Goal: Task Accomplishment & Management: Complete application form

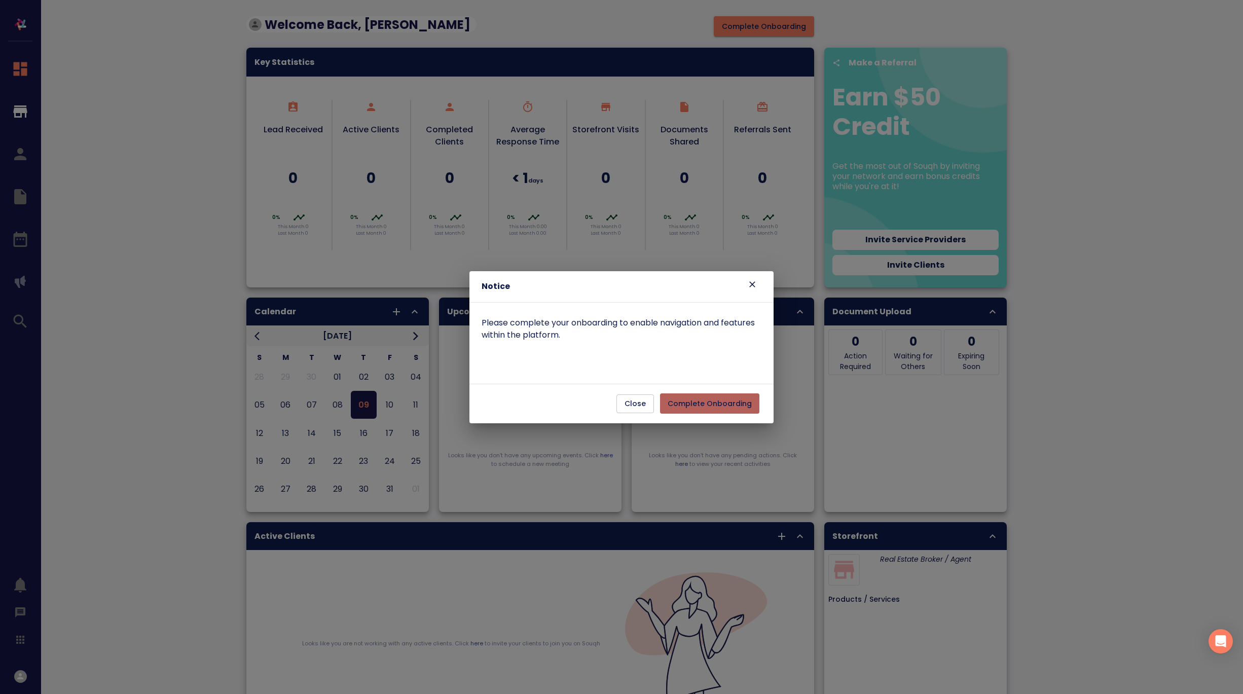
click at [718, 404] on span "Complete Onboarding" at bounding box center [710, 403] width 84 height 13
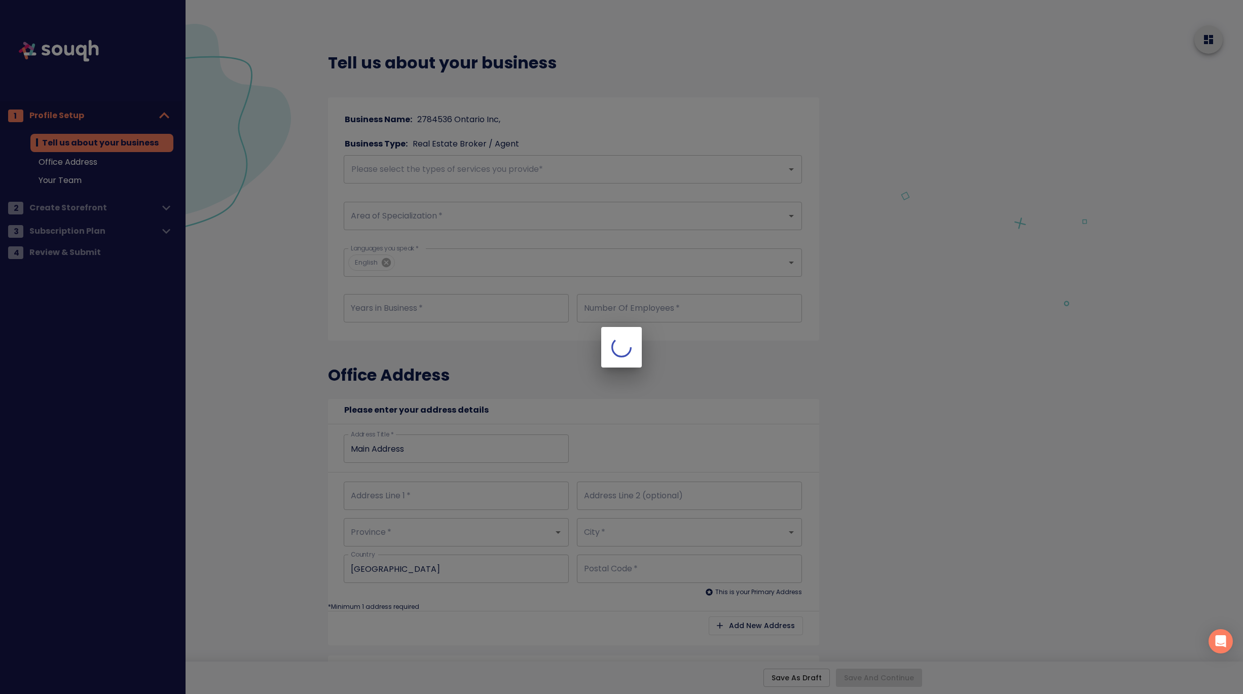
checkbox input "true"
type input "Main Address"
checkbox input "true"
type input "Main Address"
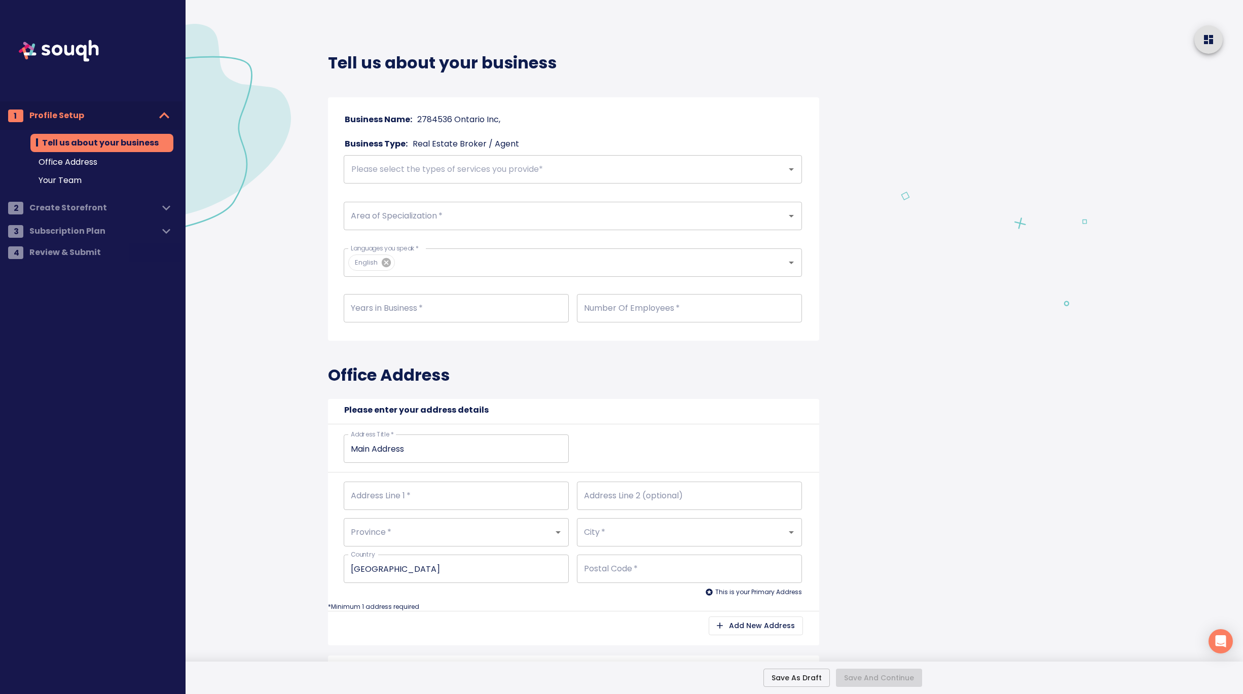
click at [491, 118] on p "2784536 Ontario Inc," at bounding box center [458, 120] width 83 height 12
drag, startPoint x: 485, startPoint y: 120, endPoint x: 434, endPoint y: 117, distance: 50.8
click at [434, 117] on p "2784536 Ontario Inc," at bounding box center [458, 120] width 83 height 12
click at [421, 120] on p "2784536 Ontario Inc," at bounding box center [458, 120] width 83 height 12
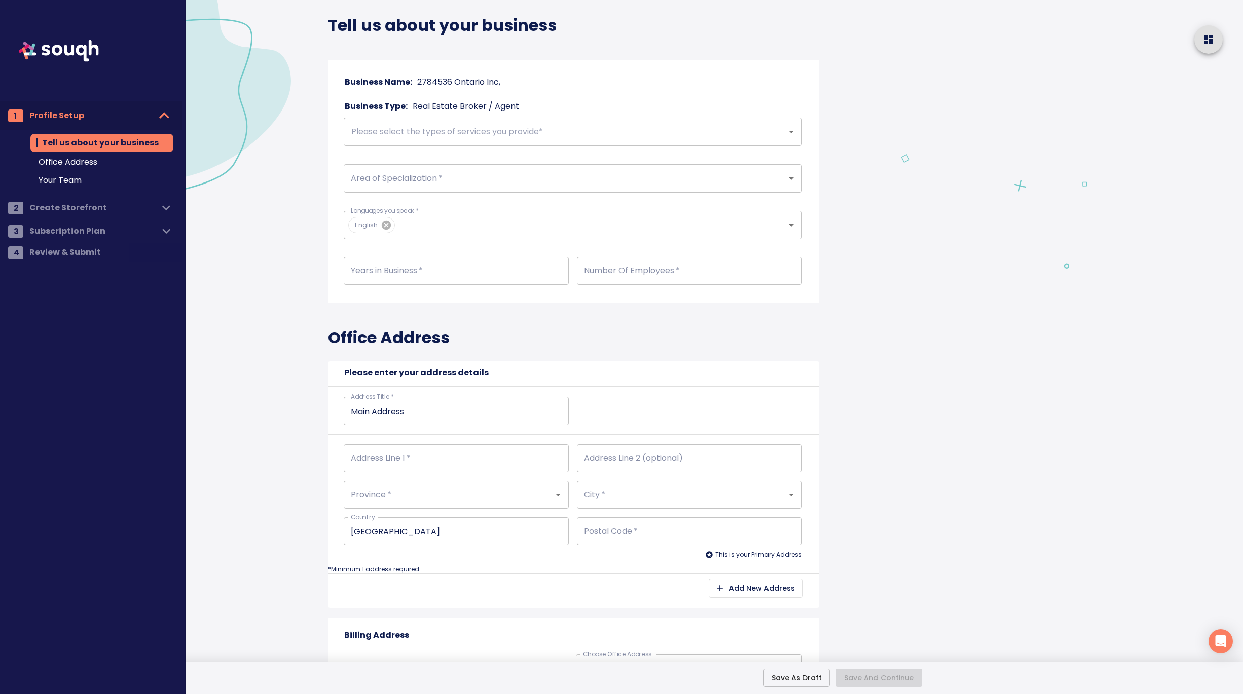
scroll to position [37, 0]
click at [542, 136] on input "text" at bounding box center [558, 132] width 421 height 19
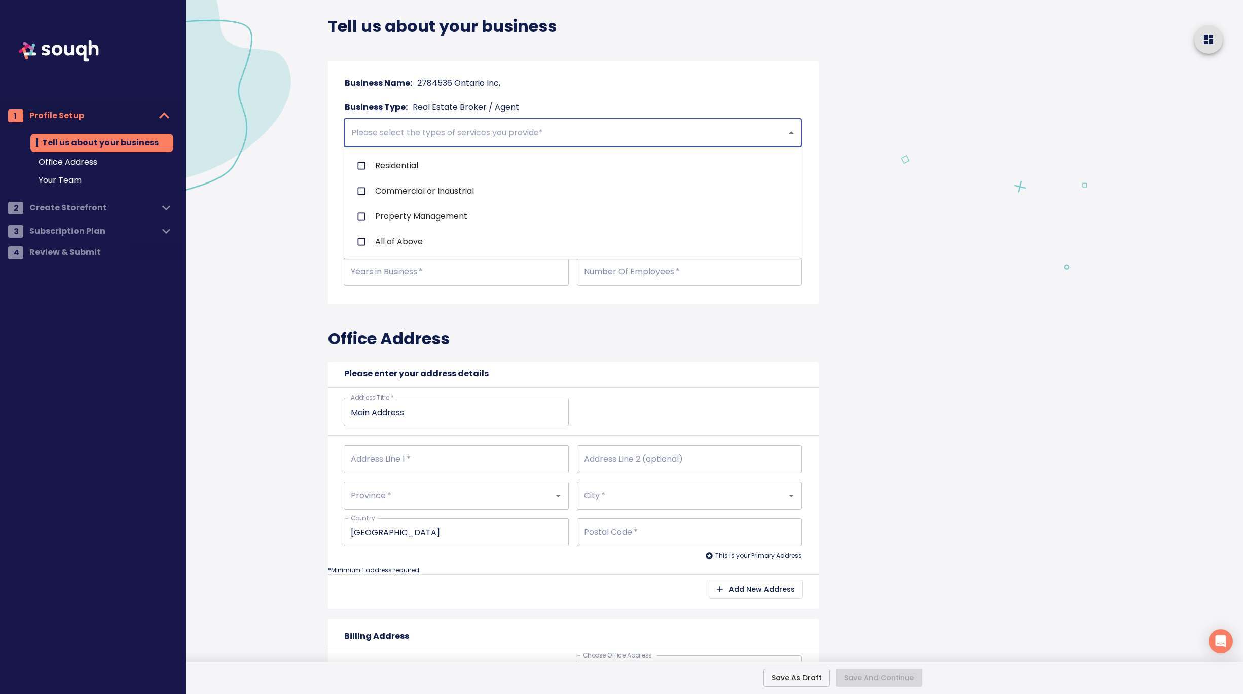
click at [429, 134] on input "text" at bounding box center [558, 132] width 421 height 19
click at [365, 166] on input "checkbox" at bounding box center [361, 165] width 19 height 19
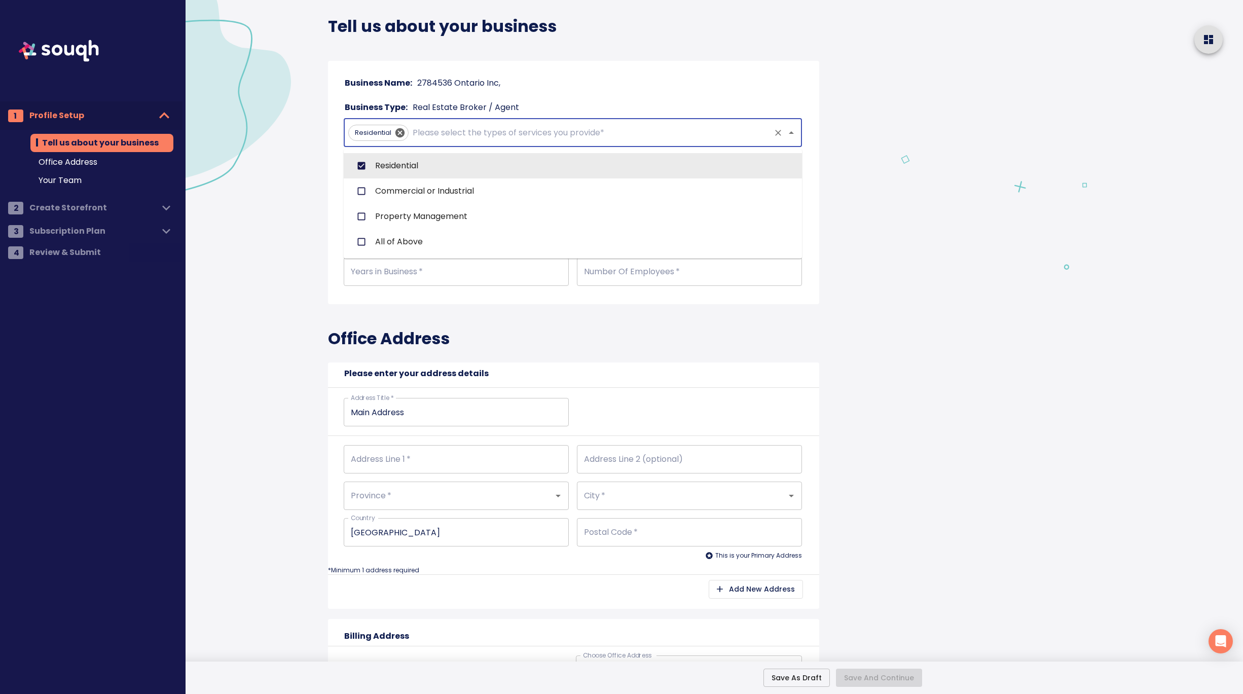
click at [462, 129] on input "text" at bounding box center [590, 132] width 358 height 19
click at [360, 189] on input "checkbox" at bounding box center [361, 190] width 19 height 19
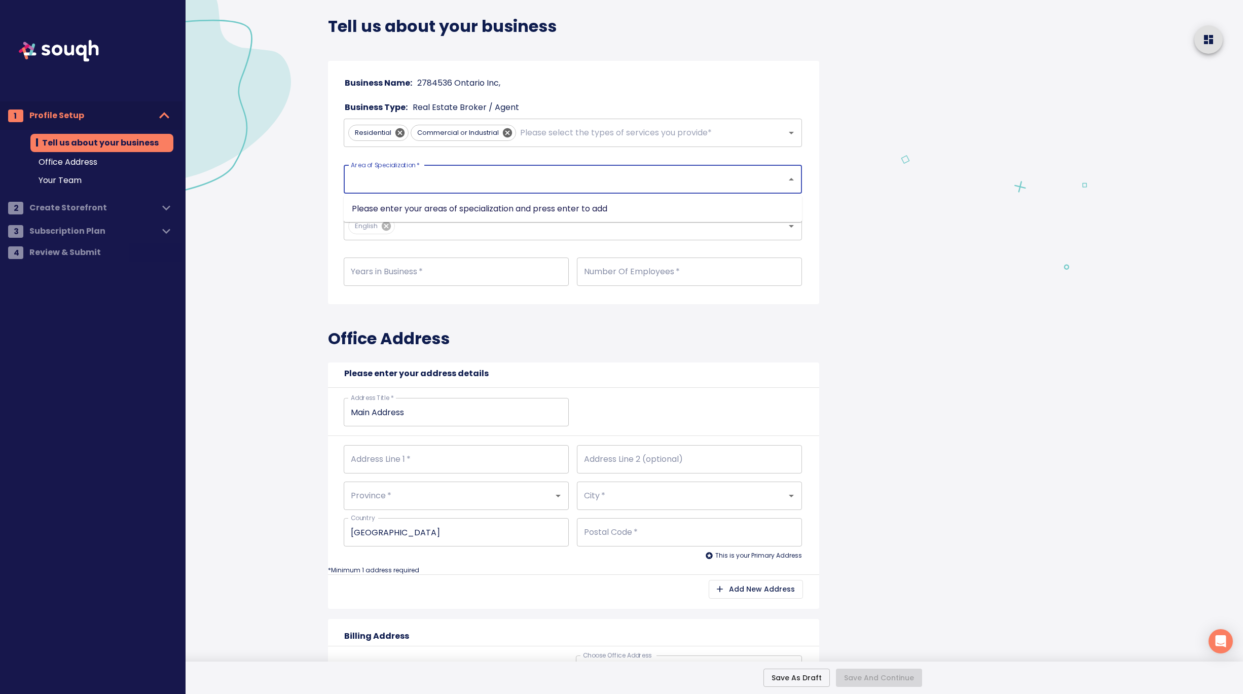
click at [429, 182] on input "Area of Specialization   *" at bounding box center [558, 179] width 421 height 19
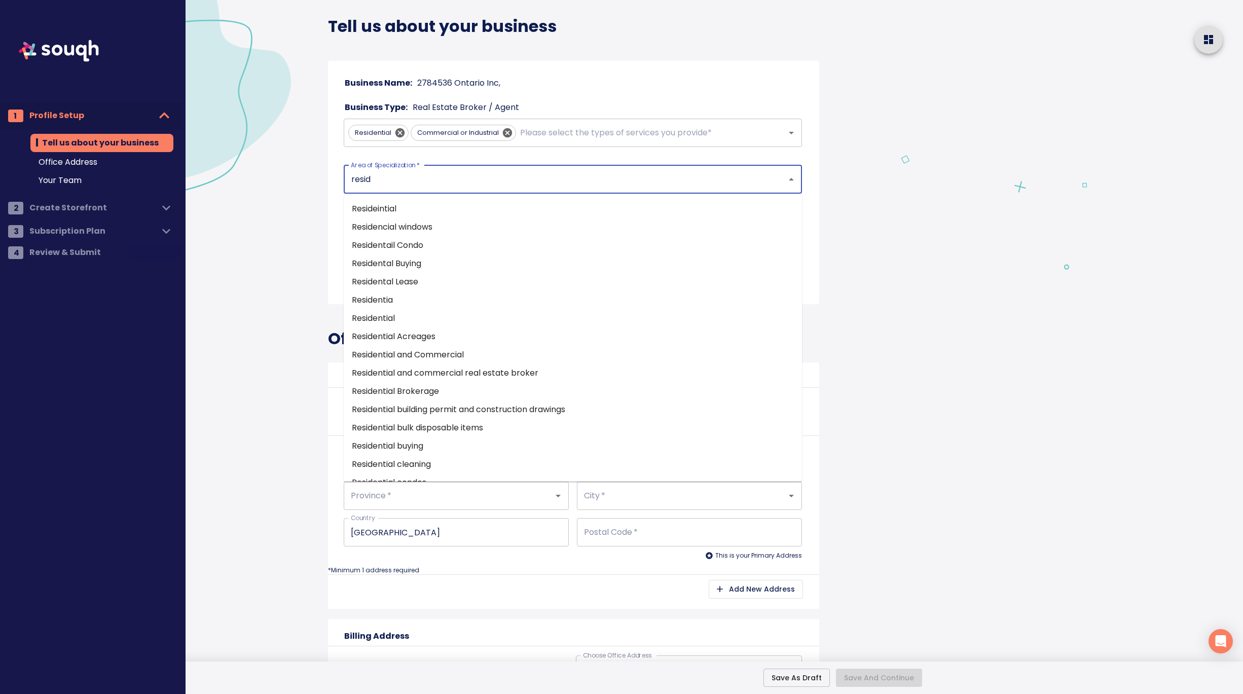
type input "reside"
click at [420, 206] on li "Resideintial" at bounding box center [573, 209] width 458 height 18
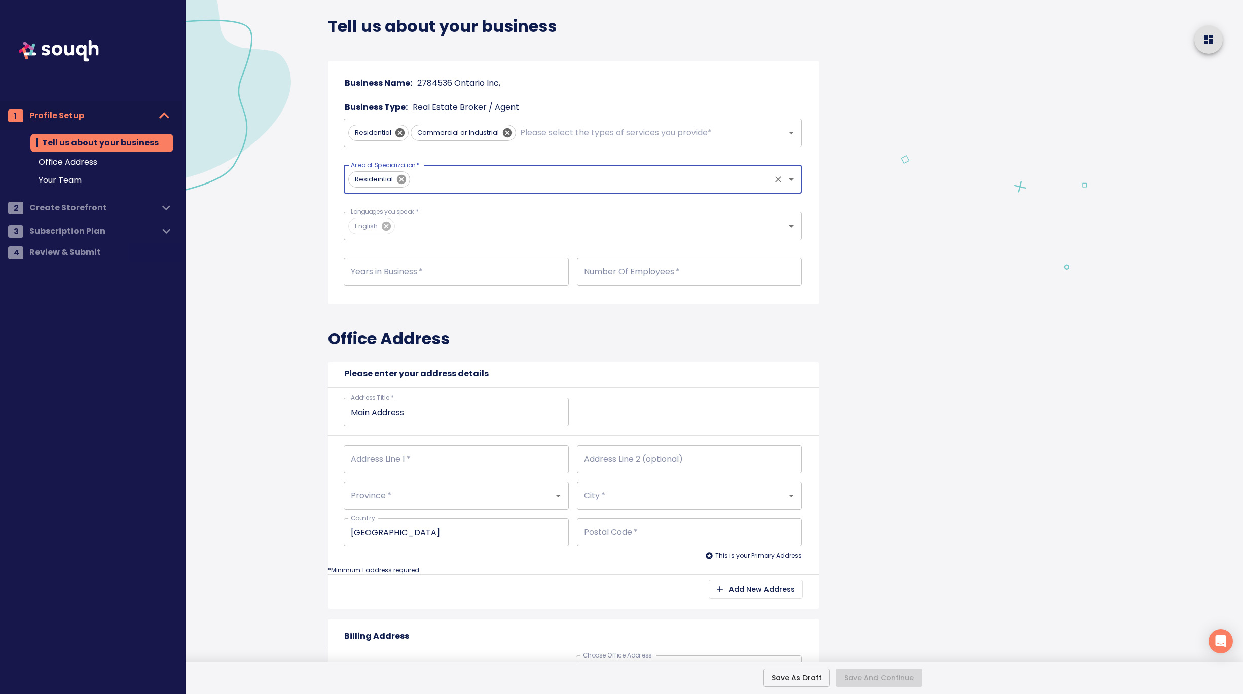
click at [400, 179] on icon at bounding box center [401, 179] width 11 height 11
click at [421, 180] on input "Area of Specialization   *" at bounding box center [558, 179] width 421 height 19
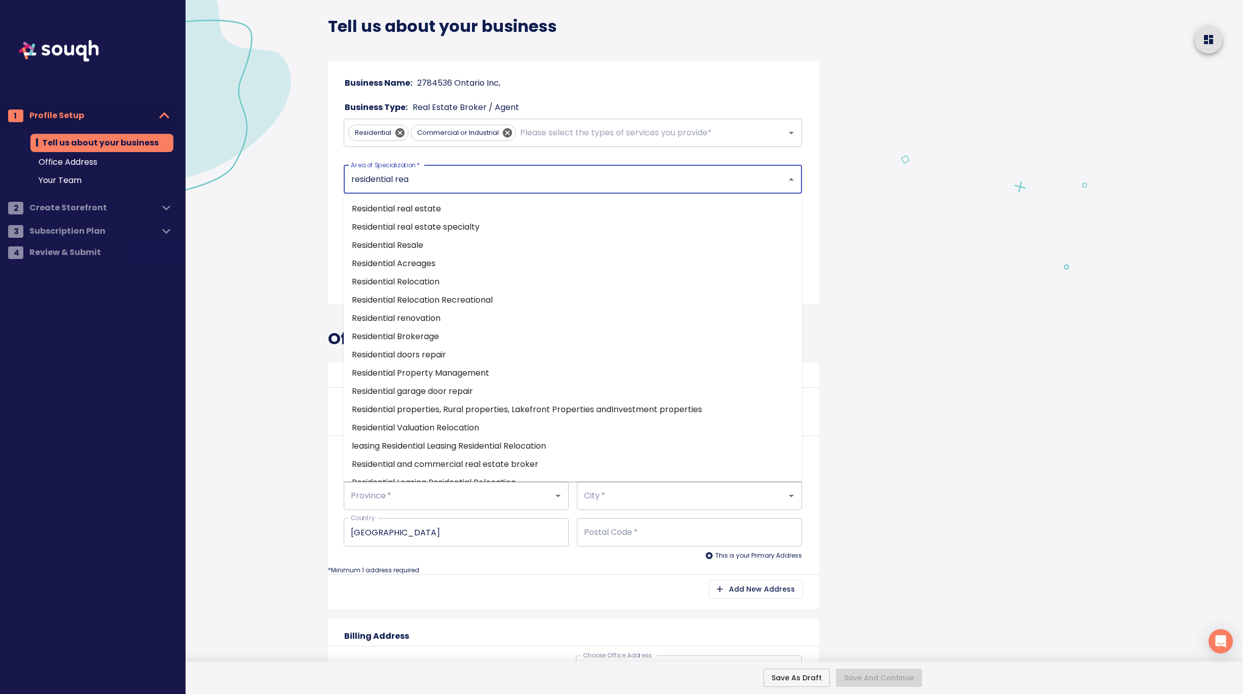
type input "residential real"
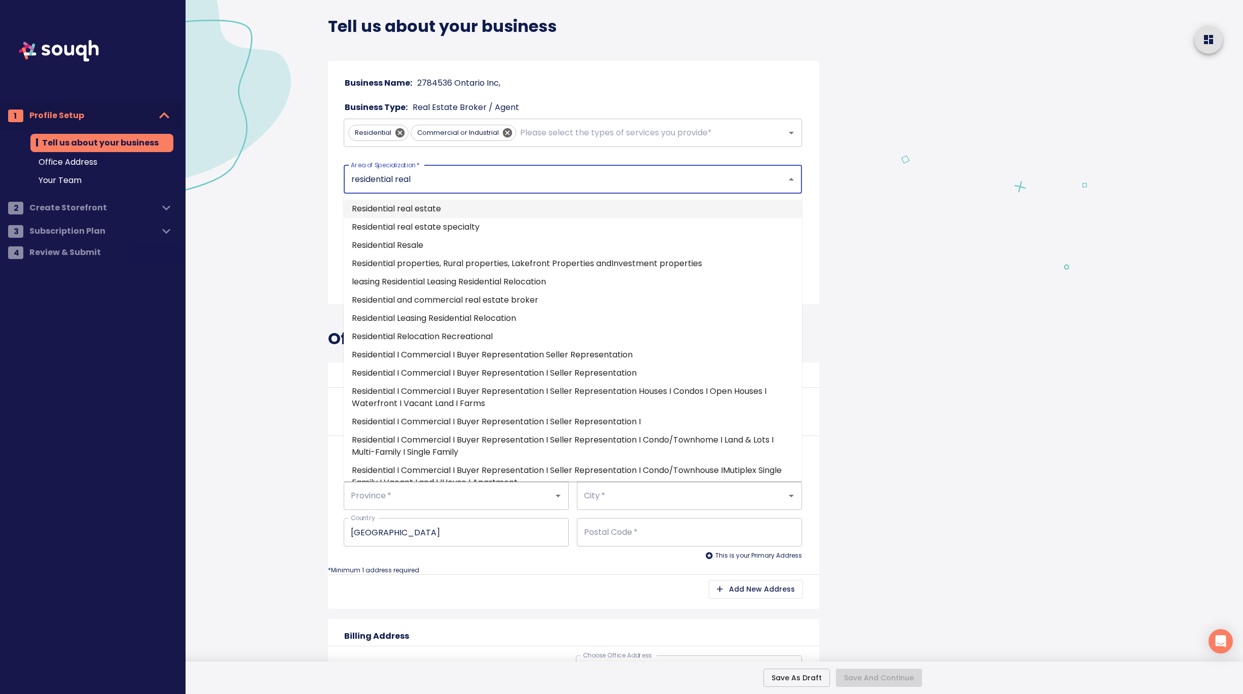
click at [458, 209] on li "Residential real estate" at bounding box center [573, 209] width 458 height 18
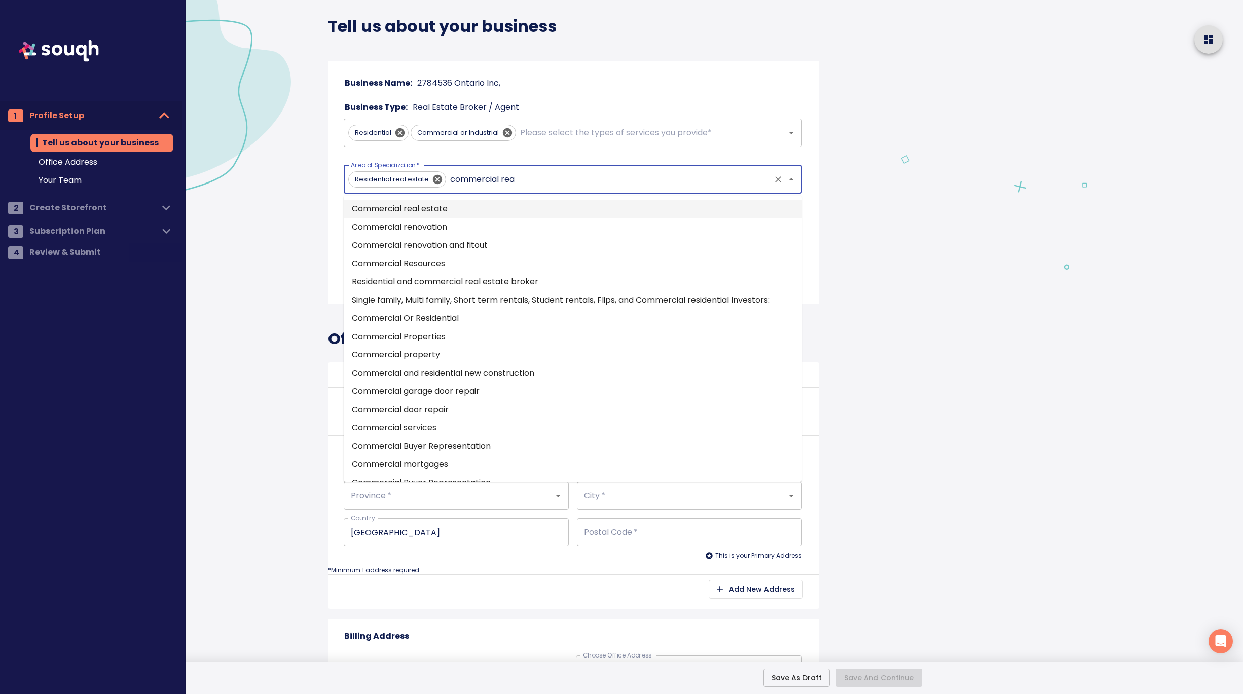
type input "commercial real"
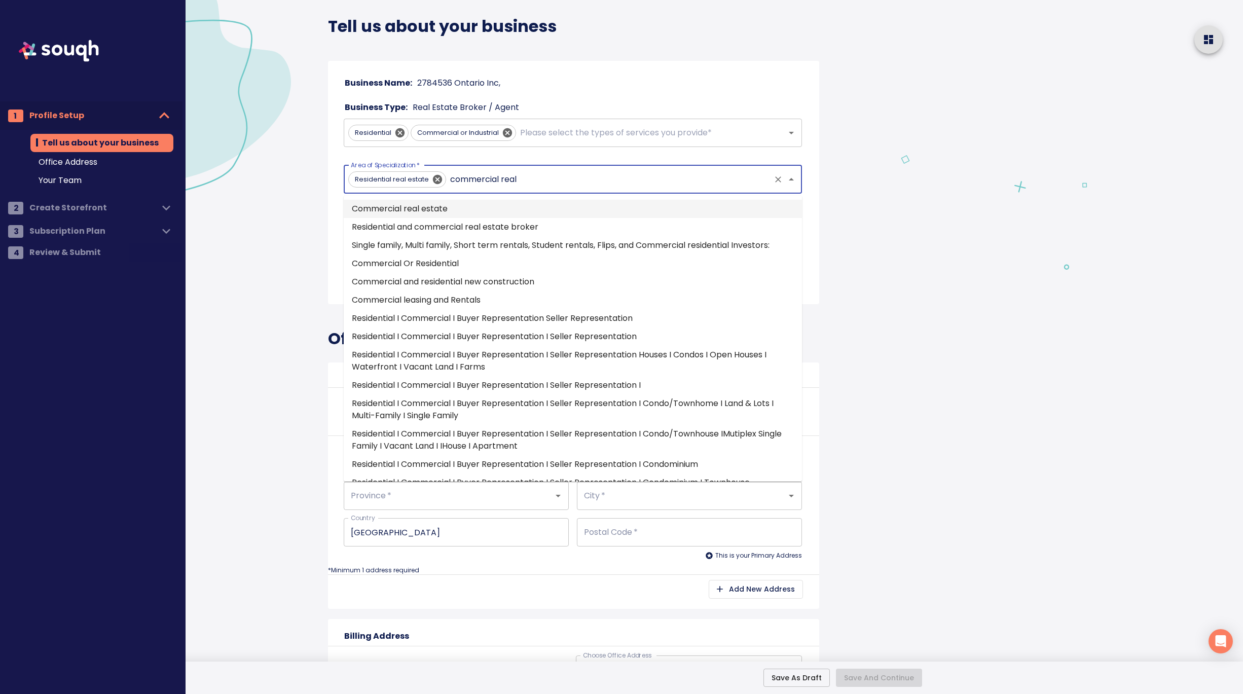
click at [469, 206] on li "Commercial real estate" at bounding box center [573, 209] width 458 height 18
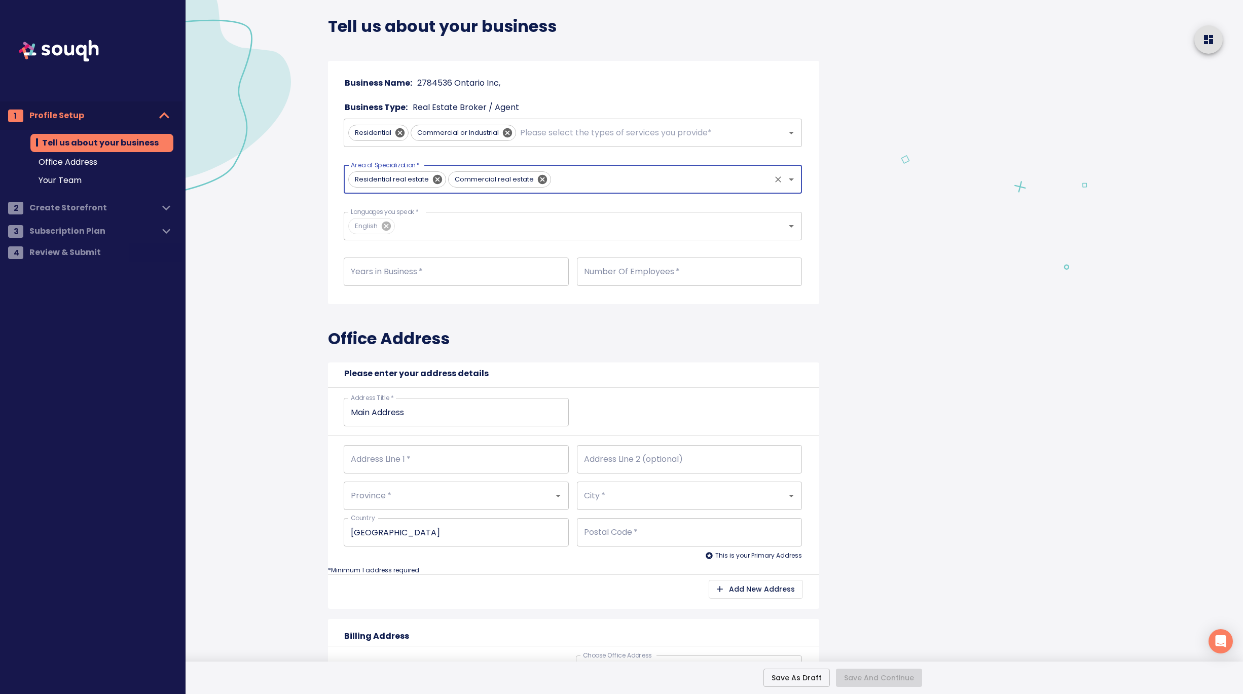
click at [860, 291] on div "Tell us about your business Business Name: 2784536 Ontario Inc, Business Type: …" at bounding box center [597, 657] width 562 height 1388
click at [428, 224] on input "Languages you speak   *" at bounding box center [583, 225] width 372 height 19
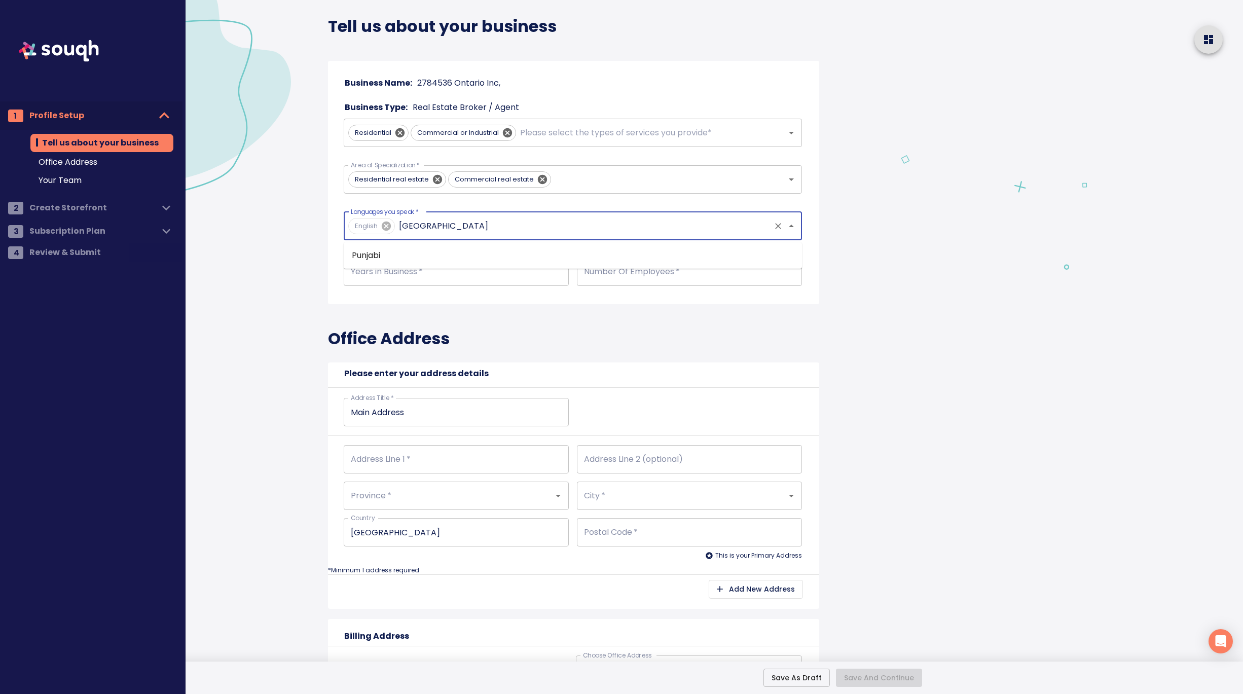
type input "punjabi"
click at [382, 255] on li "Punjabi" at bounding box center [573, 255] width 458 height 18
type input "hindi"
click at [469, 255] on li "Hindi" at bounding box center [573, 255] width 458 height 18
type input "gujarati"
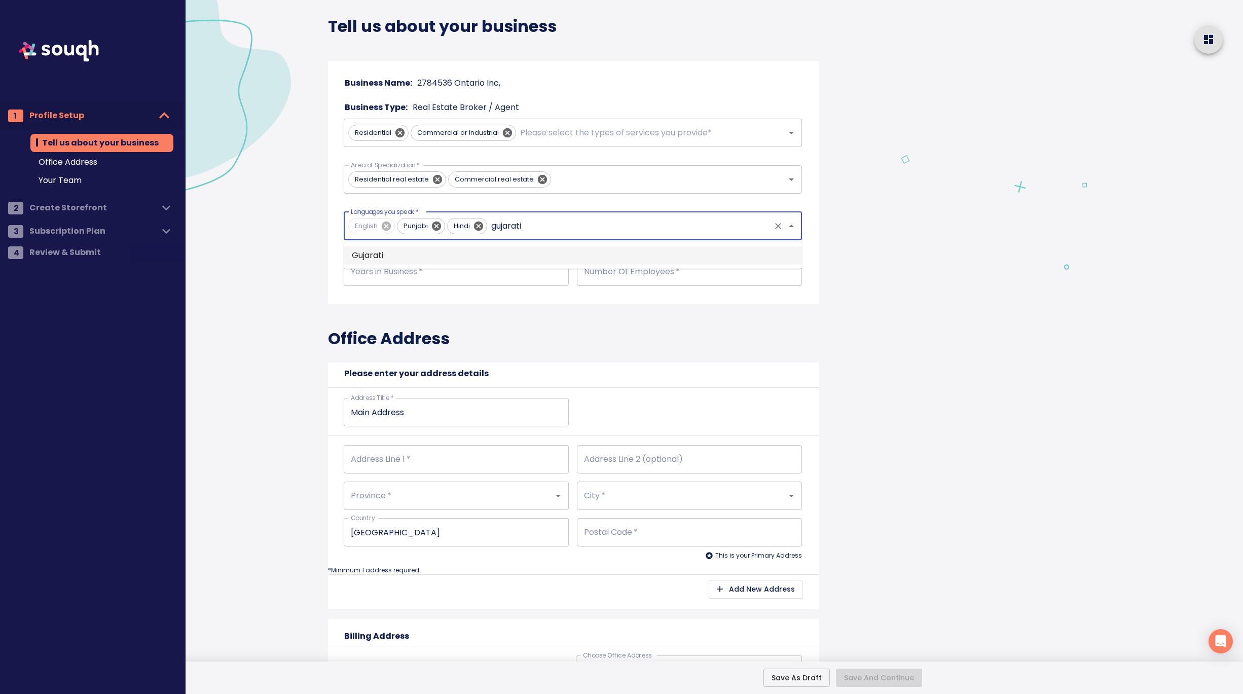
click at [504, 251] on li "Gujarati" at bounding box center [573, 255] width 458 height 18
click at [427, 269] on input "number" at bounding box center [456, 272] width 225 height 28
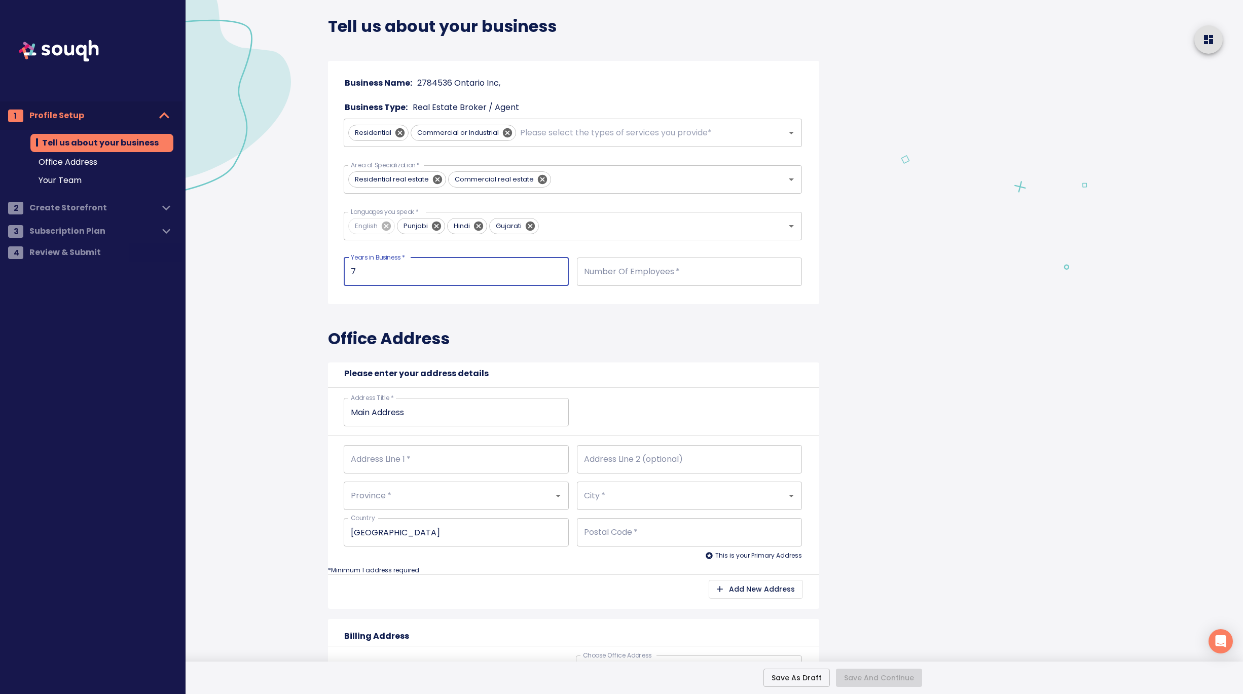
type input "7"
click at [552, 341] on div "Office Address Please enter your address details Address Title   * Main Address…" at bounding box center [573, 461] width 491 height 315
click at [622, 271] on input "number" at bounding box center [689, 272] width 225 height 28
type input "1"
click at [638, 332] on div "Office Address Please enter your address details Address Title   * Main Address…" at bounding box center [573, 461] width 491 height 315
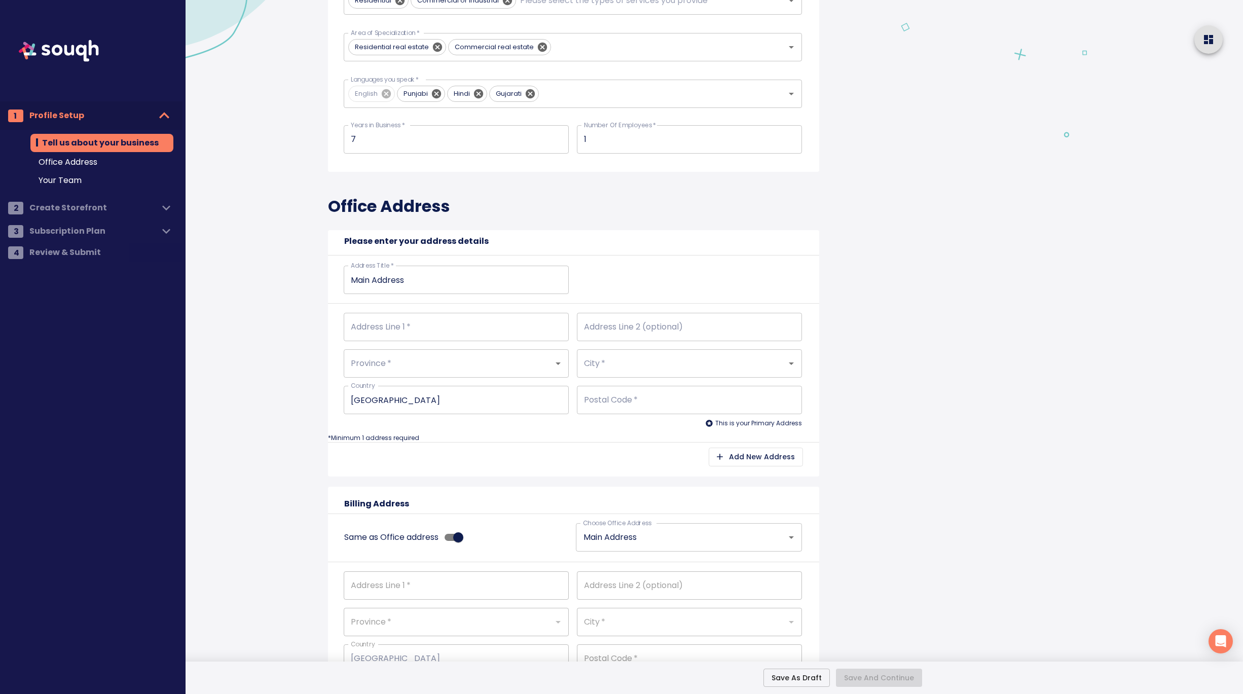
scroll to position [182, 0]
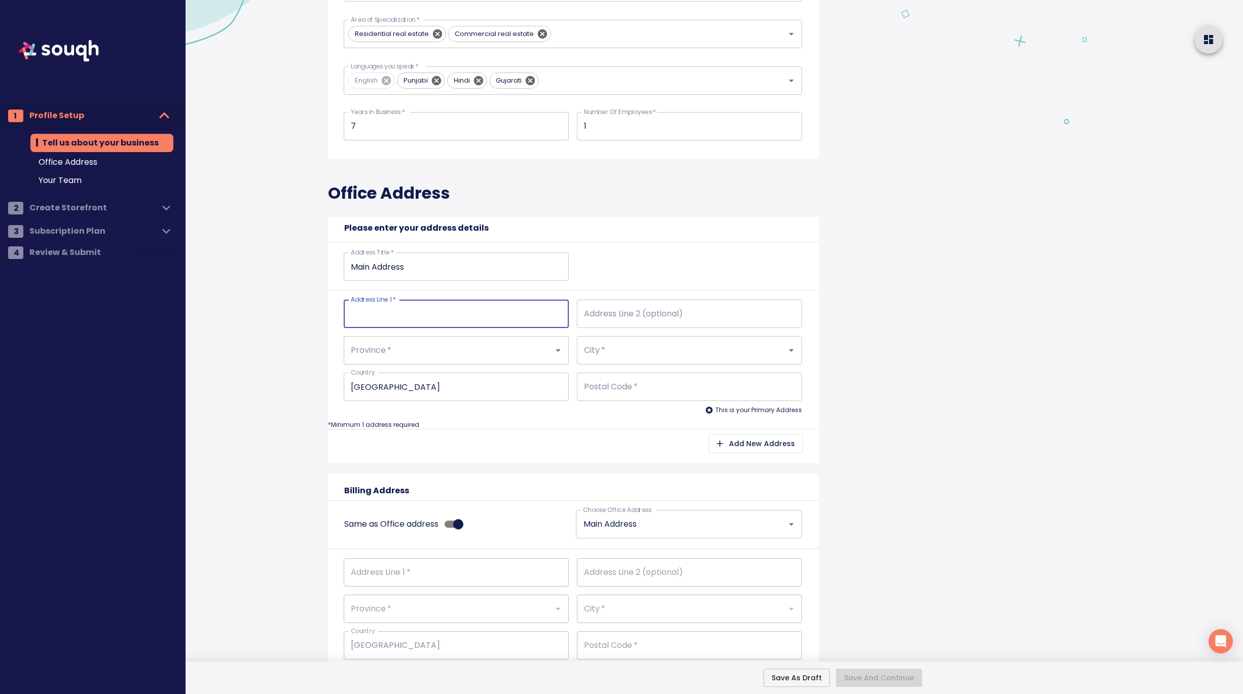
click at [452, 316] on input "Address Line 1   *" at bounding box center [456, 314] width 225 height 28
type input "2"
type input "27"
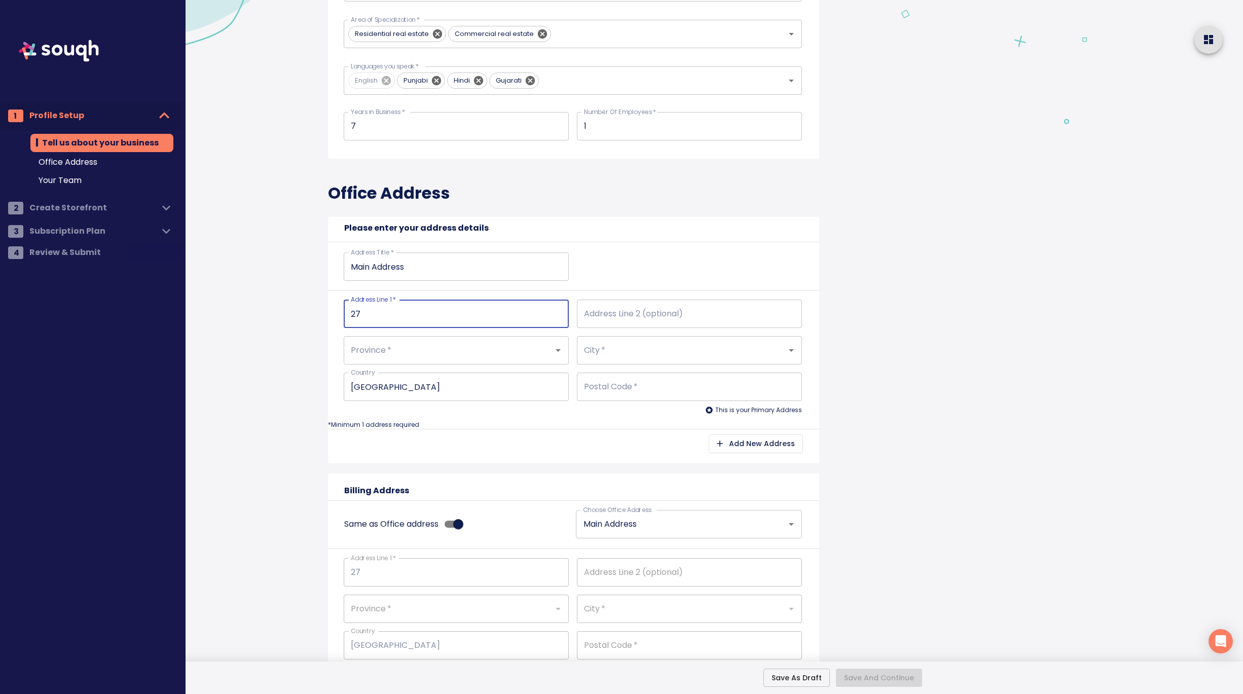
type input "272"
type input "2720"
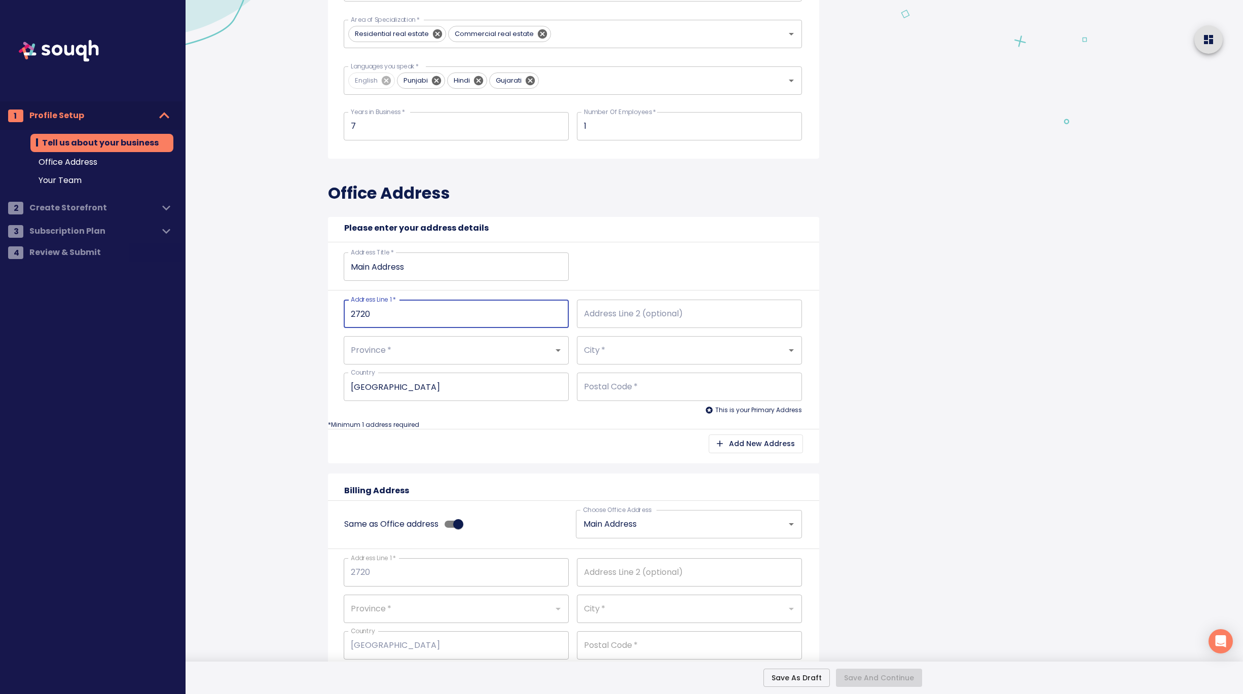
type input "2720"
type input "2720 N"
type input "2720 No"
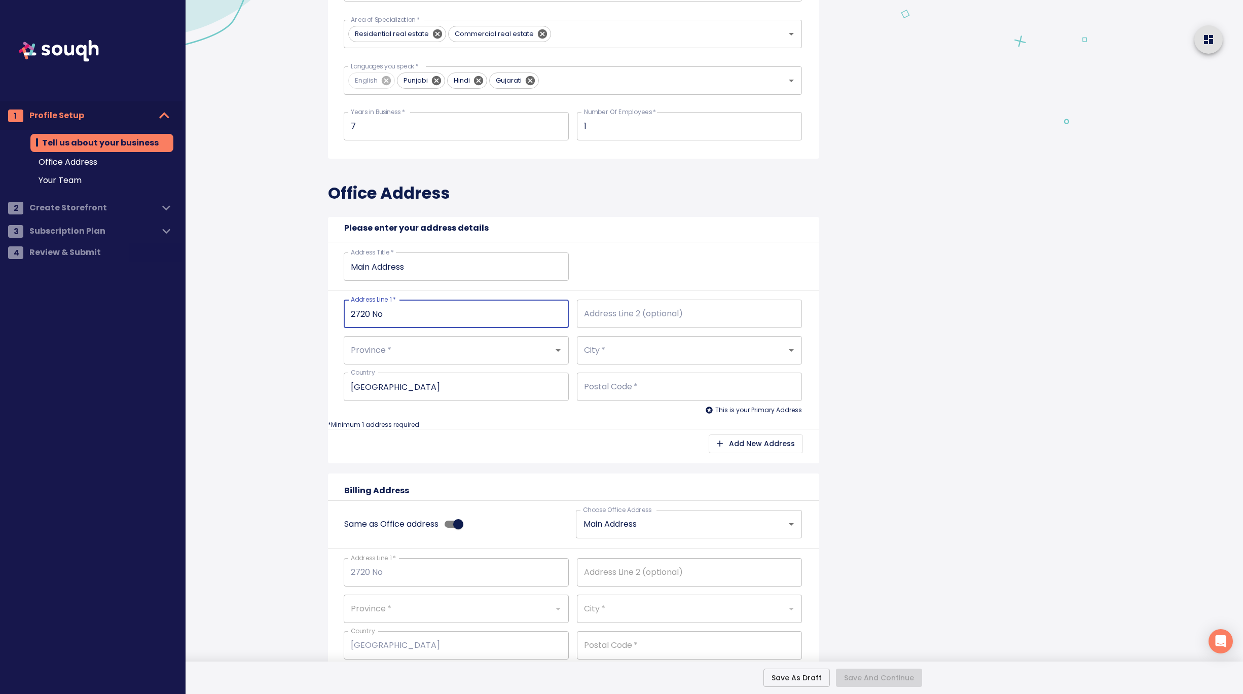
type input "2720 Nor"
type input "2720 Nort"
type input "2720 North"
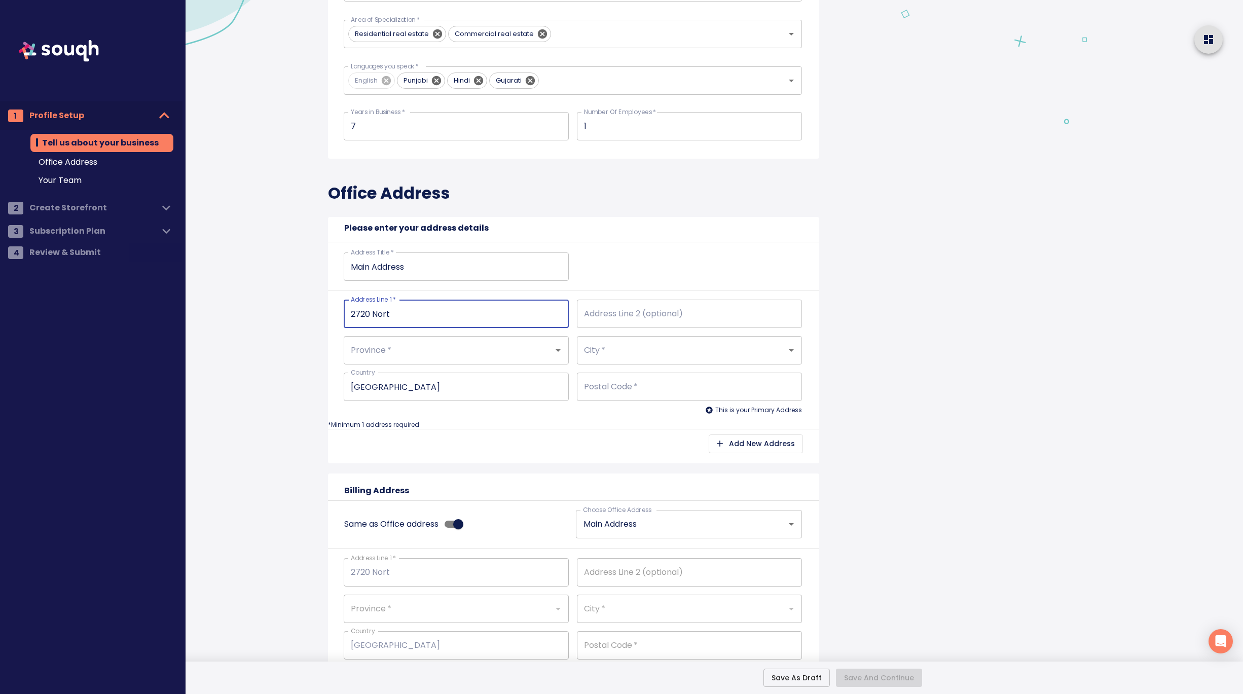
type input "2720 North"
type input "2720 North p"
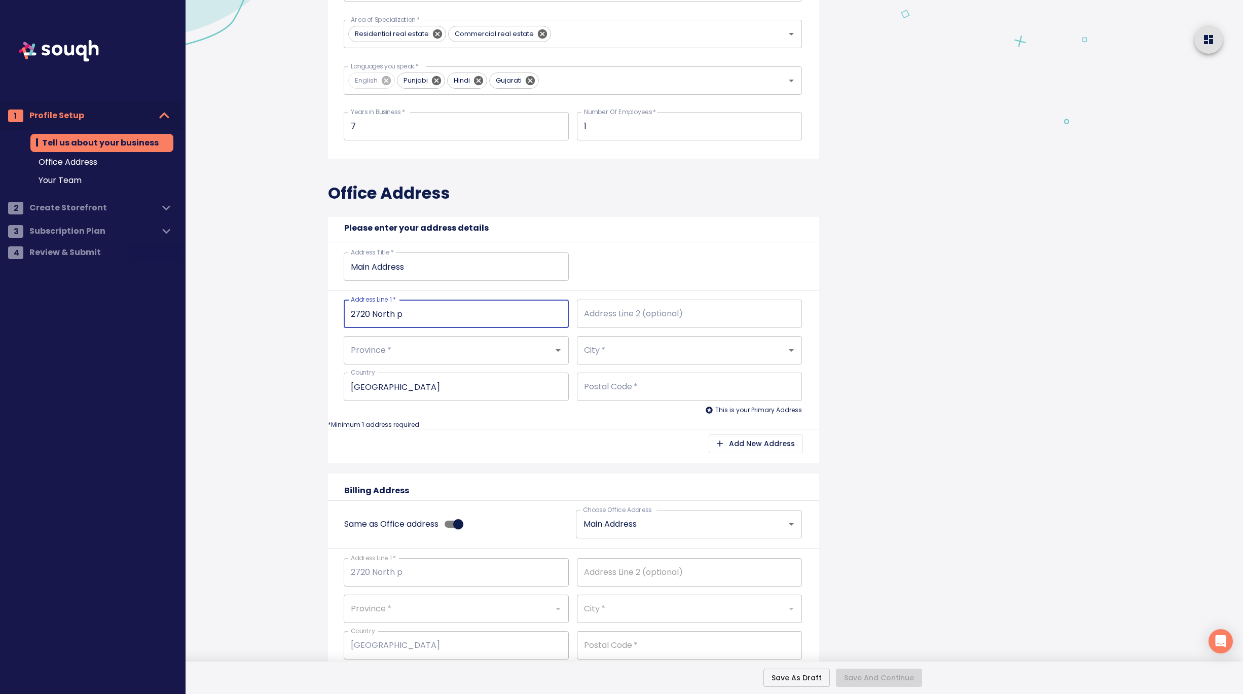
type input "[GEOGRAPHIC_DATA]"
type input "2720 North par"
type input "[STREET_ADDRESS]"
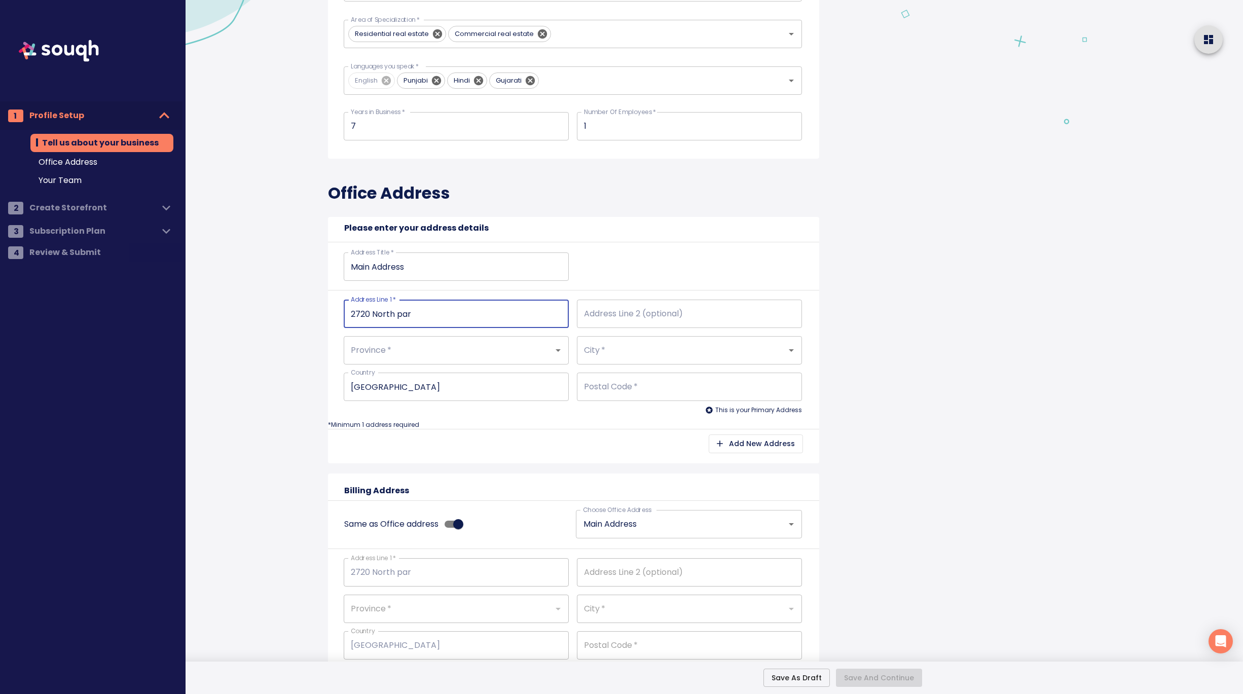
type input "[STREET_ADDRESS]"
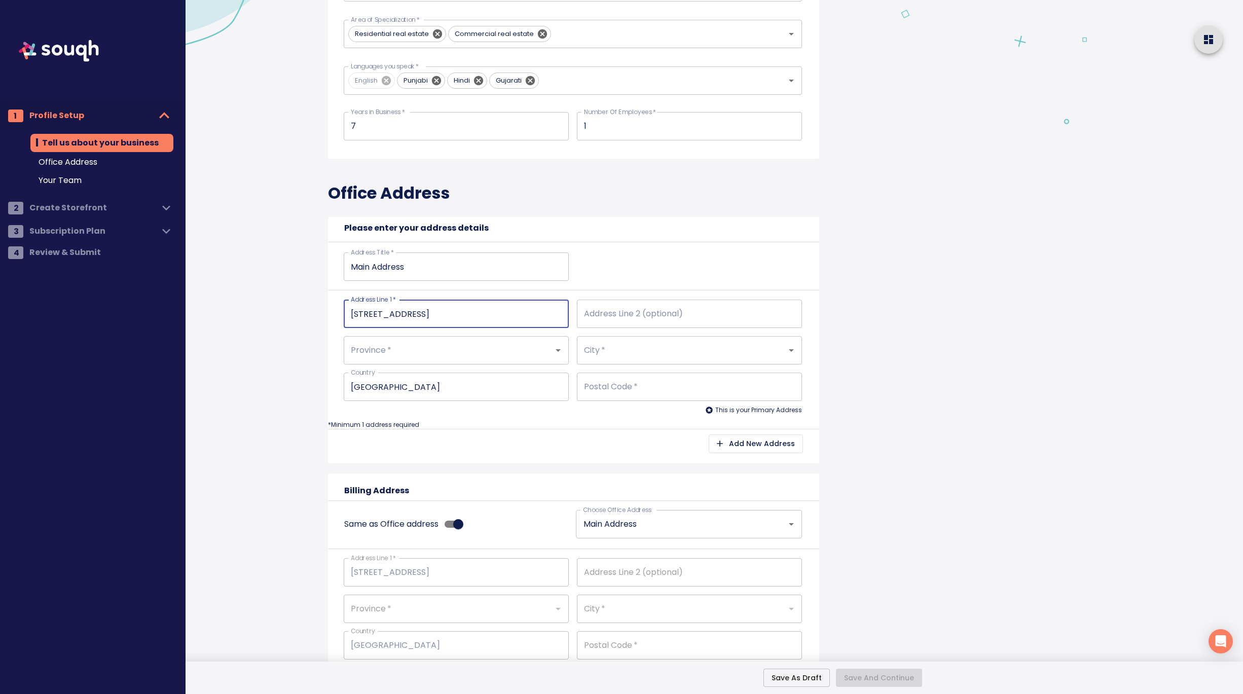
type input "[STREET_ADDRESS]"
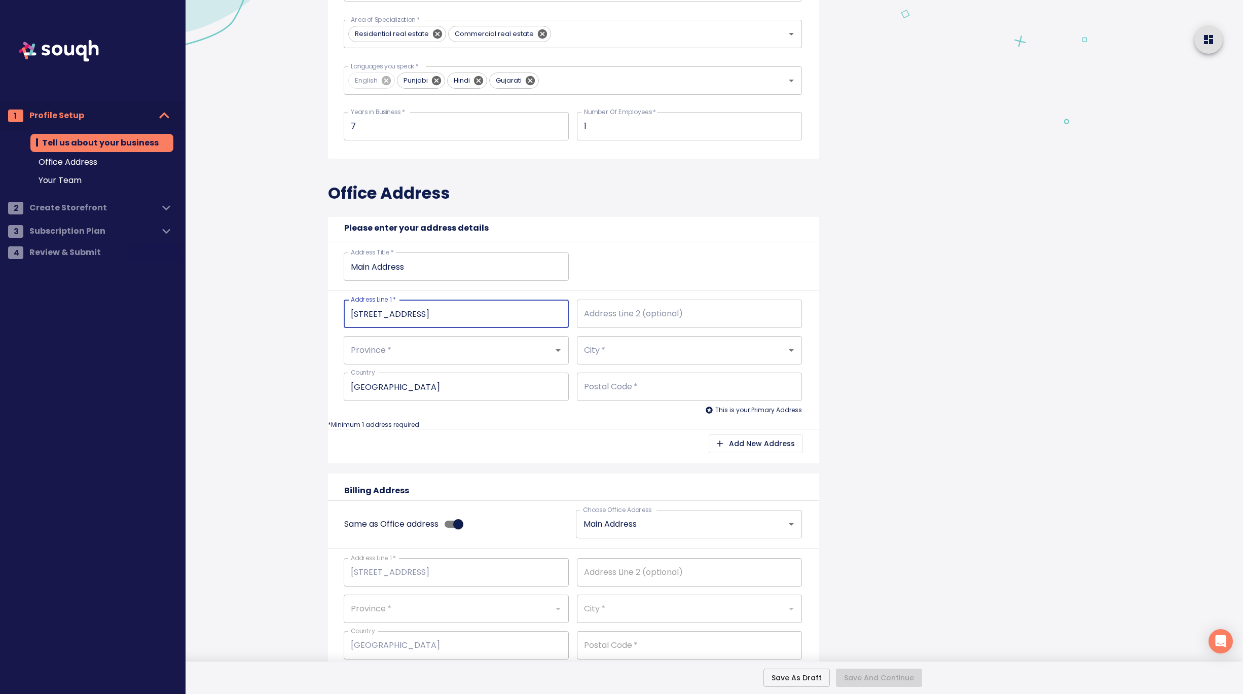
type input "[STREET_ADDRESS]"
click at [402, 315] on input "[STREET_ADDRESS]" at bounding box center [456, 314] width 225 height 28
type input "[STREET_ADDRESS]"
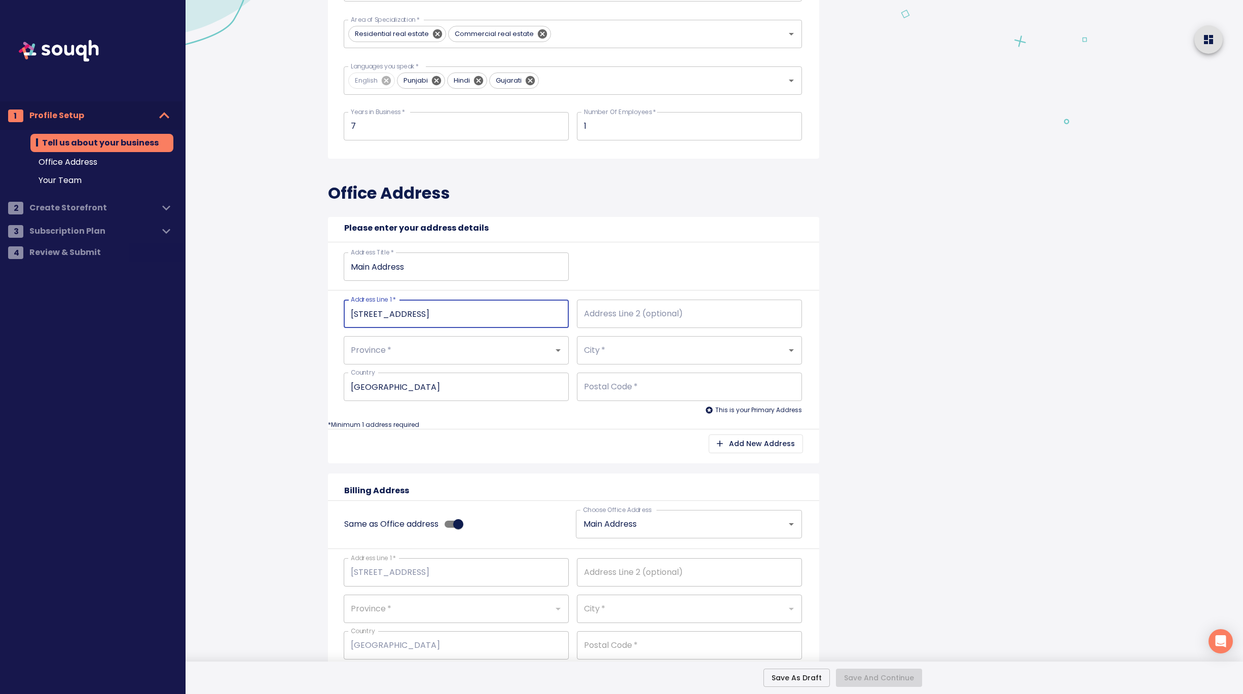
type input "[STREET_ADDRESS]"
click at [406, 356] on input "Province   *" at bounding box center [442, 350] width 188 height 19
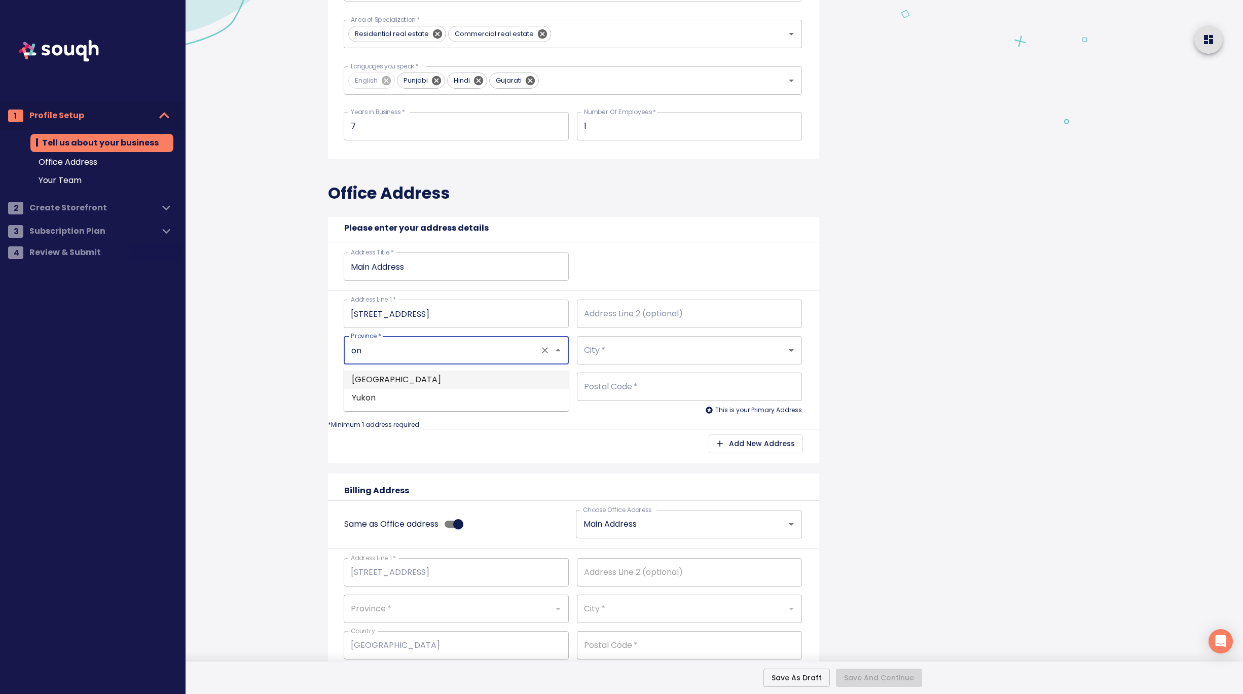
click at [397, 377] on li "[GEOGRAPHIC_DATA]" at bounding box center [456, 380] width 225 height 18
type input "[GEOGRAPHIC_DATA]"
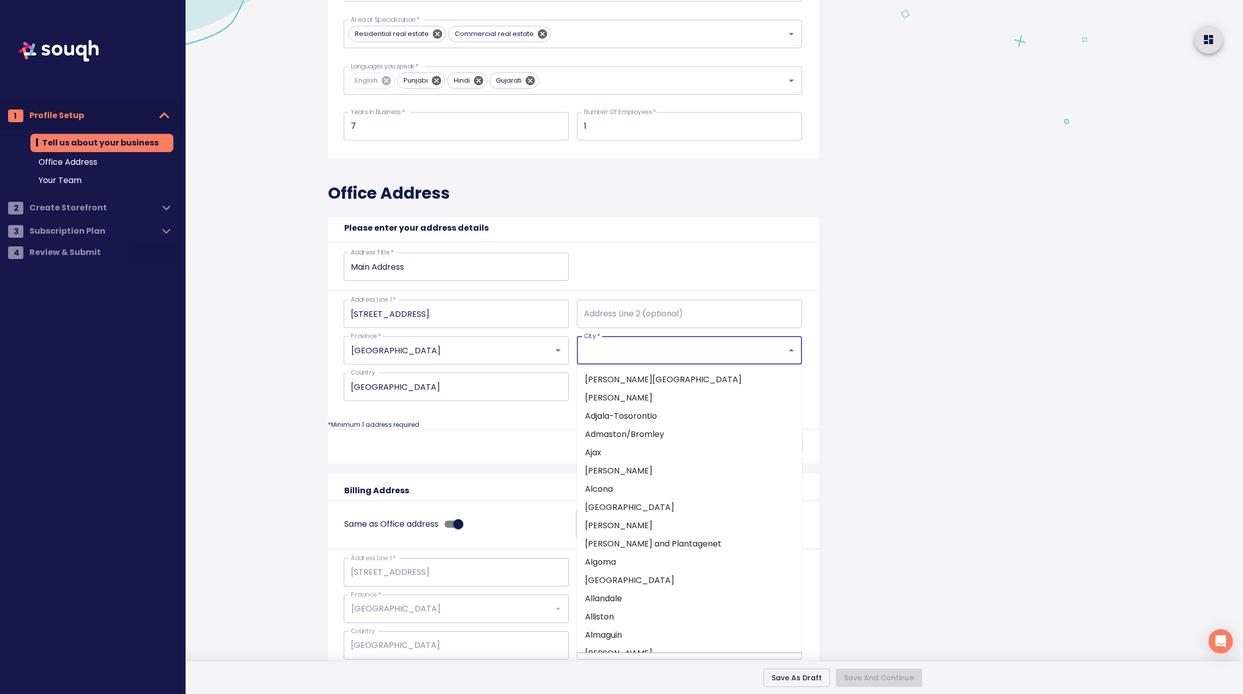
click at [601, 349] on input "City   *" at bounding box center [676, 350] width 188 height 19
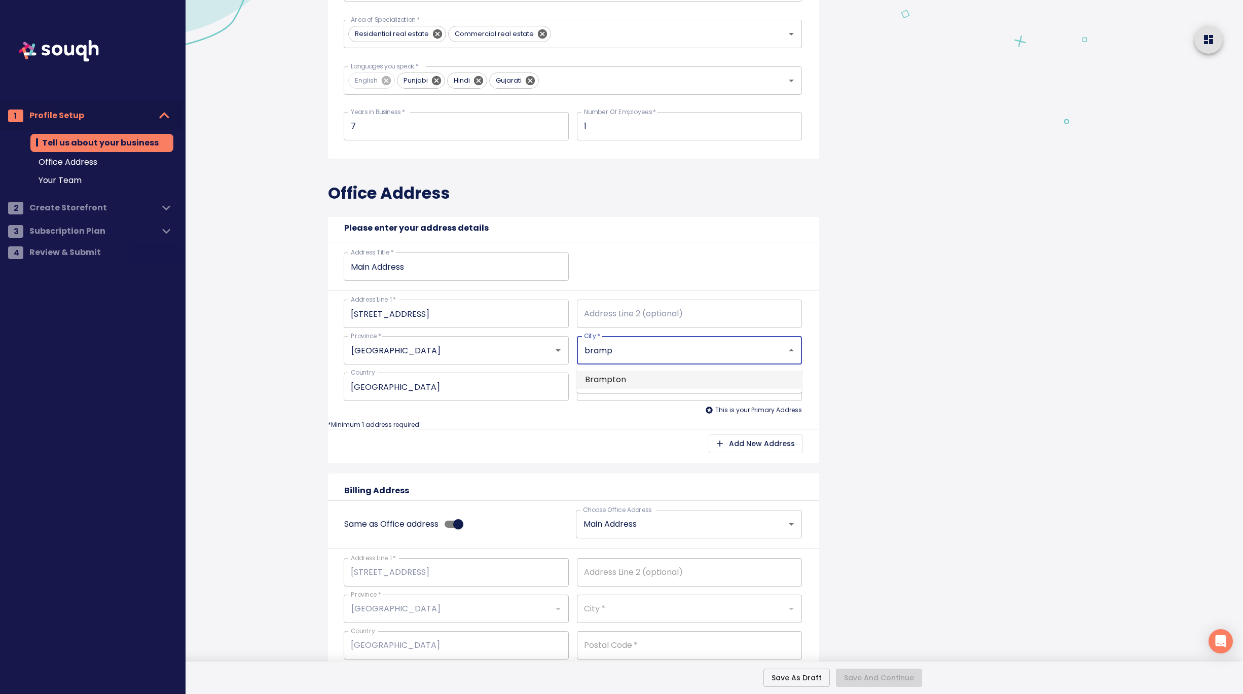
click at [595, 378] on li "Brampton" at bounding box center [689, 380] width 225 height 18
type input "Brampton"
click at [642, 386] on input "Postal Code   *" at bounding box center [689, 387] width 225 height 28
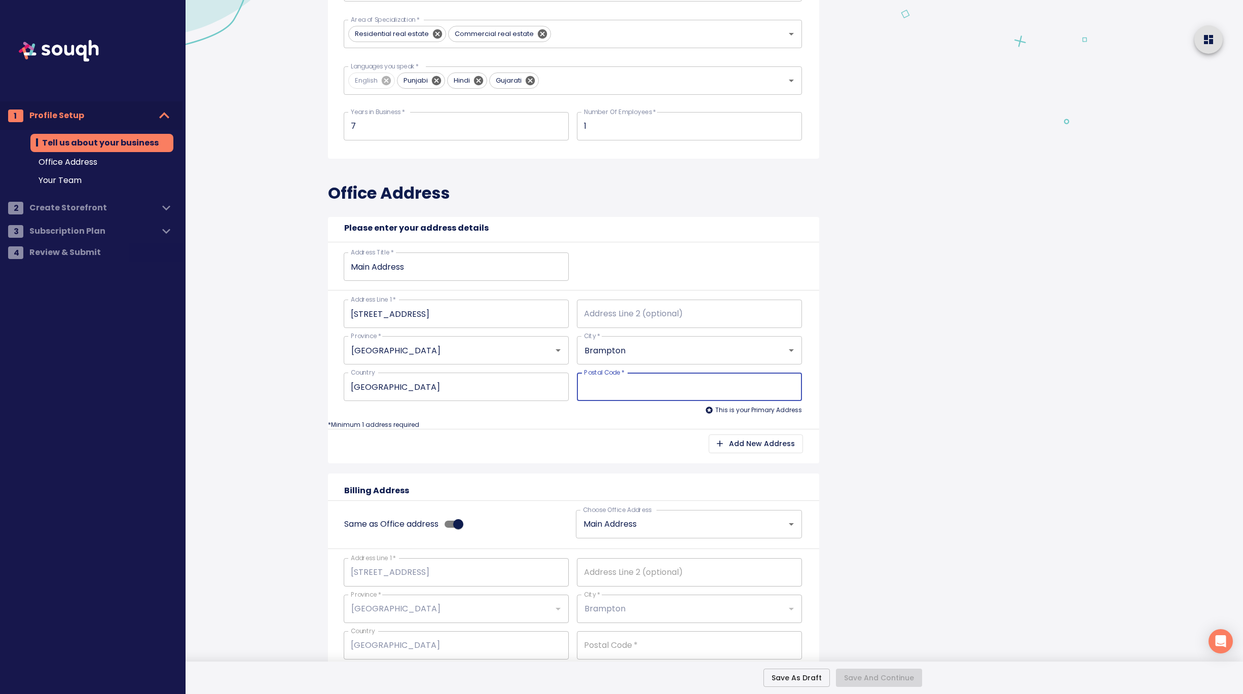
paste input "L6S 0C9"
type input "L6S 0C9"
click at [879, 392] on div "Tell us about your business Business Name: 2784536 Ontario Inc, Business Type: …" at bounding box center [581, 512] width 617 height 1388
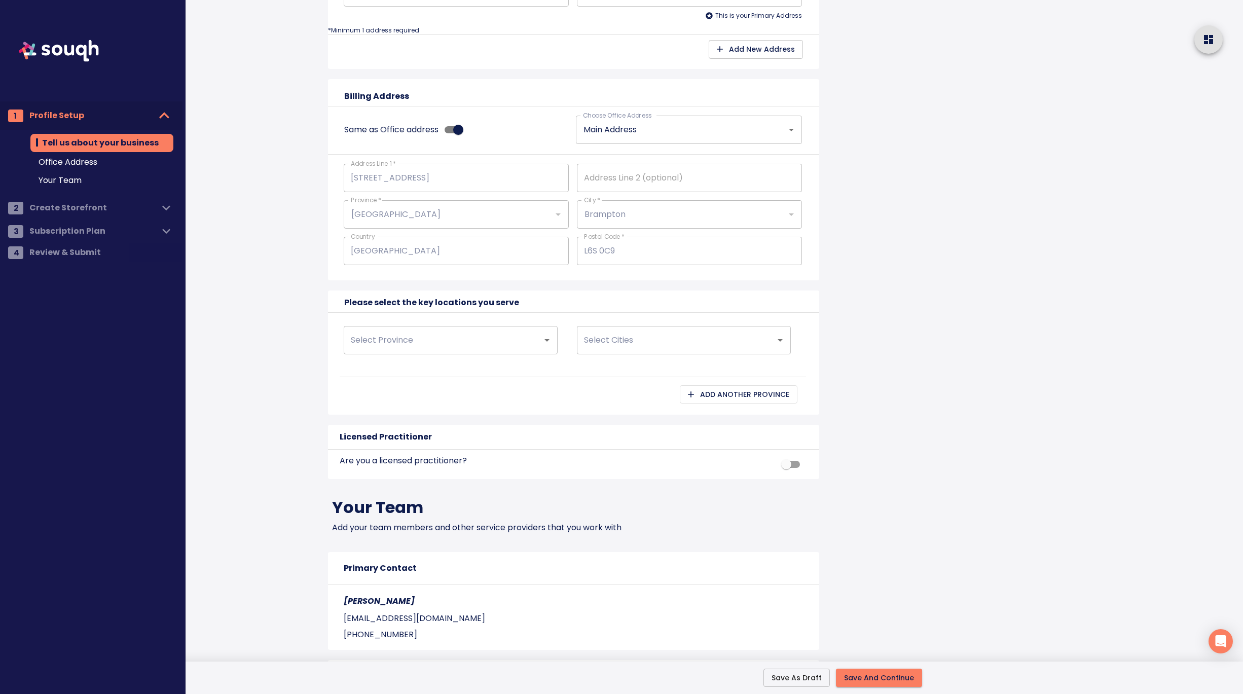
scroll to position [590, 0]
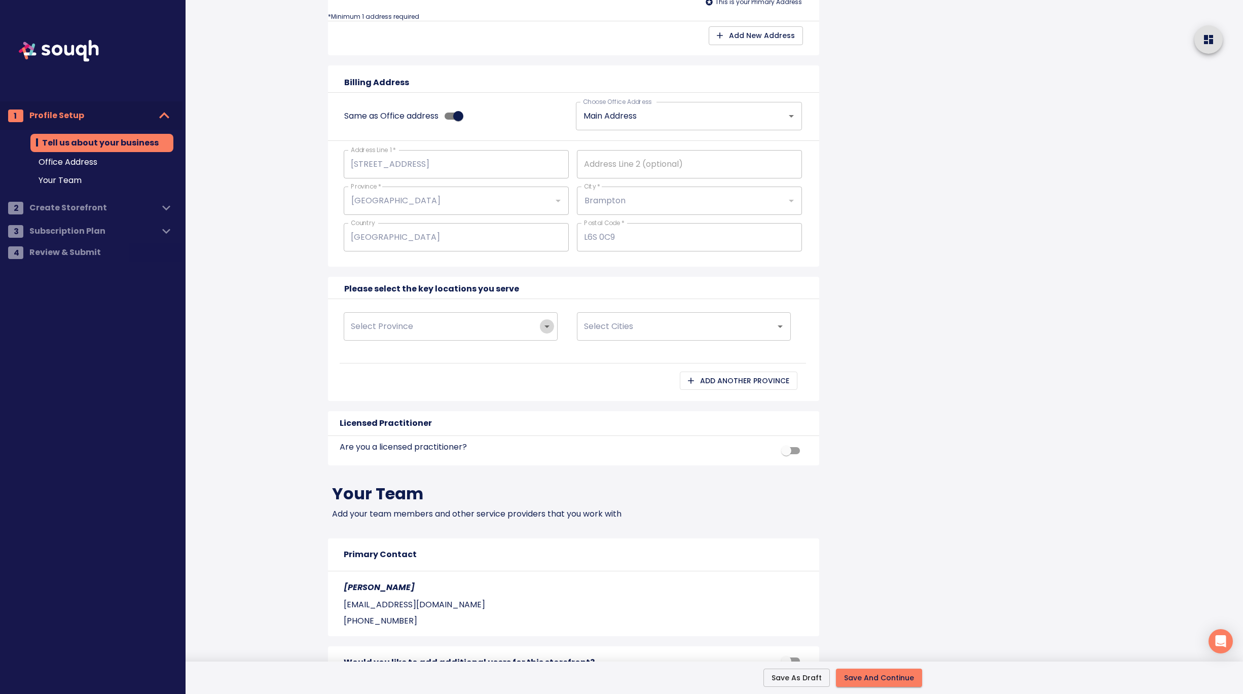
click at [545, 325] on icon "Open" at bounding box center [546, 326] width 5 height 3
click at [395, 353] on li "[GEOGRAPHIC_DATA]" at bounding box center [451, 356] width 214 height 18
type input "[GEOGRAPHIC_DATA]"
click at [631, 329] on input "Select Cities" at bounding box center [670, 326] width 176 height 19
type input "bramp"
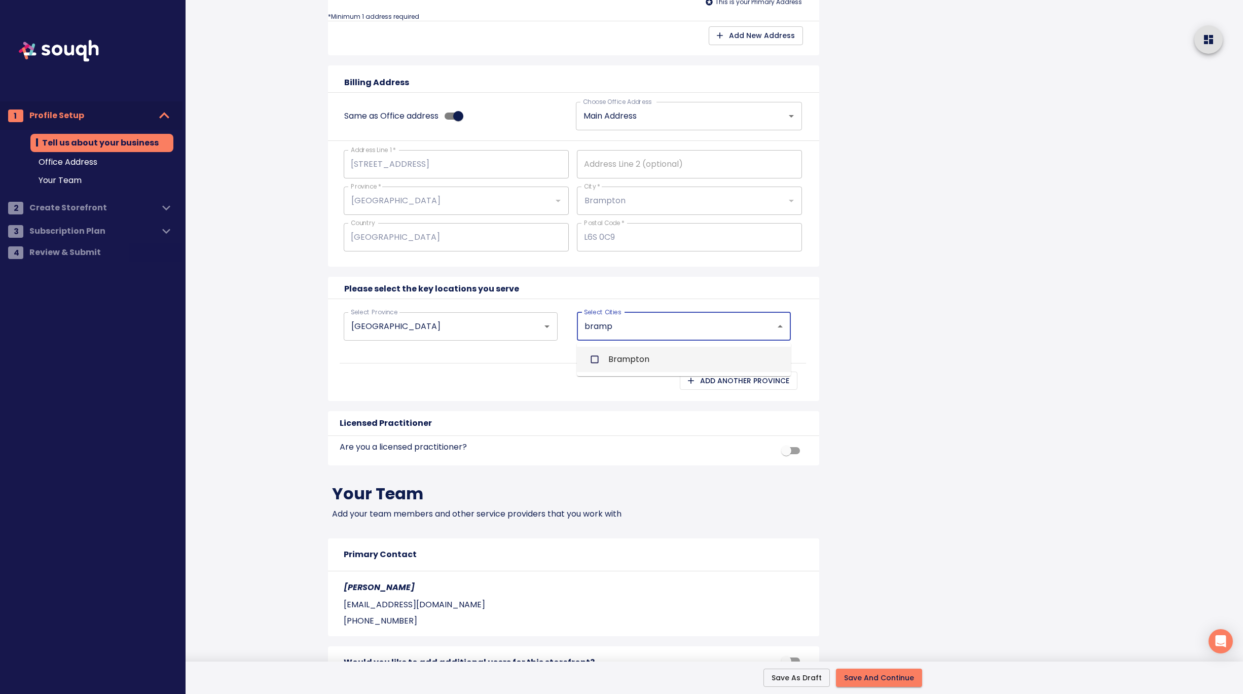
click at [639, 355] on span "Brampton" at bounding box center [628, 359] width 41 height 12
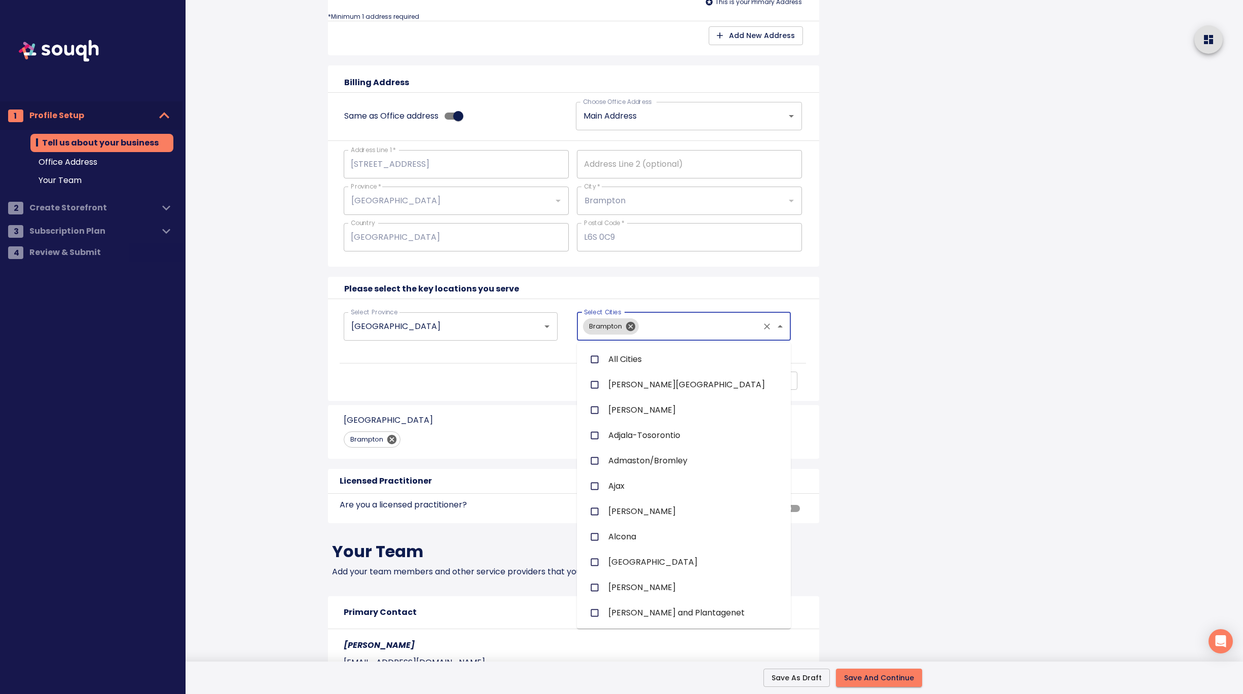
scroll to position [1596, 0]
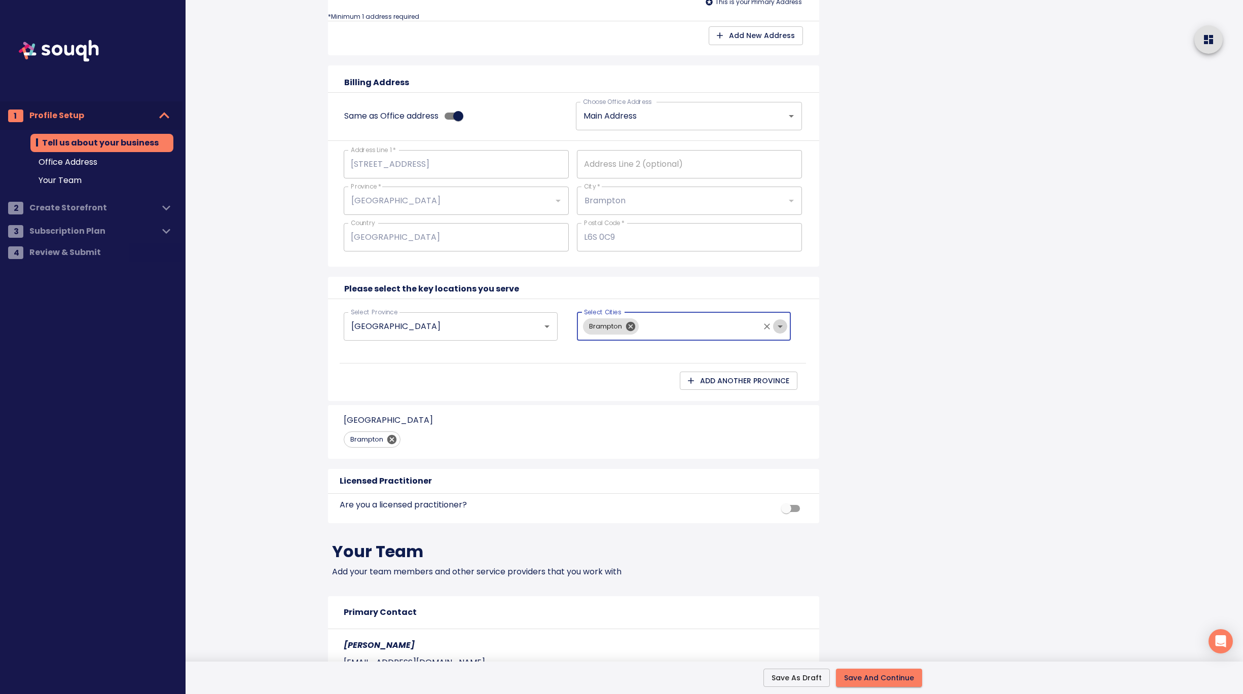
click at [782, 325] on icon "Open" at bounding box center [780, 326] width 12 height 12
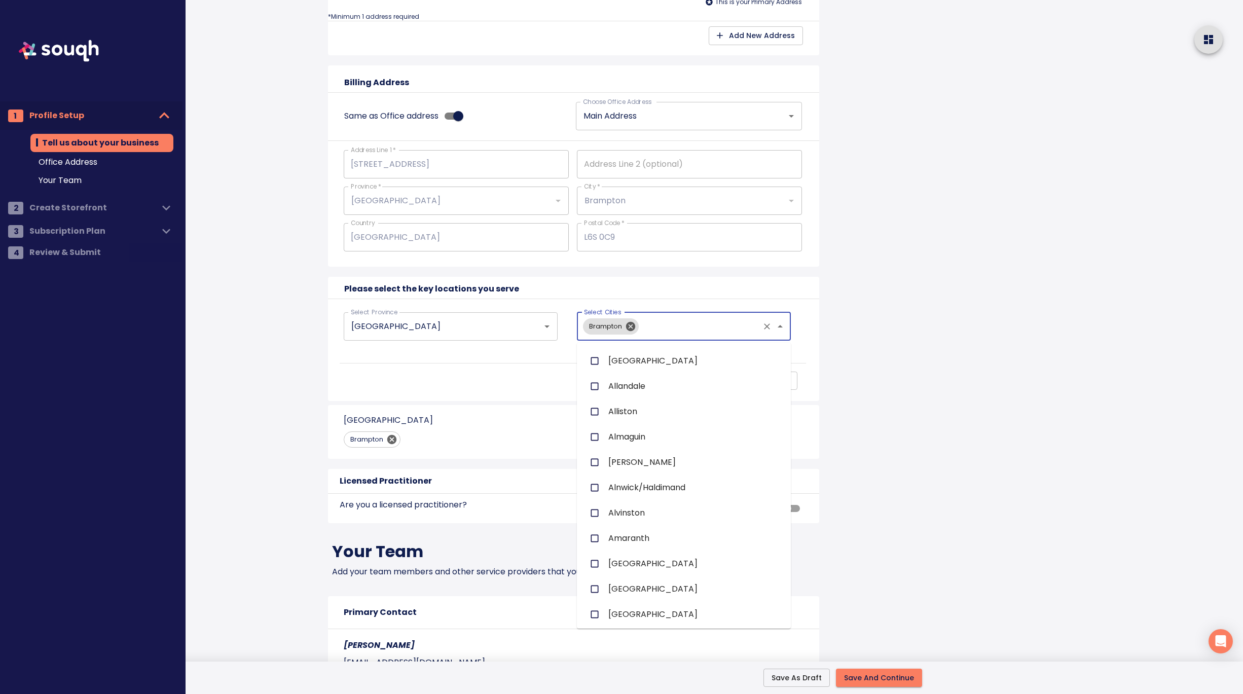
scroll to position [0, 0]
click at [637, 361] on span "All Cities" at bounding box center [624, 359] width 33 height 12
checkbox input "true"
checkbox input "false"
click at [846, 389] on div "Tell us about your business Business Name: 2784536 Ontario Inc, Business Type: …" at bounding box center [597, 133] width 562 height 1446
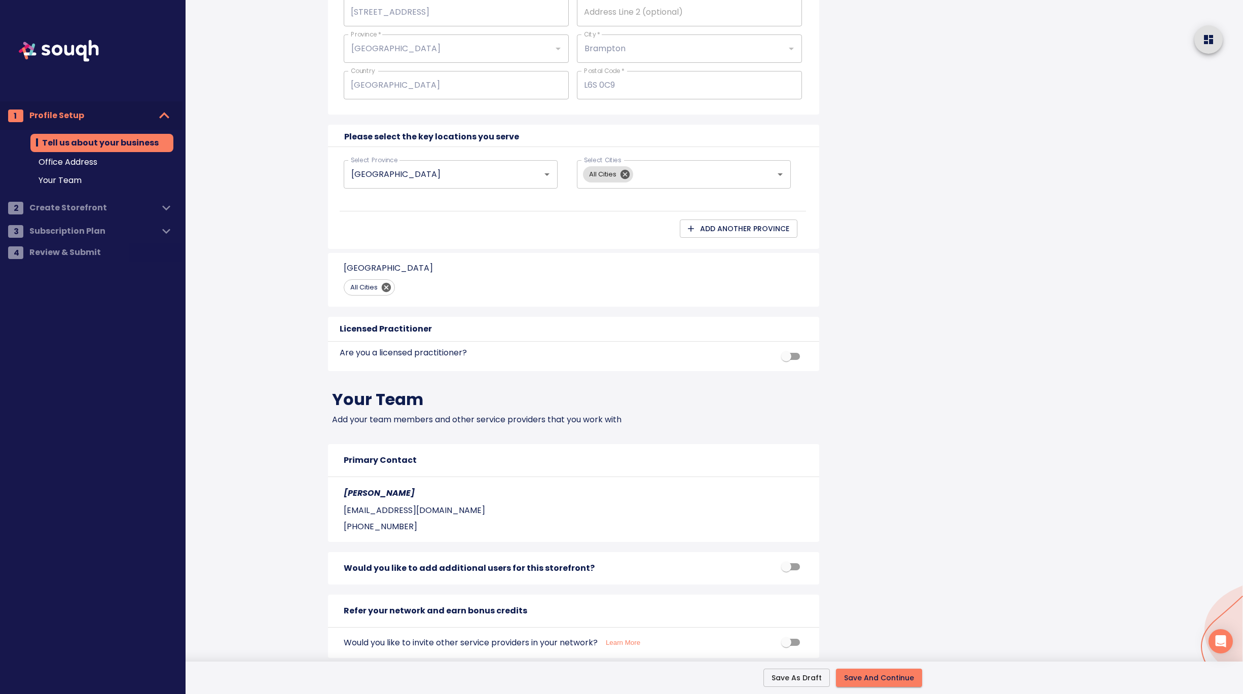
scroll to position [752, 0]
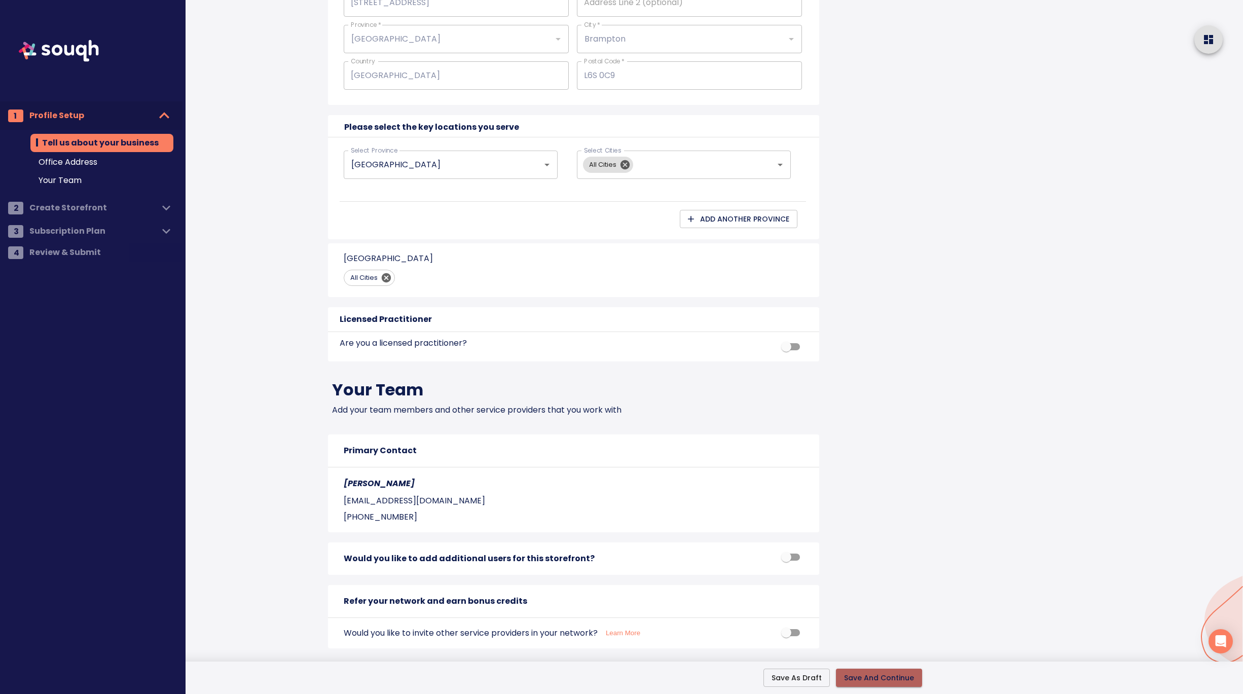
click at [879, 677] on span "Save And Continue" at bounding box center [879, 678] width 70 height 13
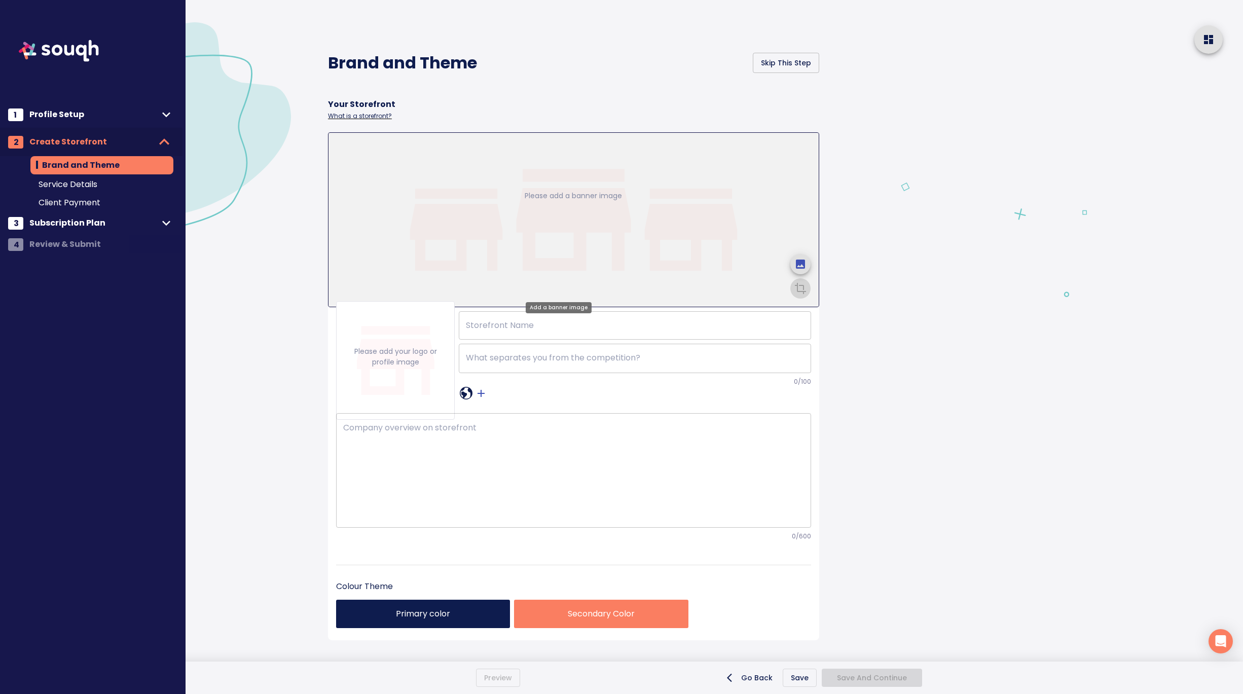
click at [565, 191] on p "Please add a banner image" at bounding box center [573, 196] width 97 height 11
click at [794, 258] on icon "upload picture" at bounding box center [800, 264] width 12 height 12
click at [0, 0] on input "file" at bounding box center [0, 0] width 0 height 0
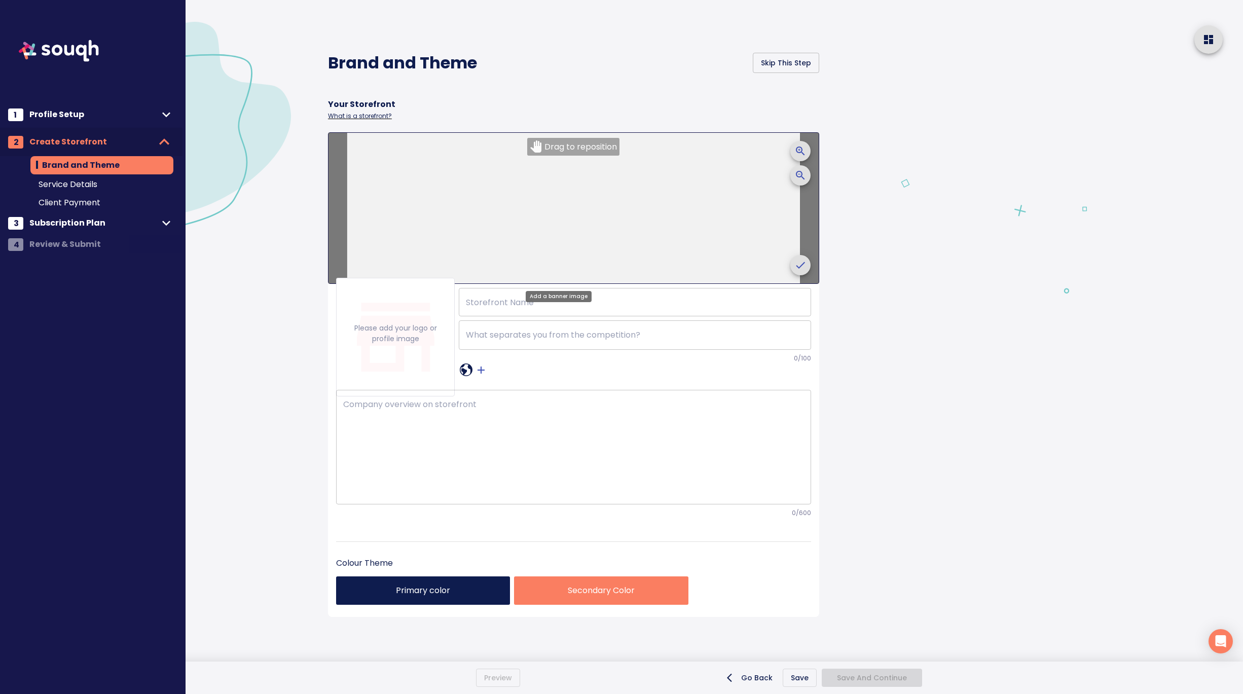
click at [794, 269] on icon "crop picture" at bounding box center [800, 265] width 12 height 12
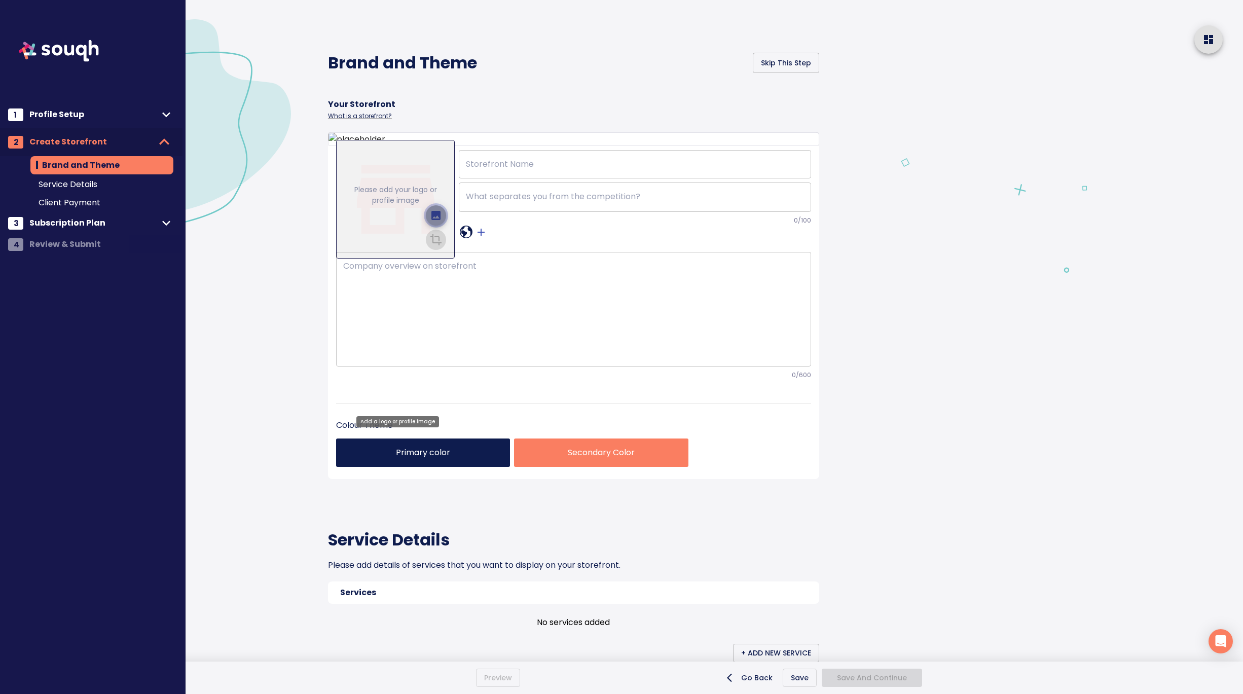
click at [434, 220] on icon "upload picture" at bounding box center [435, 215] width 9 height 9
click at [0, 0] on input "file" at bounding box center [0, 0] width 0 height 0
drag, startPoint x: 410, startPoint y: 344, endPoint x: 410, endPoint y: 376, distance: 32.4
click at [410, 229] on div at bounding box center [395, 198] width 32 height 61
drag, startPoint x: 408, startPoint y: 307, endPoint x: 411, endPoint y: 335, distance: 27.5
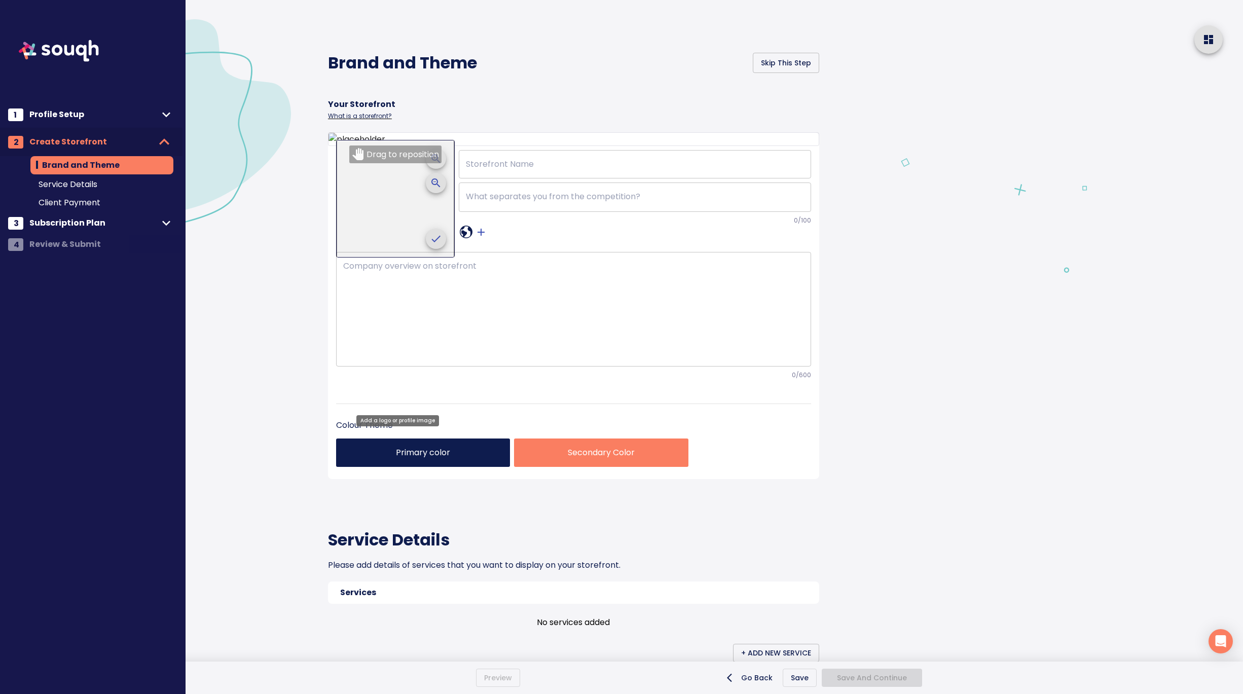
click at [411, 258] on div "Drag to reposition" at bounding box center [395, 199] width 119 height 118
click at [434, 245] on icon "crop picture" at bounding box center [436, 239] width 12 height 12
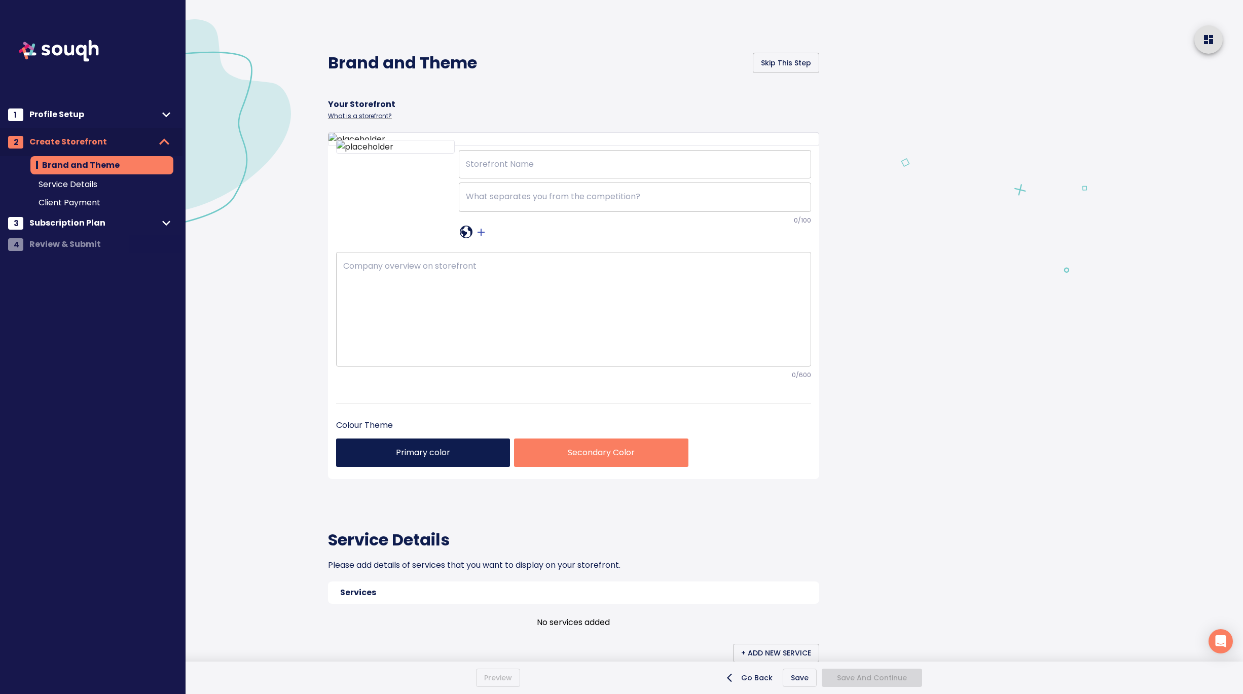
click at [1016, 473] on div at bounding box center [1066, 583] width 353 height 1166
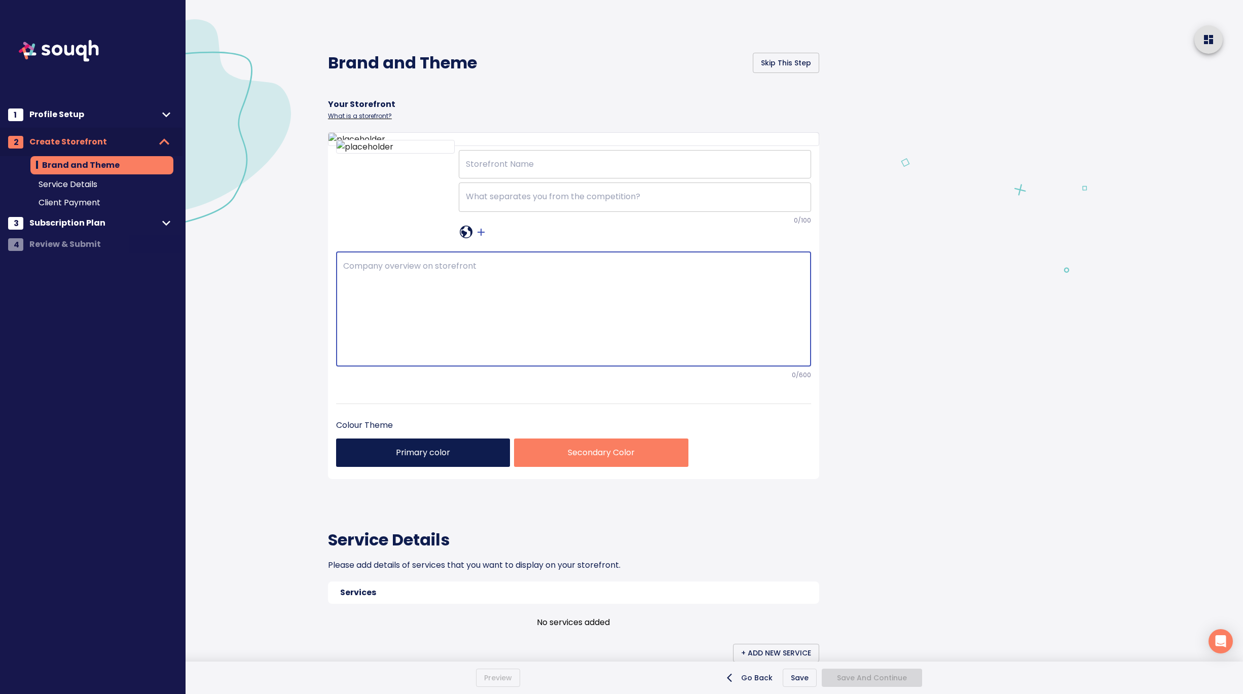
click at [362, 357] on textarea at bounding box center [573, 309] width 461 height 96
paste textarea "REAL ESTATE JUST GOT REAL. 1000s of people in Brampton have successfully used m…"
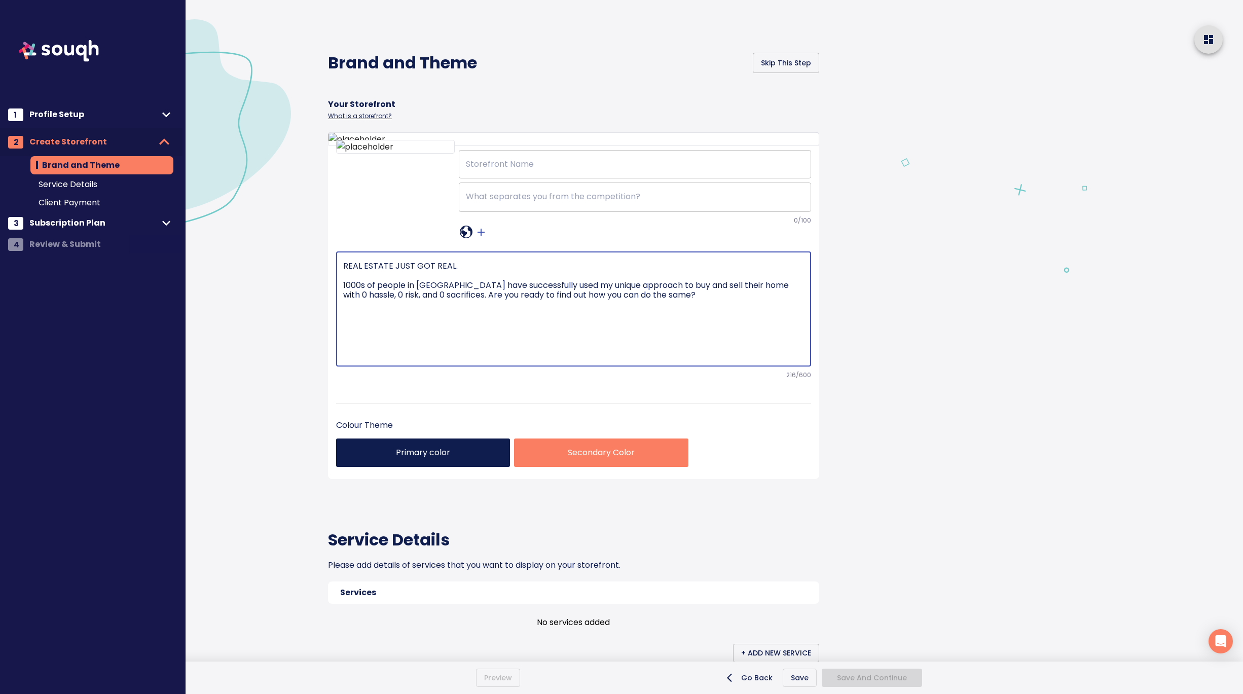
click at [443, 357] on textarea "REAL ESTATE JUST GOT REAL. 1000s of people in Brampton have successfully used m…" at bounding box center [573, 309] width 461 height 96
type textarea "REAL ESTATE JUST GOT REAL. 1000s of people in Brampton have successfully used m…"
click at [865, 459] on div "Brand and Theme Skip This Step Your Storefront What is a storefront? ​ x ​ 0 /1…" at bounding box center [597, 583] width 562 height 1166
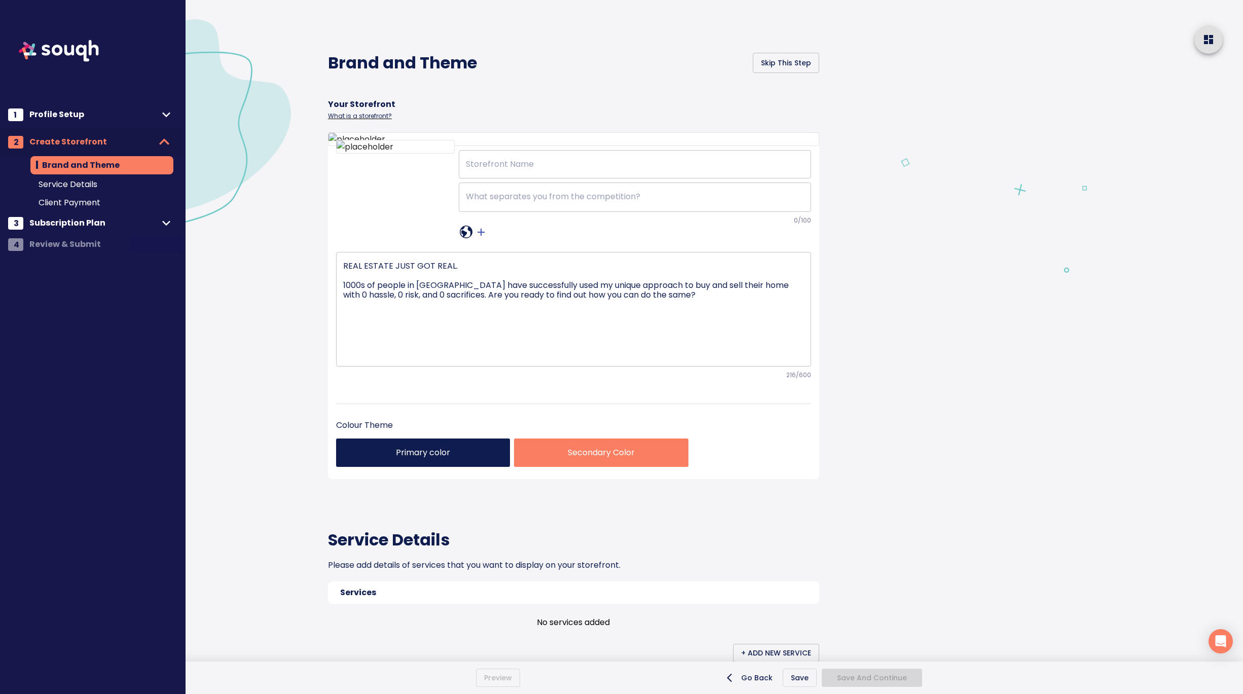
click at [509, 178] on input "text" at bounding box center [635, 164] width 352 height 28
type input "[PERSON_NAME]"
click at [507, 202] on textarea at bounding box center [635, 197] width 338 height 11
paste textarea "Passionate about finding your dream home in Brampton! Let's make your real esta…"
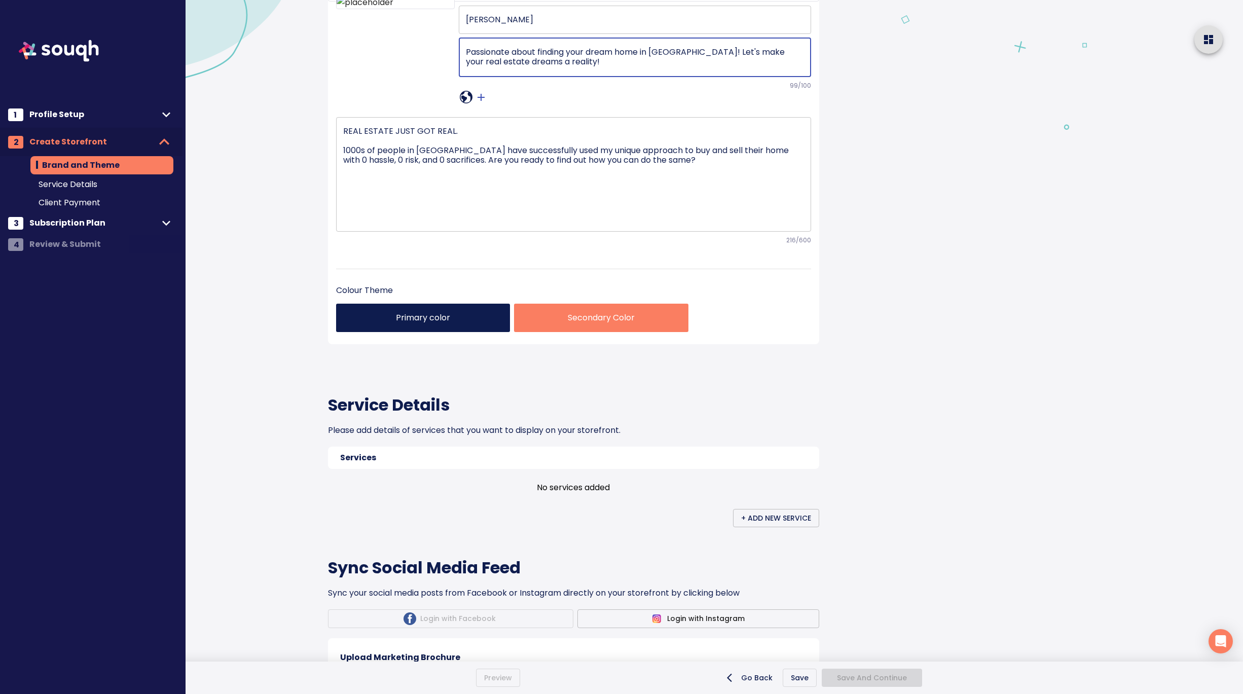
scroll to position [146, 0]
type textarea "Passionate about finding your dream home in Brampton! Let's make your real esta…"
click at [434, 323] on p "Primary color" at bounding box center [423, 317] width 158 height 12
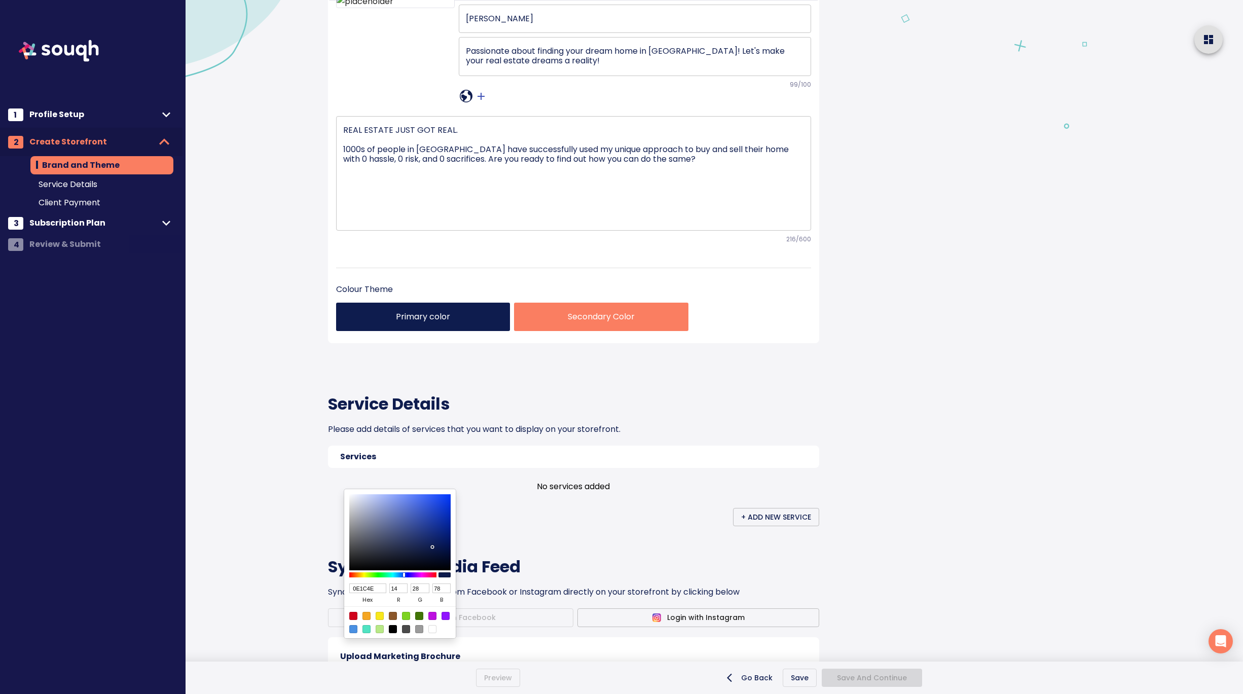
drag, startPoint x: 378, startPoint y: 590, endPoint x: 316, endPoint y: 590, distance: 61.9
click at [344, 590] on div "0E1C4E hex 14 r 28 g 78 b 100 a" at bounding box center [400, 563] width 112 height 149
paste input "#DD1826"
type input "#DD1826"
type input "221"
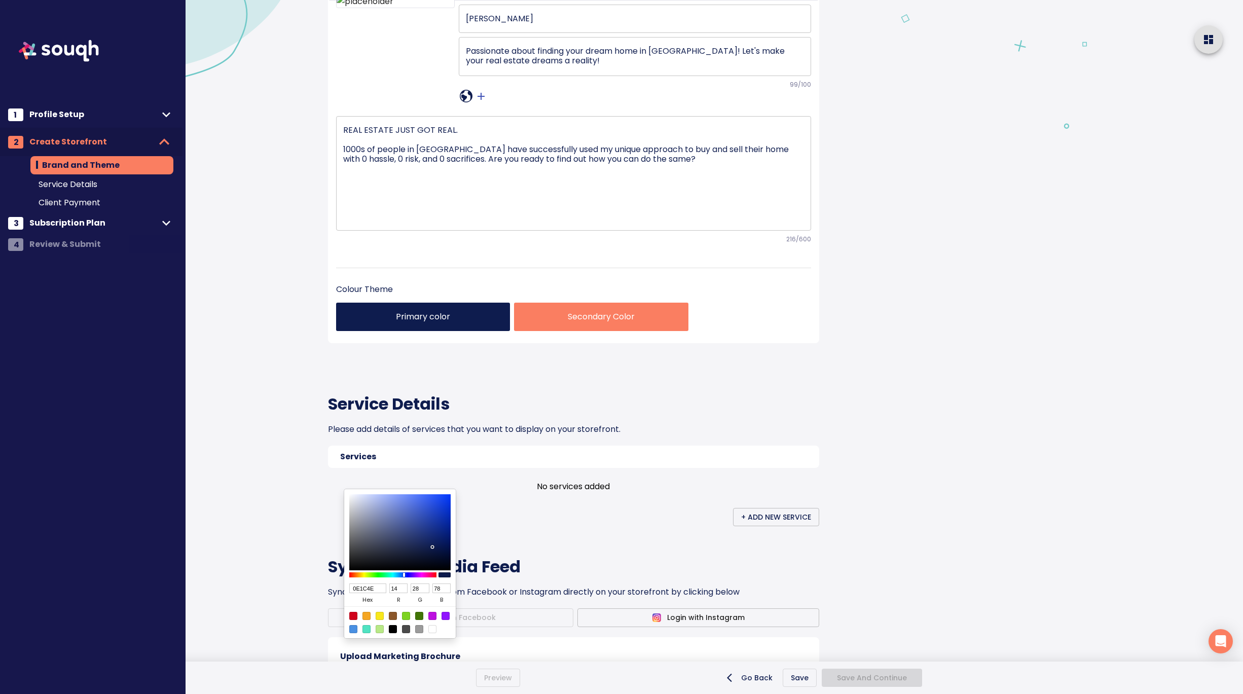
type input "24"
type input "38"
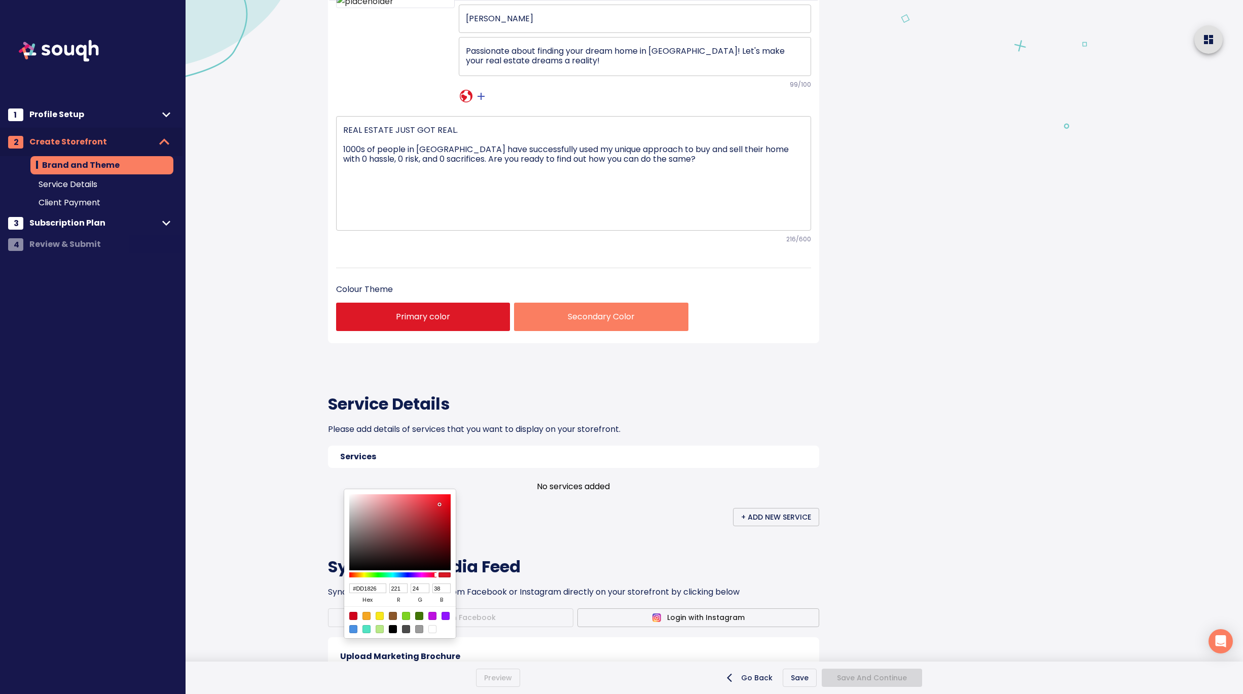
type input "DD1826"
click at [563, 547] on div at bounding box center [621, 347] width 1243 height 694
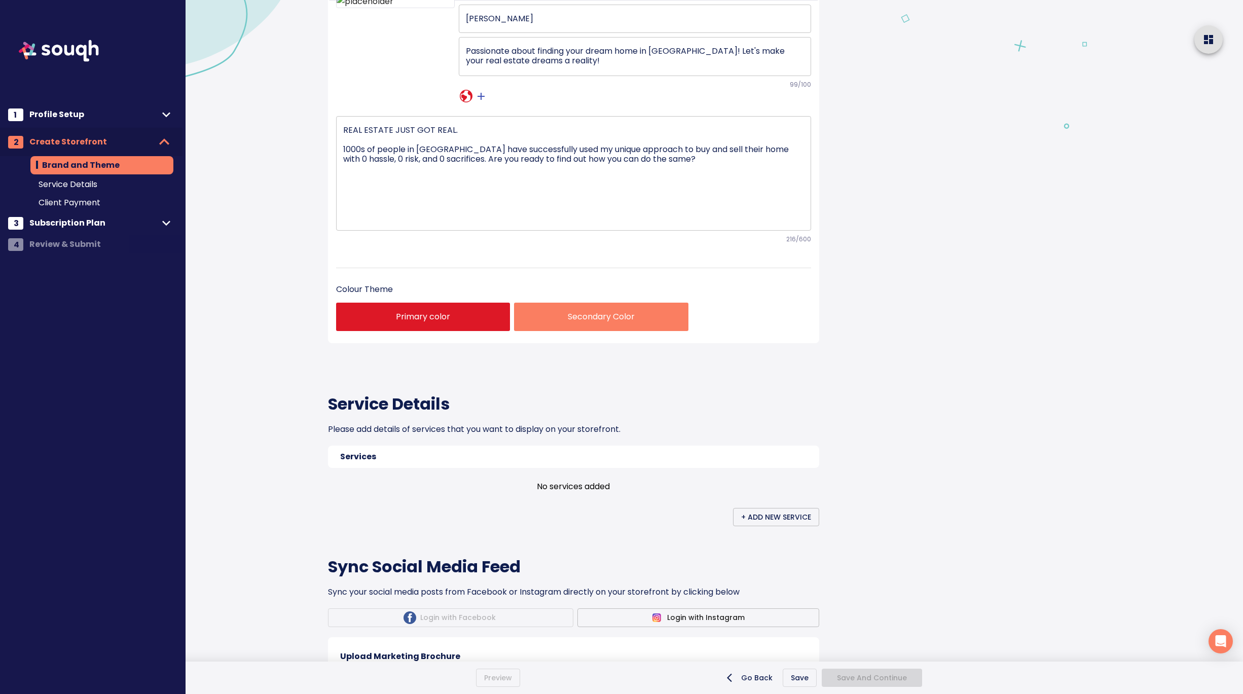
click at [551, 323] on p "Secondary Color" at bounding box center [601, 317] width 158 height 12
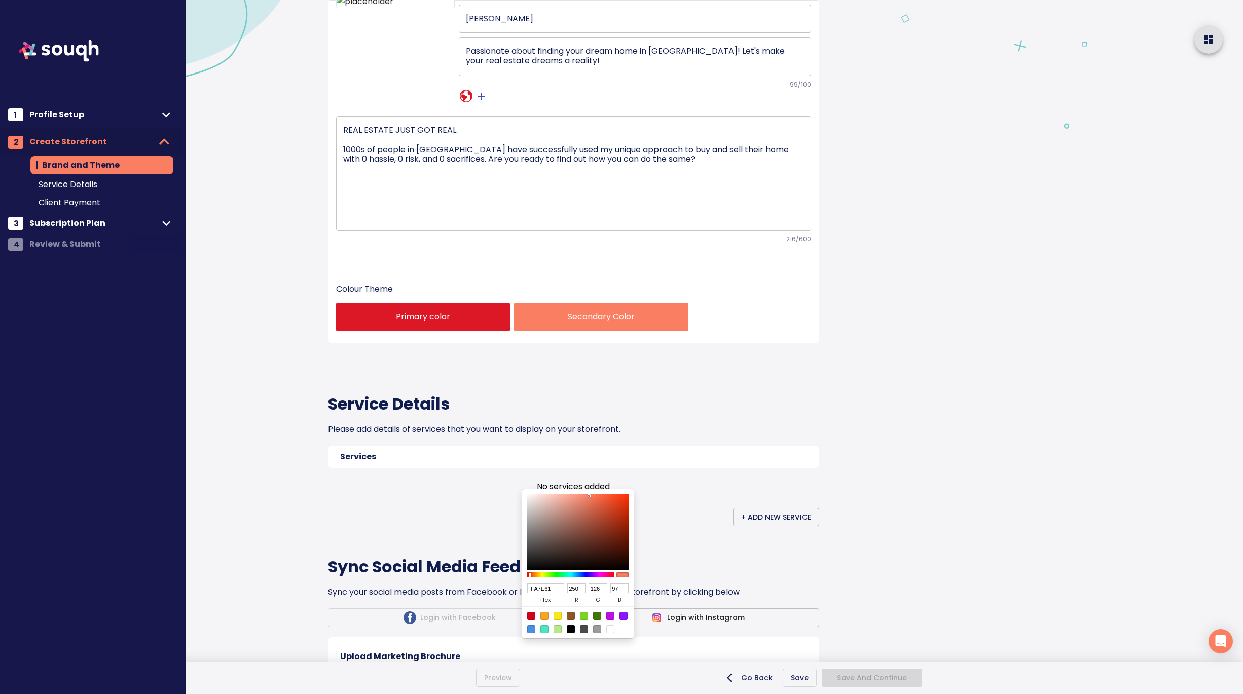
drag, startPoint x: 552, startPoint y: 589, endPoint x: 508, endPoint y: 587, distance: 43.6
click at [522, 587] on div "FA7E61 hex 250 r 126 g 97 b 100 a" at bounding box center [578, 563] width 112 height 149
paste input "#04007F"
type input "#04007F"
type input "4"
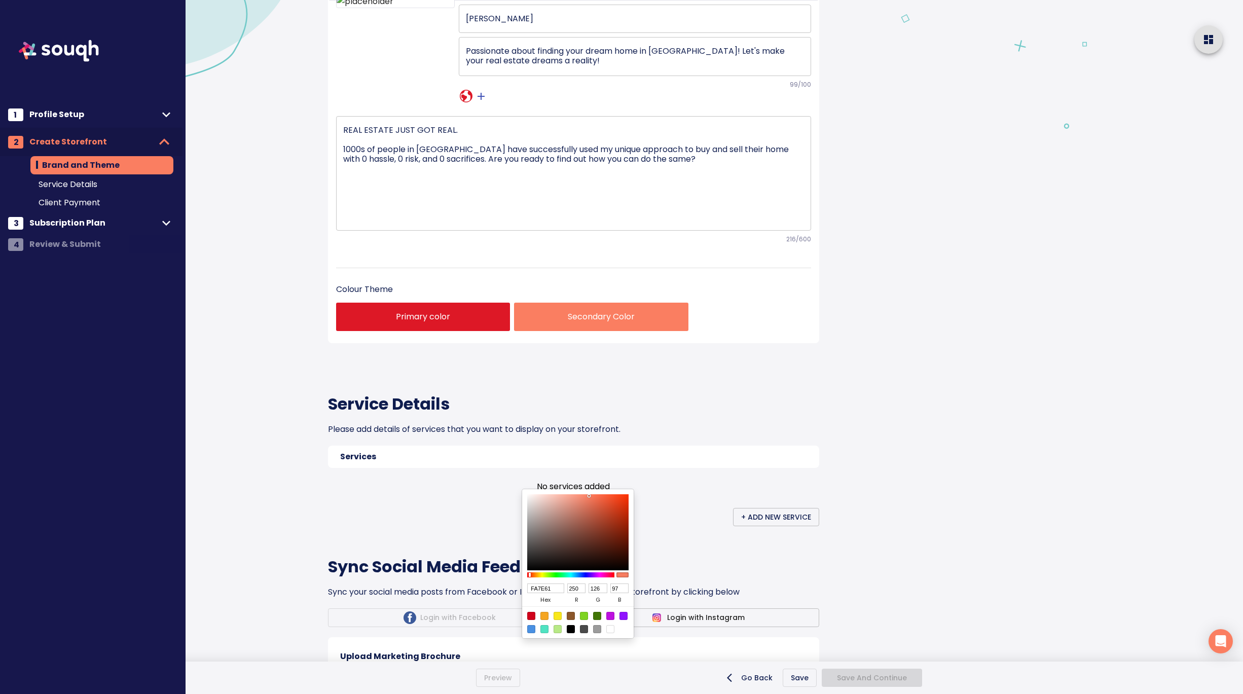
type input "0"
type input "127"
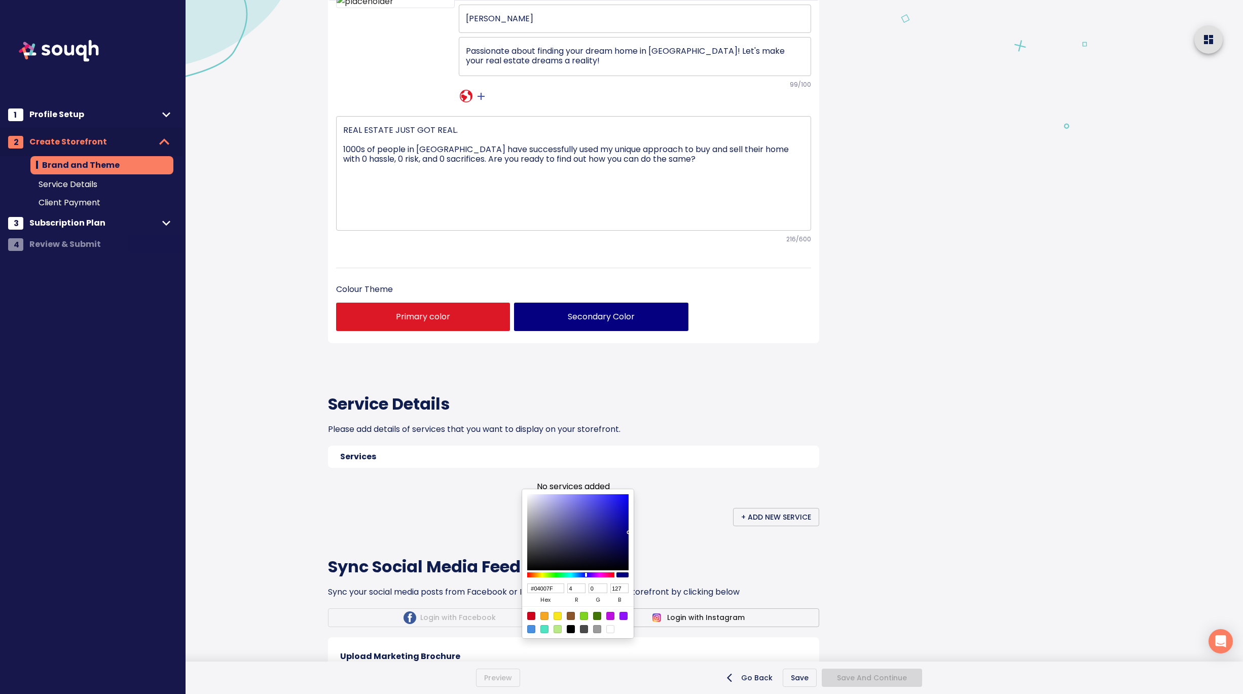
type input "04007F"
click at [714, 557] on div at bounding box center [621, 347] width 1243 height 694
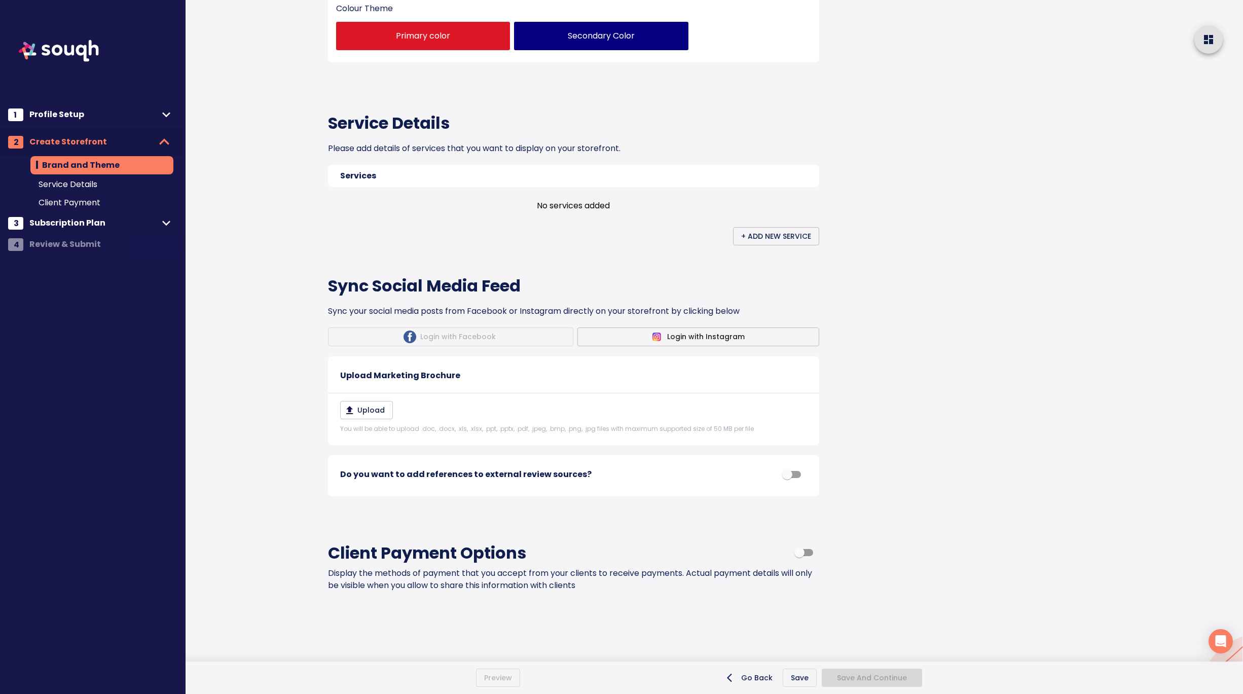
click at [892, 338] on div at bounding box center [1066, 161] width 353 height 1175
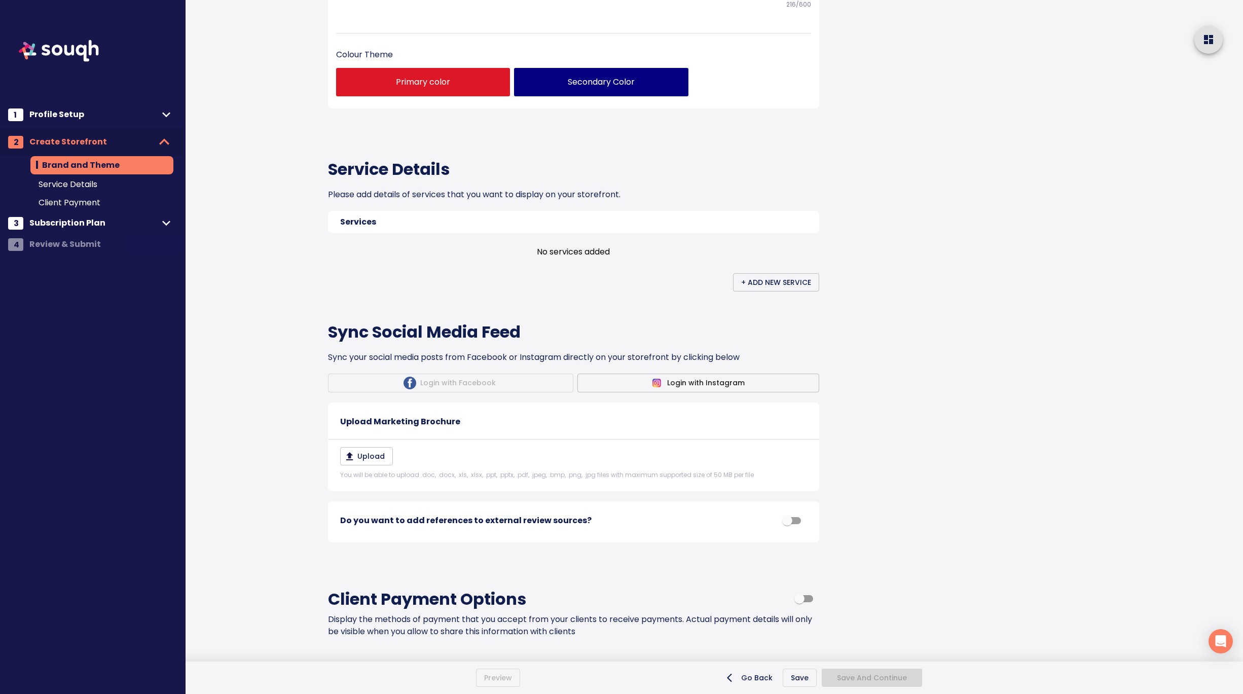
scroll to position [385, 0]
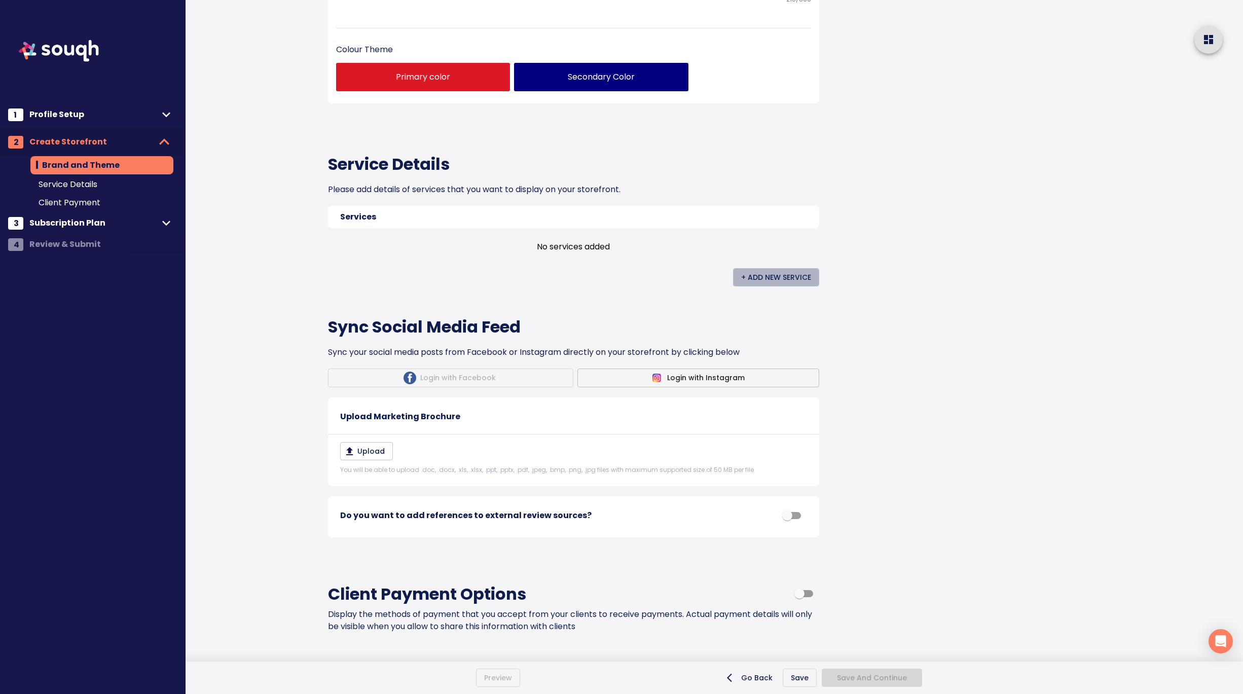
click at [763, 284] on span "+ Add New Service" at bounding box center [776, 277] width 70 height 13
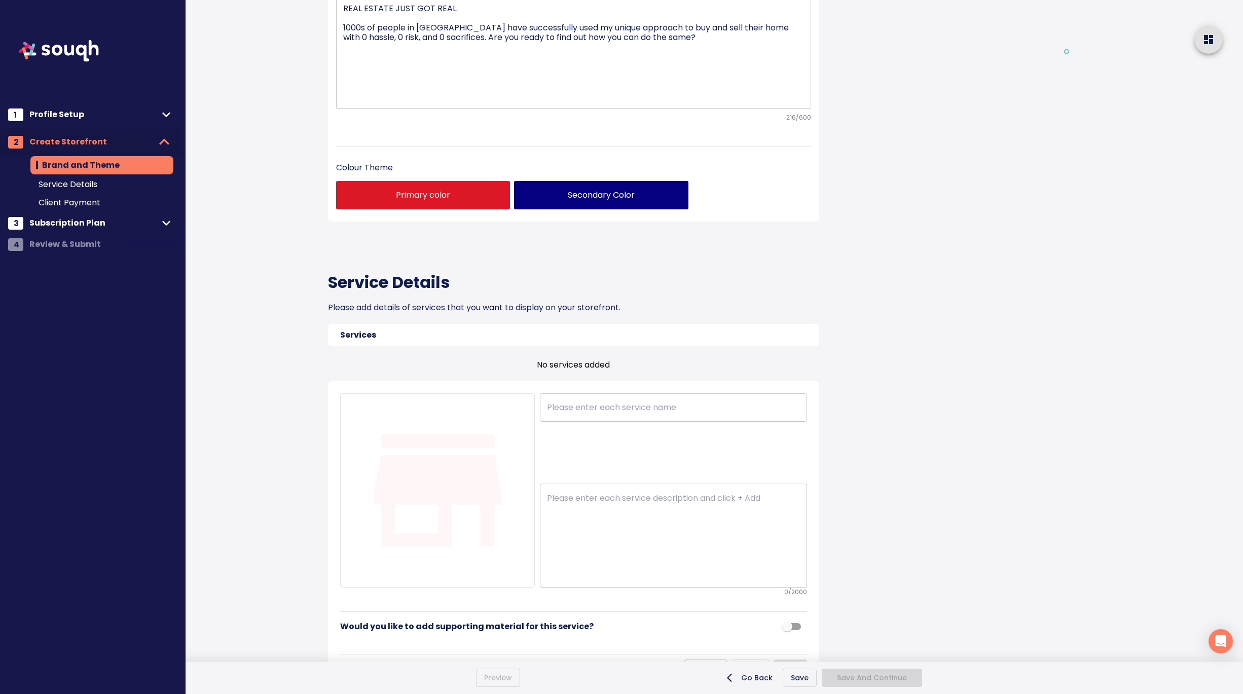
scroll to position [266, 0]
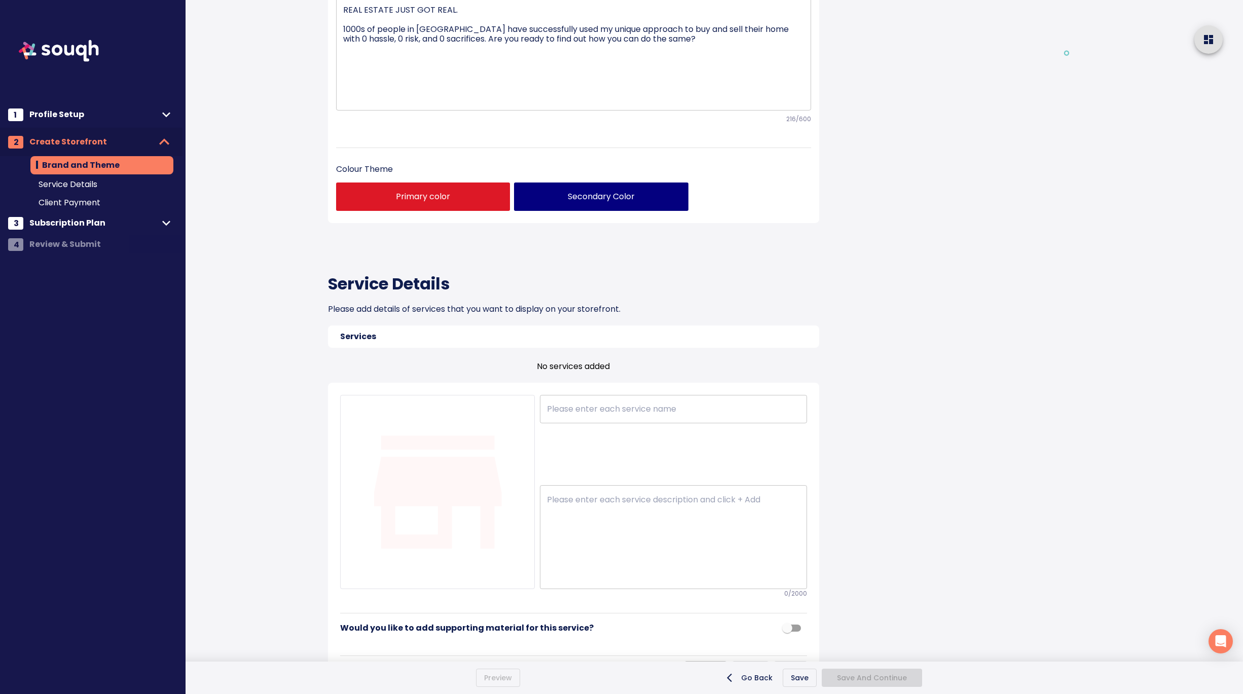
click at [426, 148] on input "text" at bounding box center [496, 146] width 160 height 16
paste input "https://www.hetalvarma.com/"
type input "https://www.hetalvarma.com/"
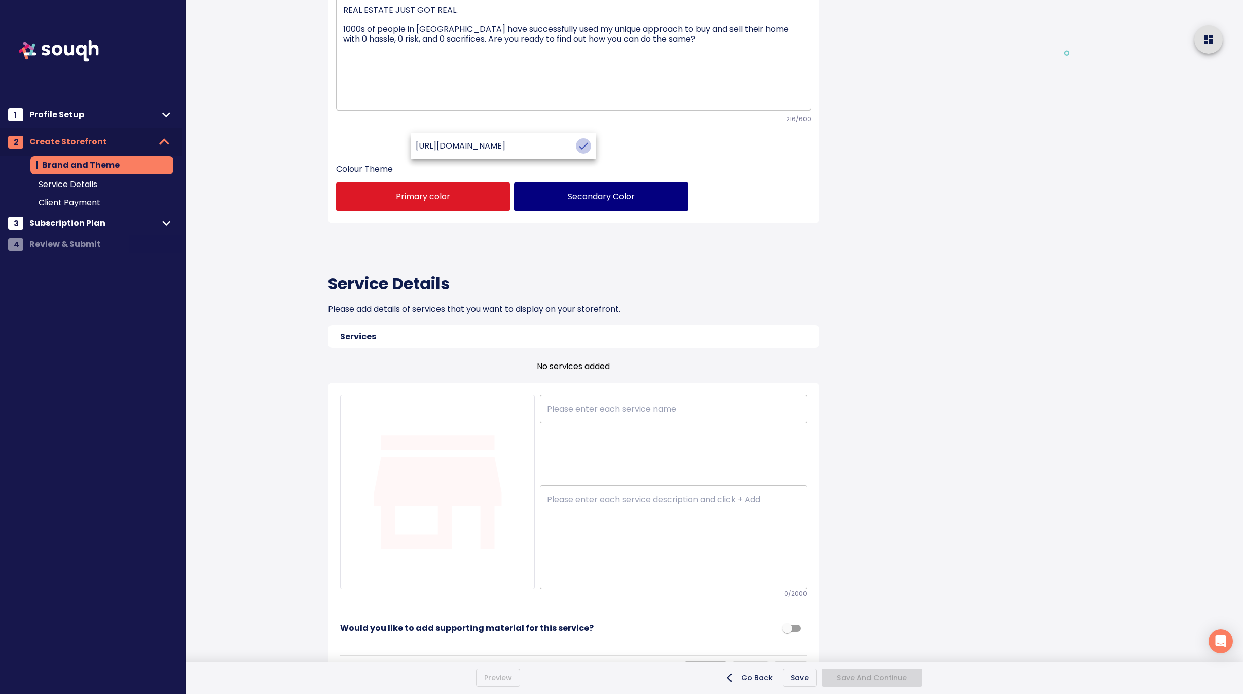
scroll to position [0, 0]
click at [577, 145] on icon "crop picture" at bounding box center [583, 146] width 12 height 12
click at [471, 144] on input "text" at bounding box center [503, 146] width 160 height 16
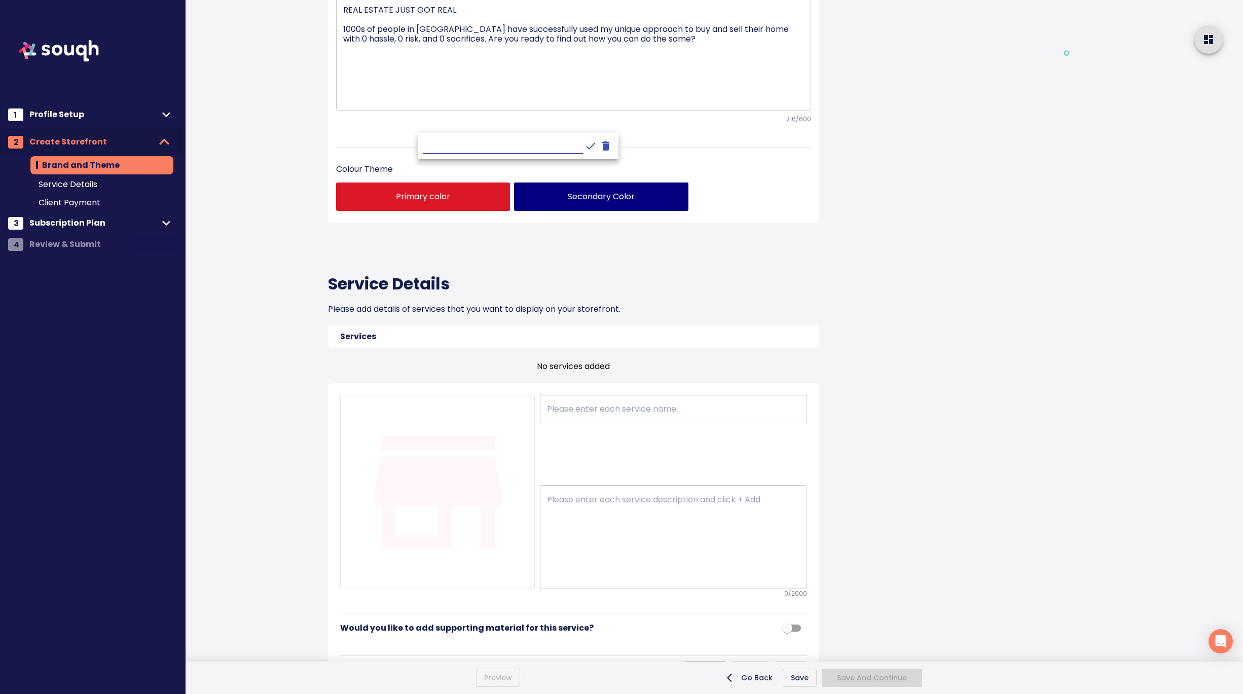
paste input "https://www.facebook.com/hetal.panjabi/"
type input "https://www.facebook.com/hetal.panjabi/"
click at [585, 146] on icon "crop picture" at bounding box center [591, 146] width 12 height 12
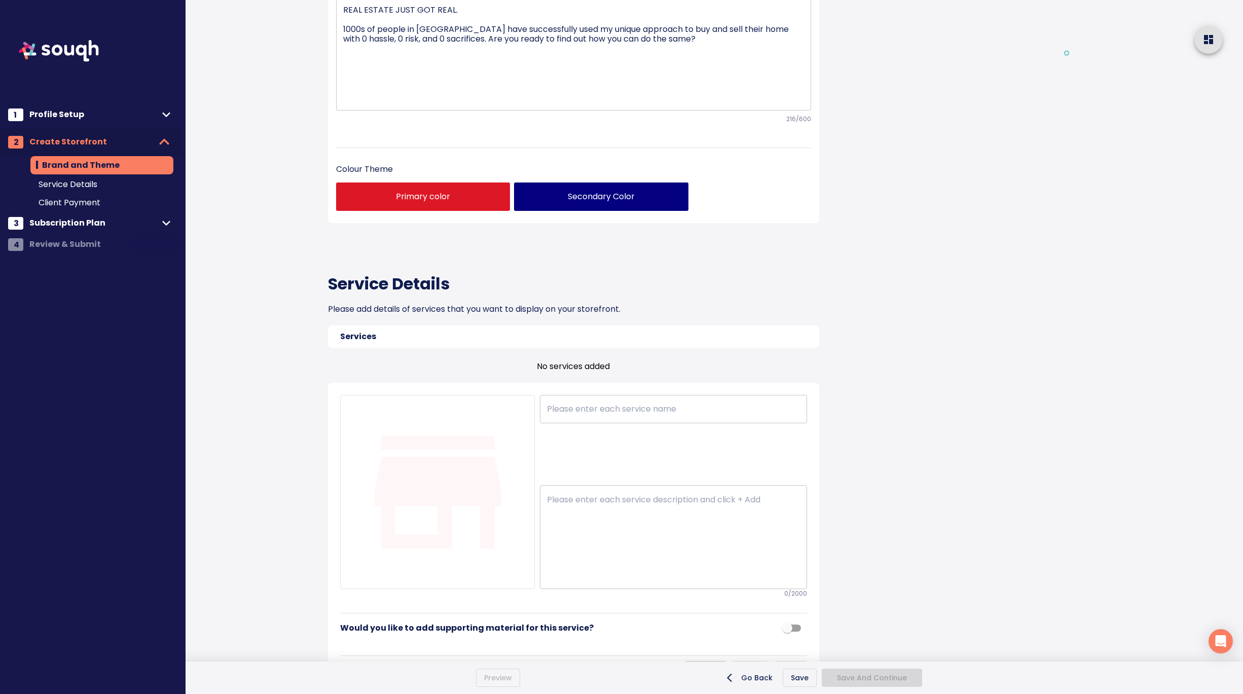
click at [496, 143] on input "text" at bounding box center [518, 146] width 160 height 16
paste input "https://www.instagram.com/hetalhomequest"
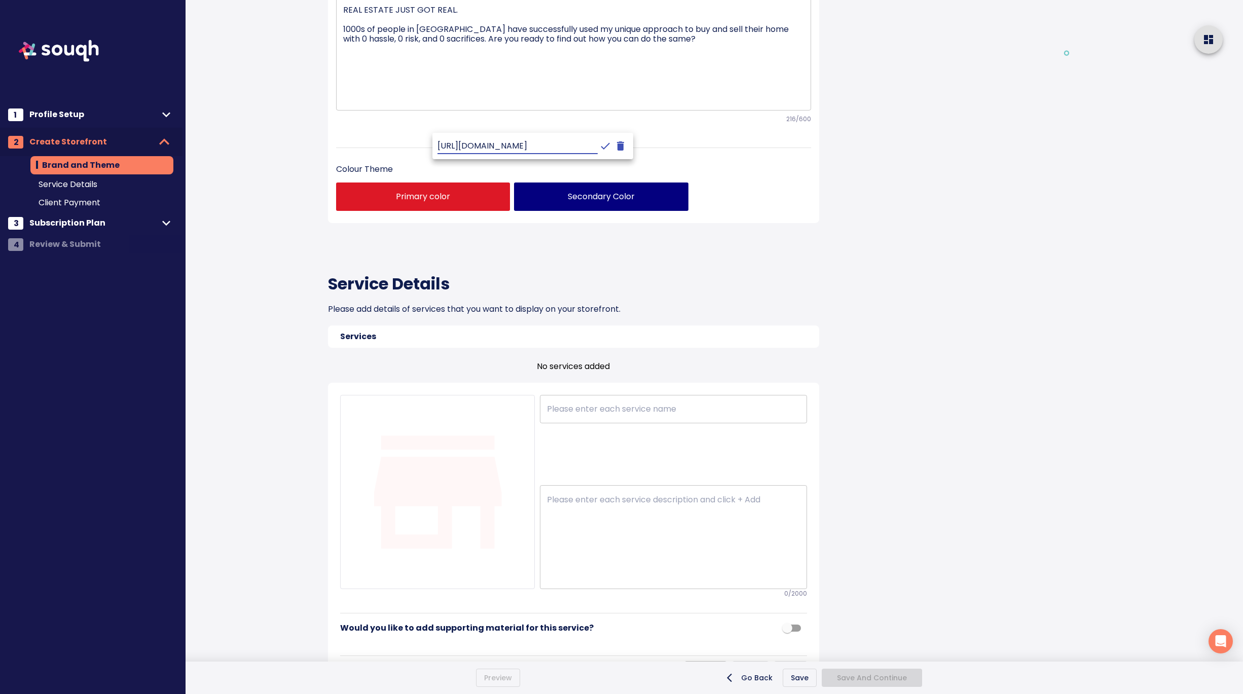
type input "https://www.instagram.com/hetalhomequest"
click at [599, 142] on icon "crop picture" at bounding box center [605, 146] width 12 height 12
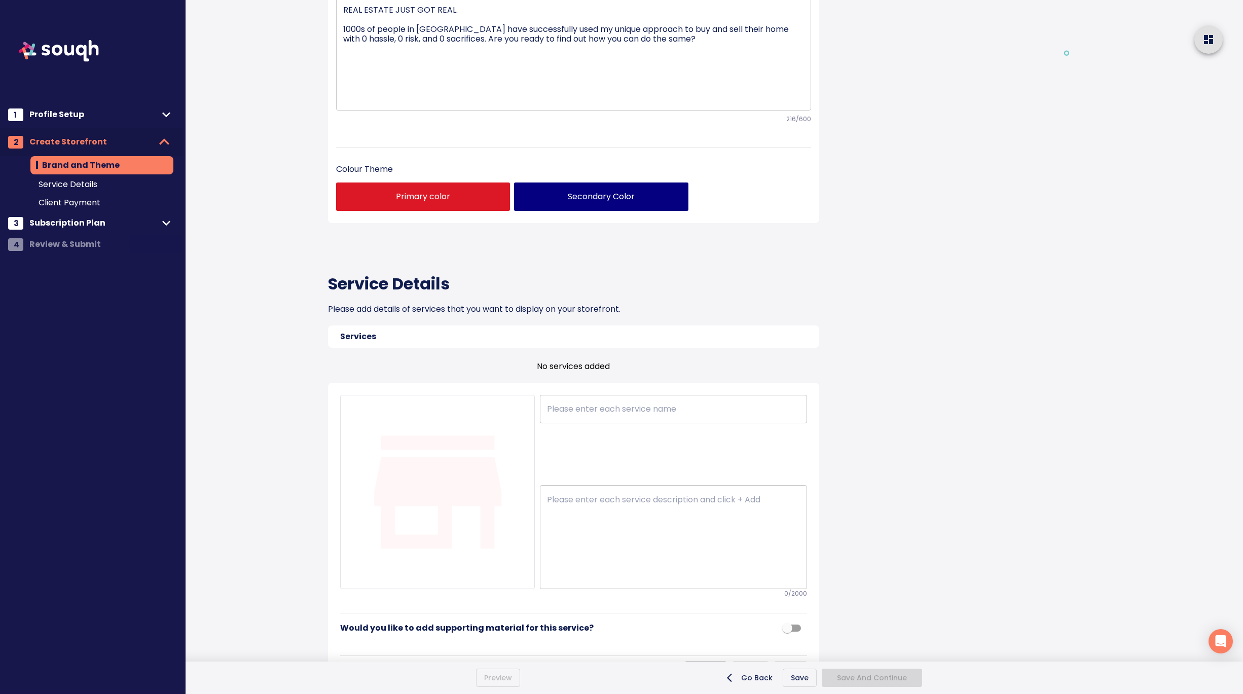
click at [511, 147] on input "text" at bounding box center [532, 146] width 160 height 16
paste input "https://www.linkedin.com/in/hetal-varma-ba343b7/?originalSubdomain=ca"
type input "https://www.linkedin.com/in/hetal-varma-ba343b7/?originalSubdomain=ca"
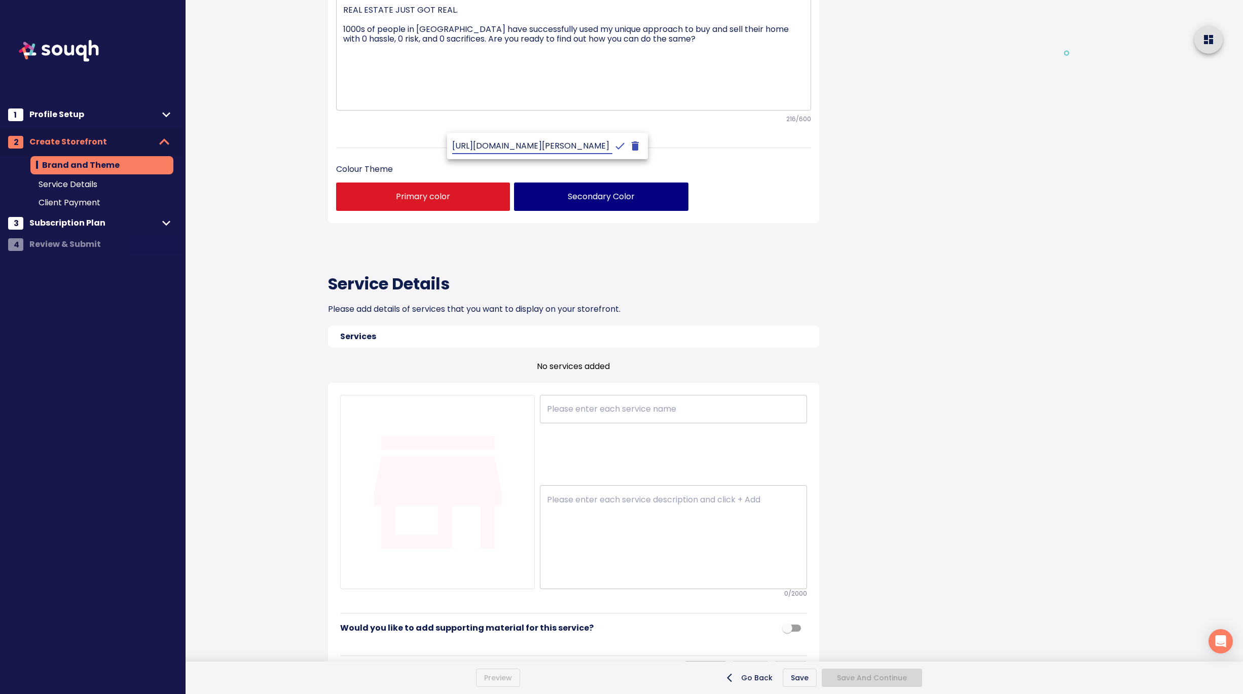
scroll to position [0, 0]
click at [614, 143] on icon "crop picture" at bounding box center [620, 146] width 12 height 12
click at [934, 203] on div at bounding box center [1066, 479] width 353 height 1490
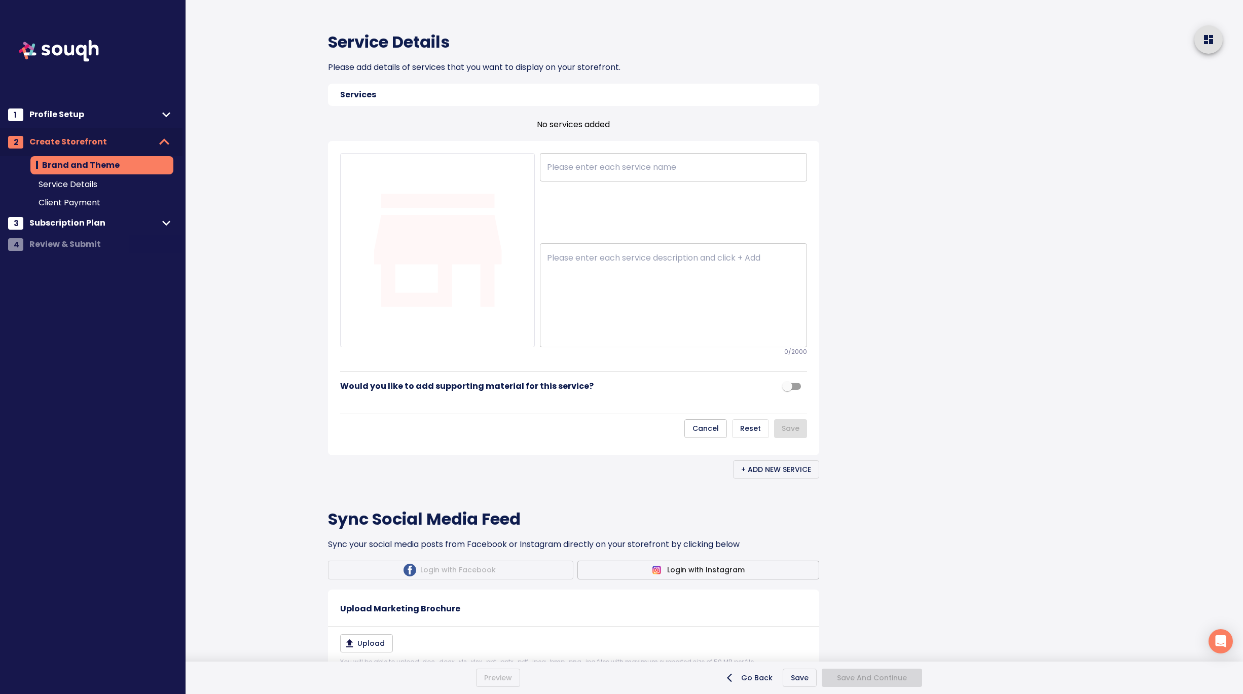
scroll to position [517, 0]
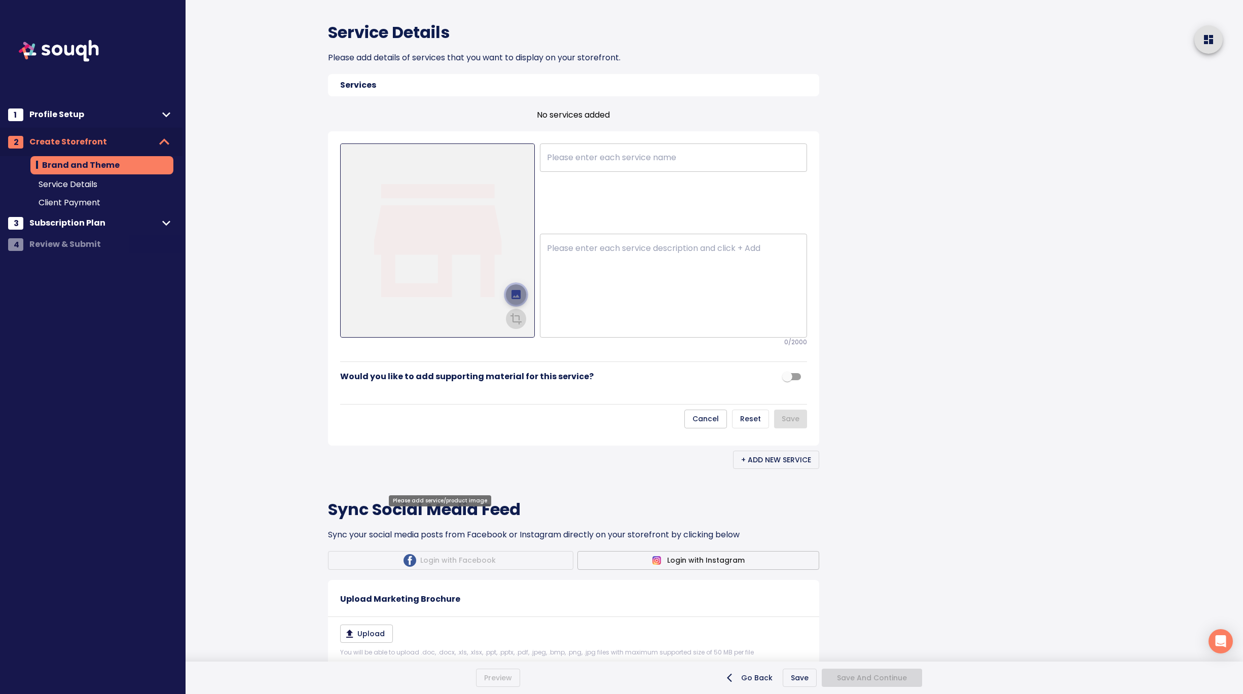
click at [518, 301] on icon "upload picture" at bounding box center [516, 294] width 12 height 12
click at [0, 0] on input "file" at bounding box center [0, 0] width 0 height 0
click at [516, 324] on icon "crop picture" at bounding box center [516, 318] width 12 height 12
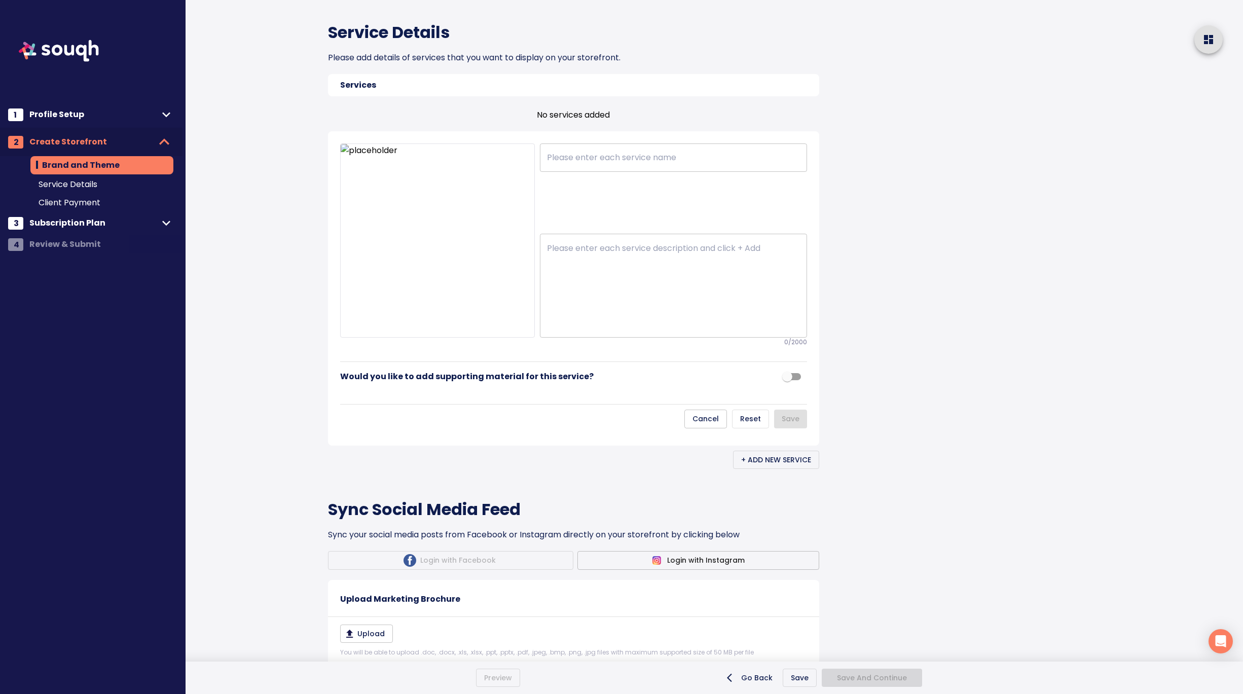
click at [582, 172] on input "text" at bounding box center [673, 157] width 267 height 28
type input "Residential Real Estate"
click at [611, 329] on textarea at bounding box center [673, 285] width 253 height 85
click at [571, 329] on textarea at bounding box center [673, 285] width 253 height 85
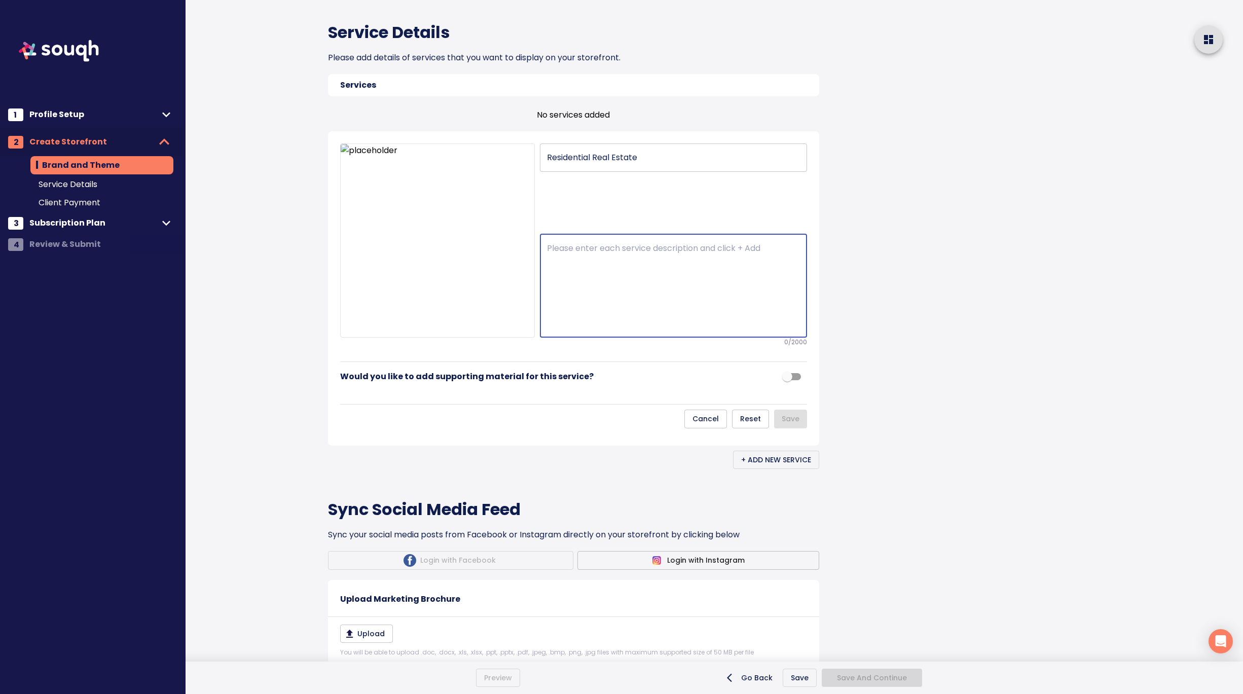
paste textarea "Finding the right home is about more than location—it’s about lifestyle, comfor…"
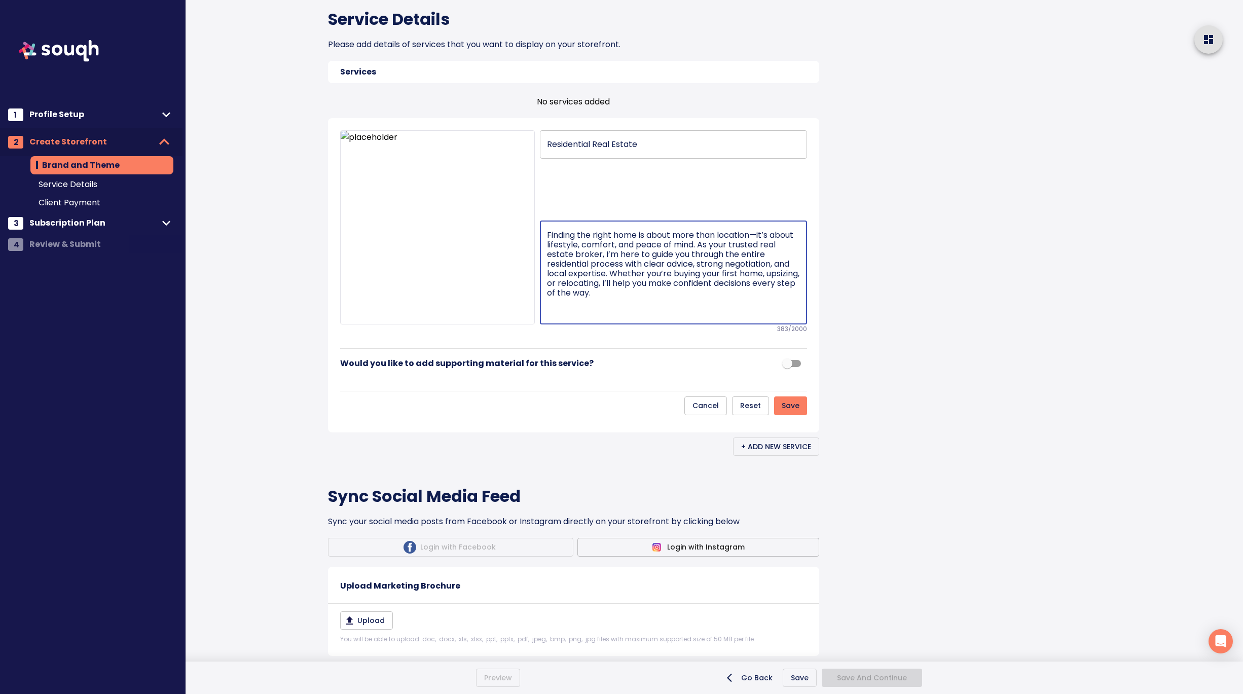
scroll to position [535, 0]
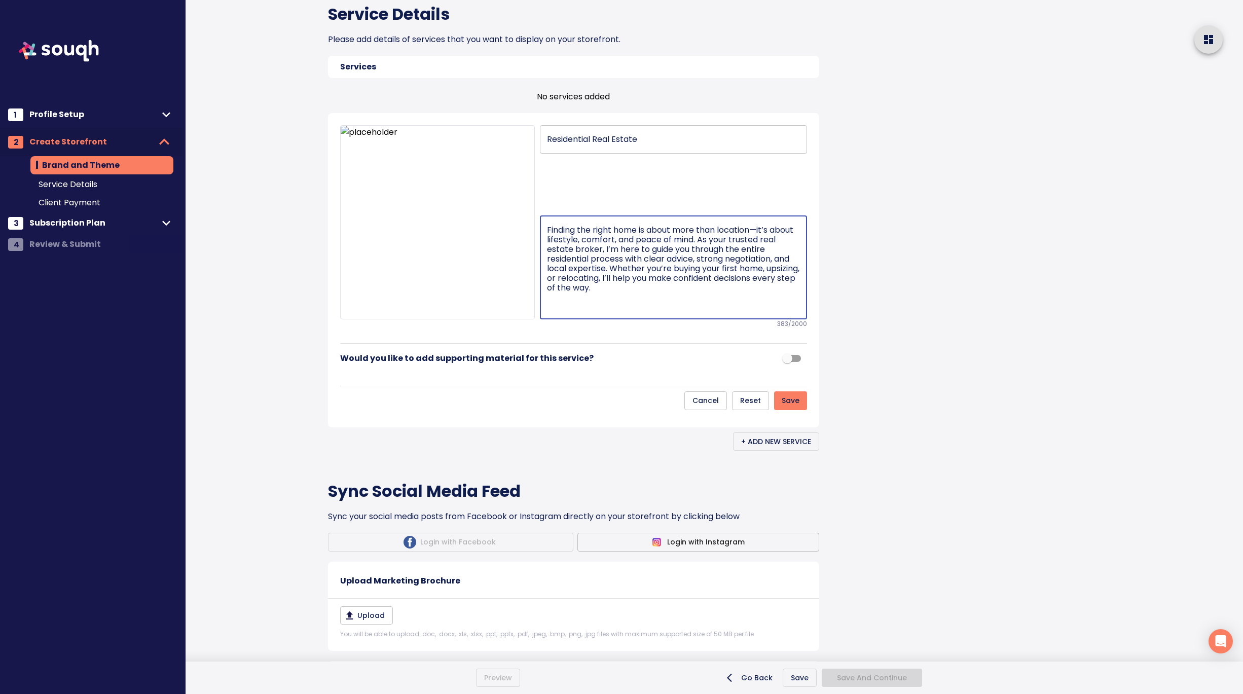
click at [753, 310] on textarea "Finding the right home is about more than location—it’s about lifestyle, comfor…" at bounding box center [673, 267] width 253 height 85
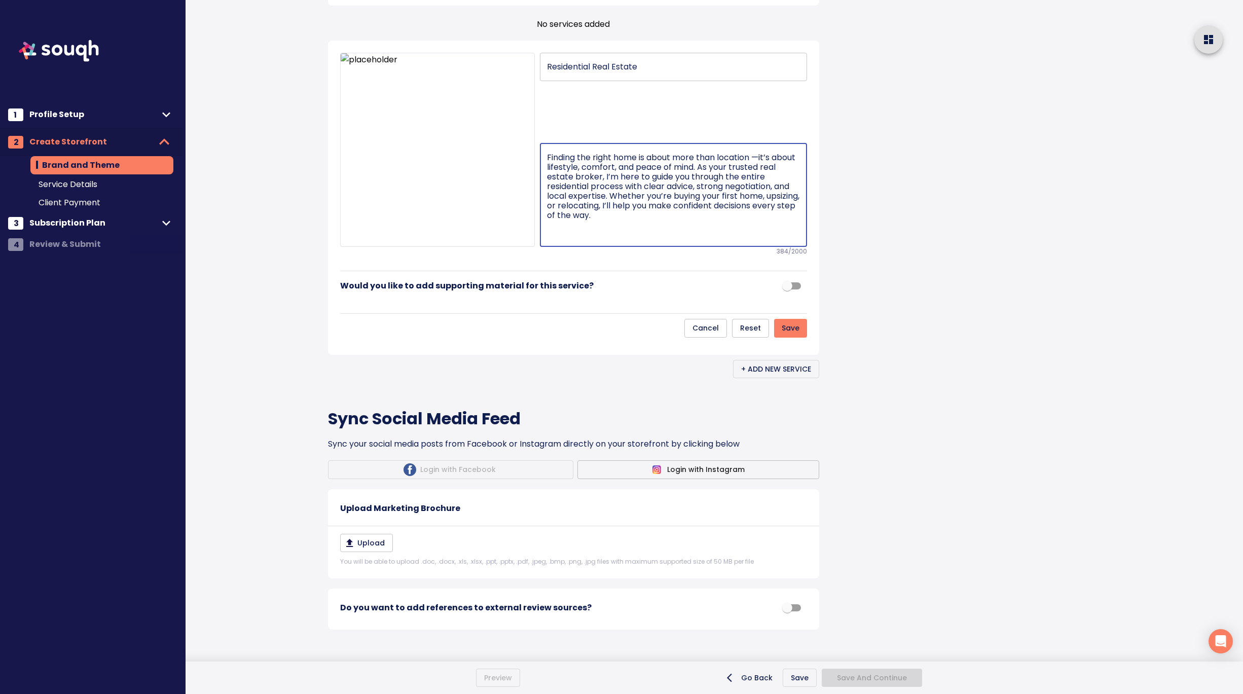
scroll to position [618, 0]
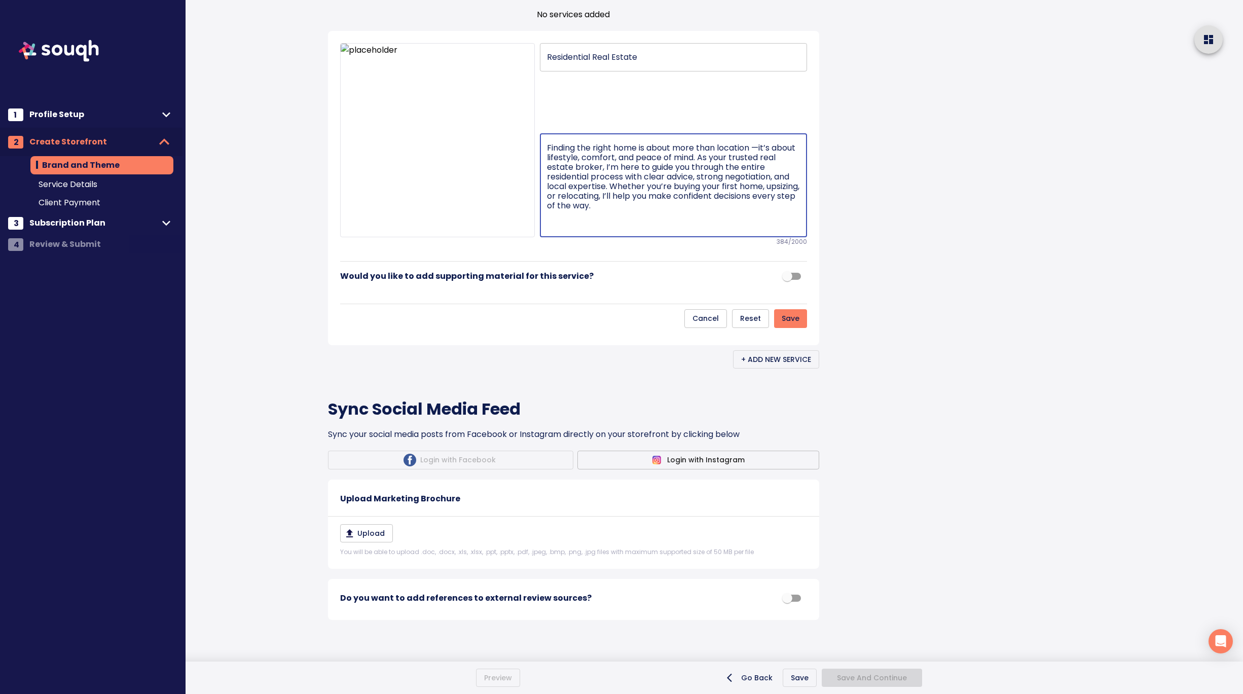
type textarea "Finding the right home is about more than location —it’s about lifestyle, comfo…"
click at [787, 286] on input "checkbox" at bounding box center [787, 276] width 58 height 19
checkbox input "true"
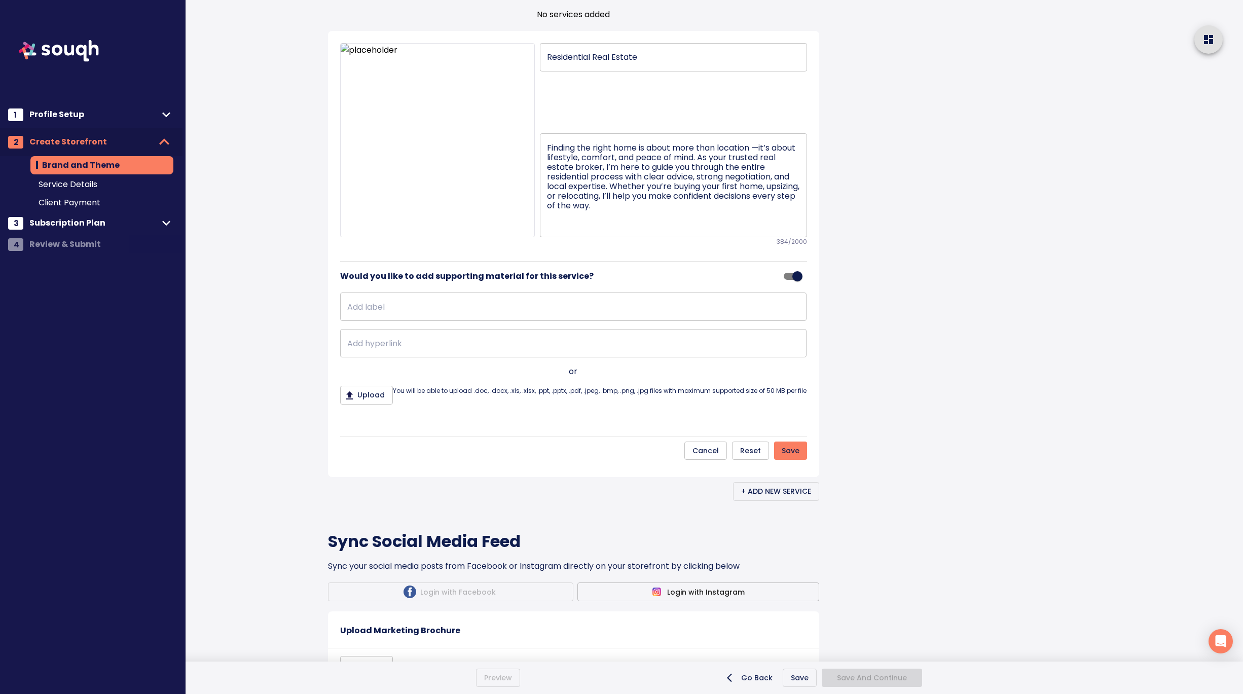
click at [556, 321] on input "text" at bounding box center [573, 307] width 466 height 28
type input "Learn more:"
click at [379, 357] on input "text" at bounding box center [573, 343] width 466 height 28
paste input "https://www.hetalvarma.com/"
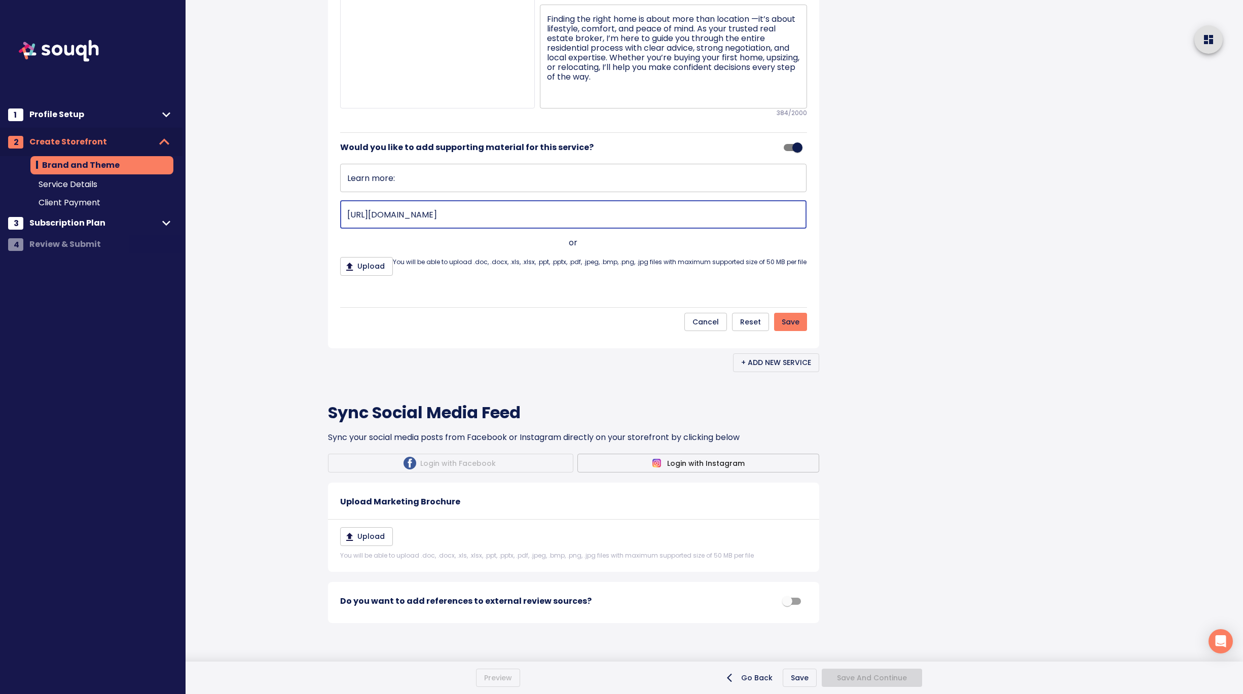
scroll to position [811, 0]
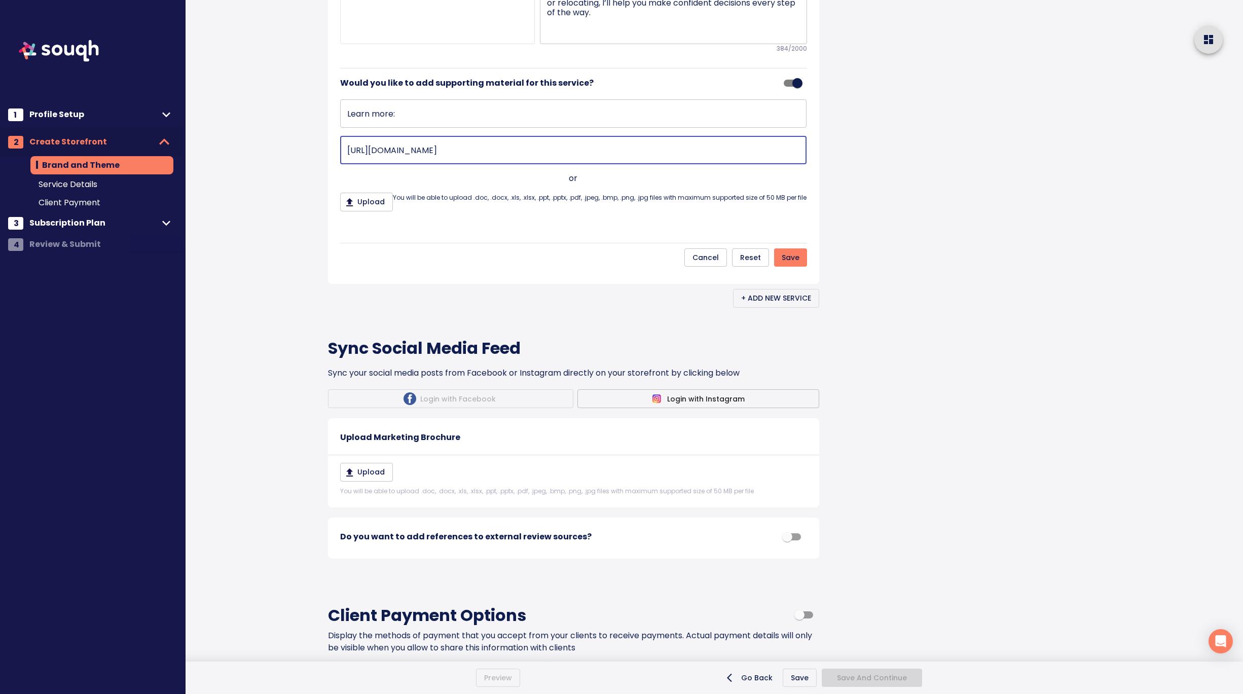
type input "https://www.hetalvarma.com/"
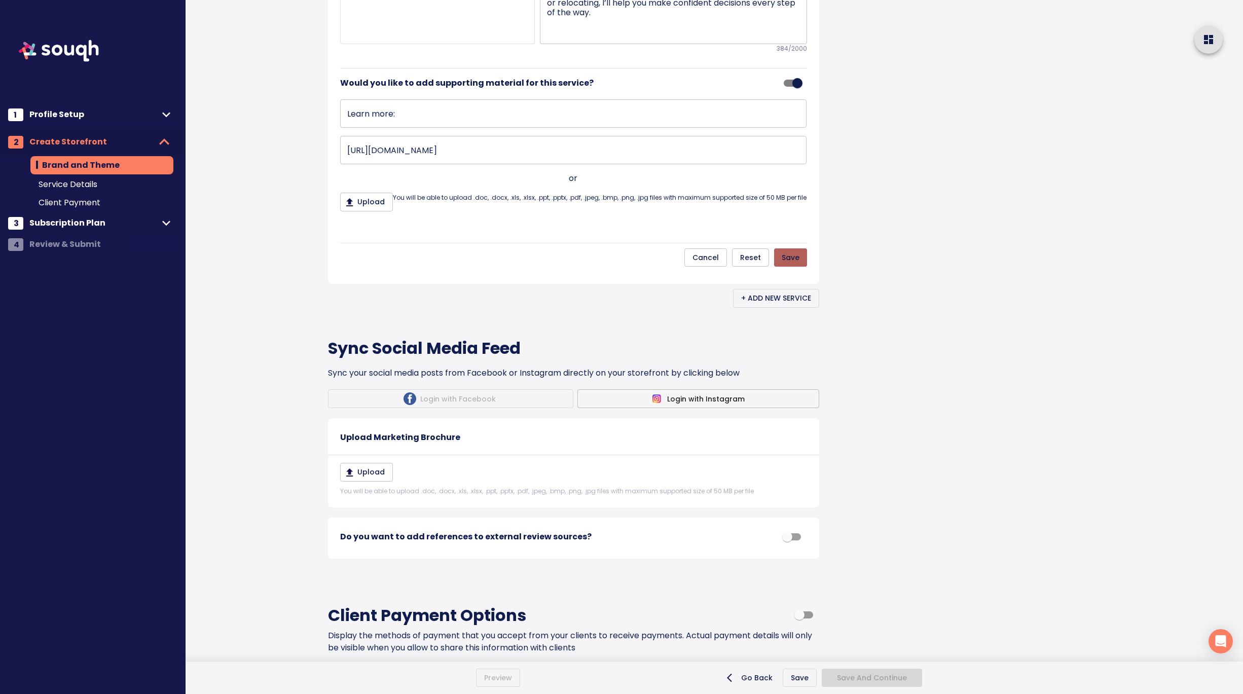
click at [796, 264] on span "Save" at bounding box center [791, 257] width 18 height 13
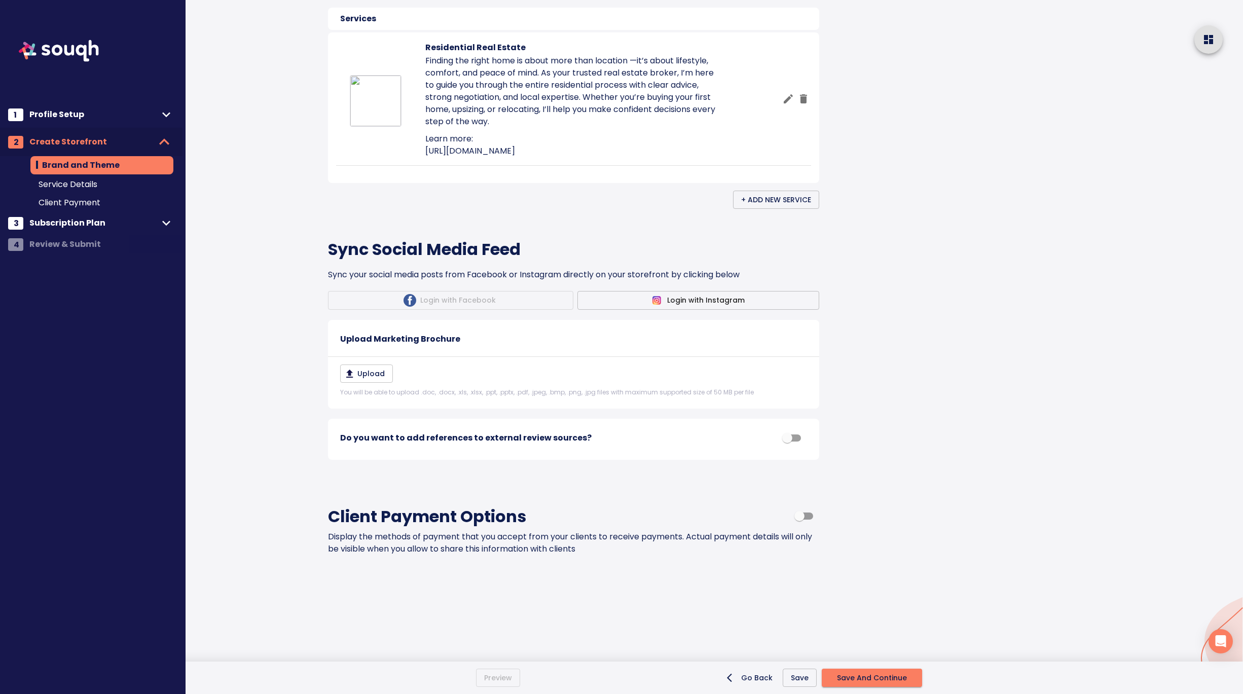
scroll to position [583, 0]
click at [758, 207] on span "+ Add New Service" at bounding box center [776, 201] width 70 height 13
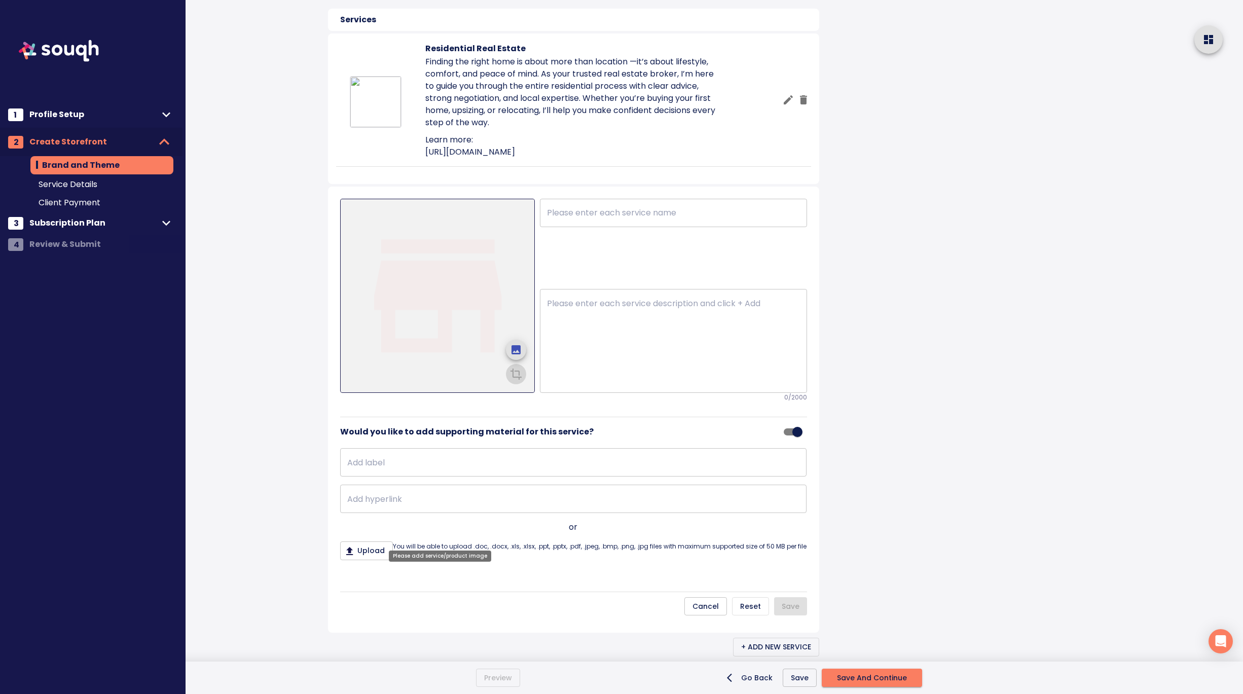
click at [465, 393] on img at bounding box center [438, 296] width 194 height 194
click at [519, 354] on icon "upload picture" at bounding box center [516, 349] width 9 height 9
click at [0, 0] on input "file" at bounding box center [0, 0] width 0 height 0
click at [521, 379] on icon "crop picture" at bounding box center [516, 373] width 12 height 12
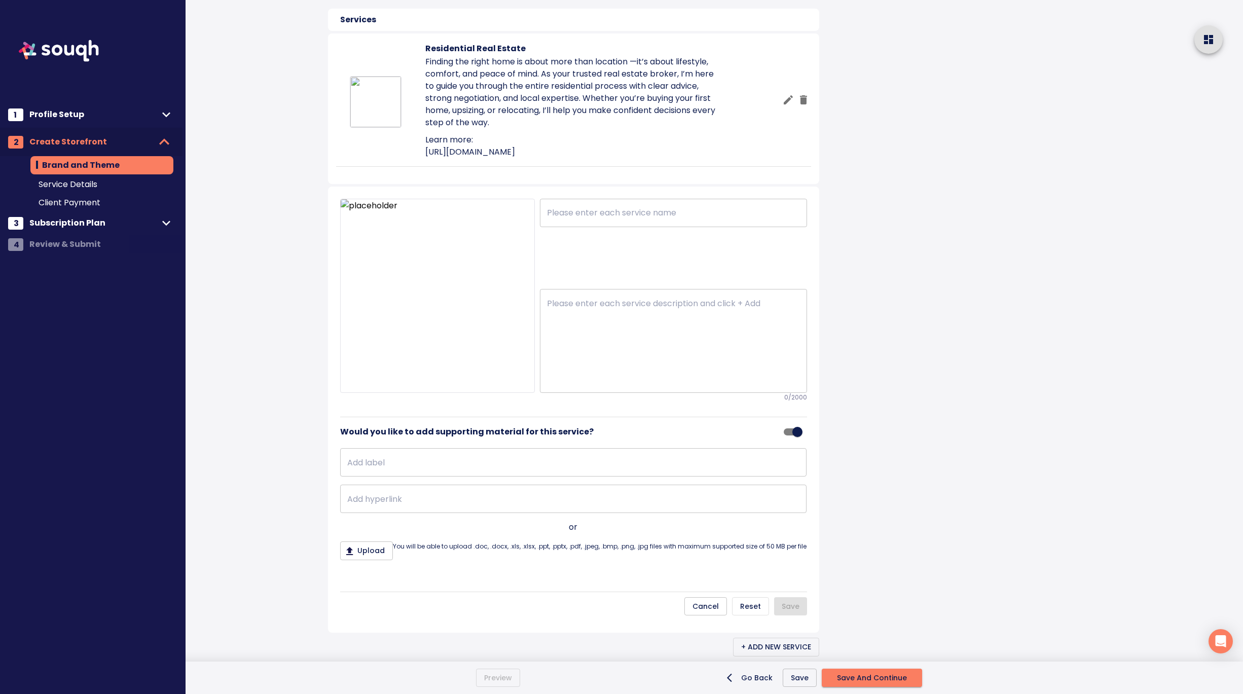
click at [604, 384] on textarea at bounding box center [673, 341] width 253 height 85
paste textarea "Commercial Real Estate With every commercial property, there’s potential—whethe…"
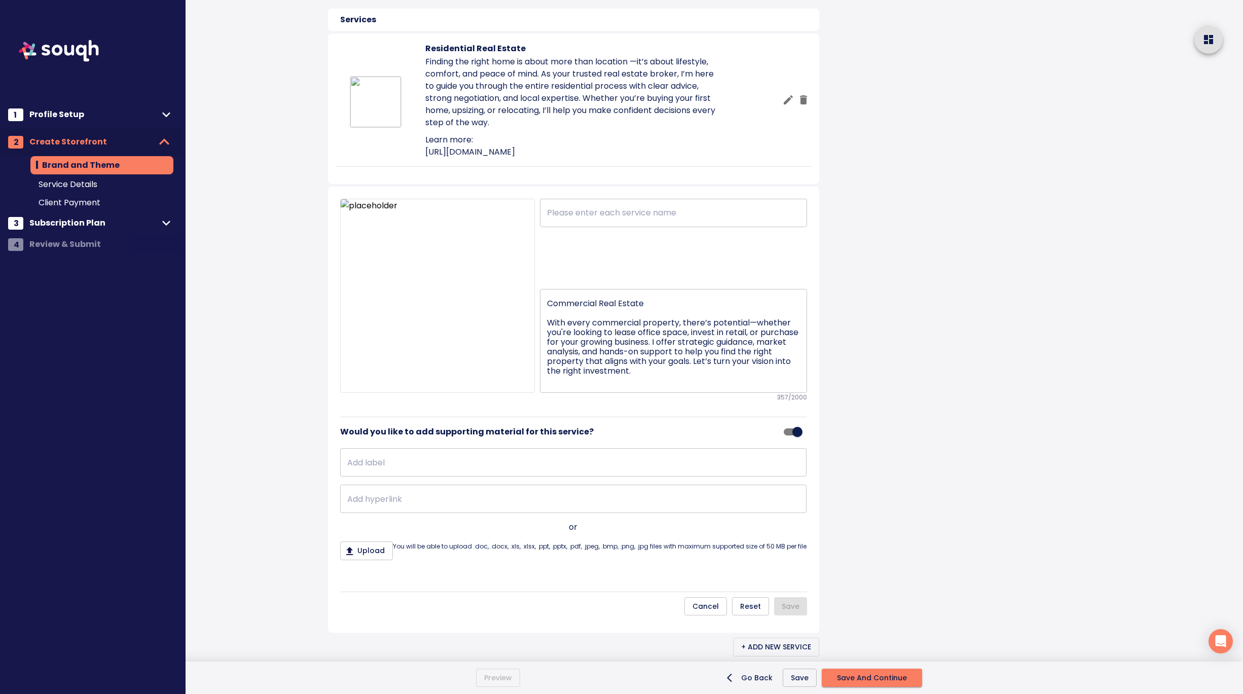
drag, startPoint x: 546, startPoint y: 469, endPoint x: 546, endPoint y: 432, distance: 37.5
click at [546, 393] on div "​ Commercial Real Estate With every commercial property, there’s potential—whet…" at bounding box center [671, 296] width 272 height 195
drag, startPoint x: 549, startPoint y: 472, endPoint x: 548, endPoint y: 444, distance: 28.4
click at [548, 393] on div "Commercial Real Estate With every commercial property, there’s potential—whethe…" at bounding box center [673, 341] width 267 height 104
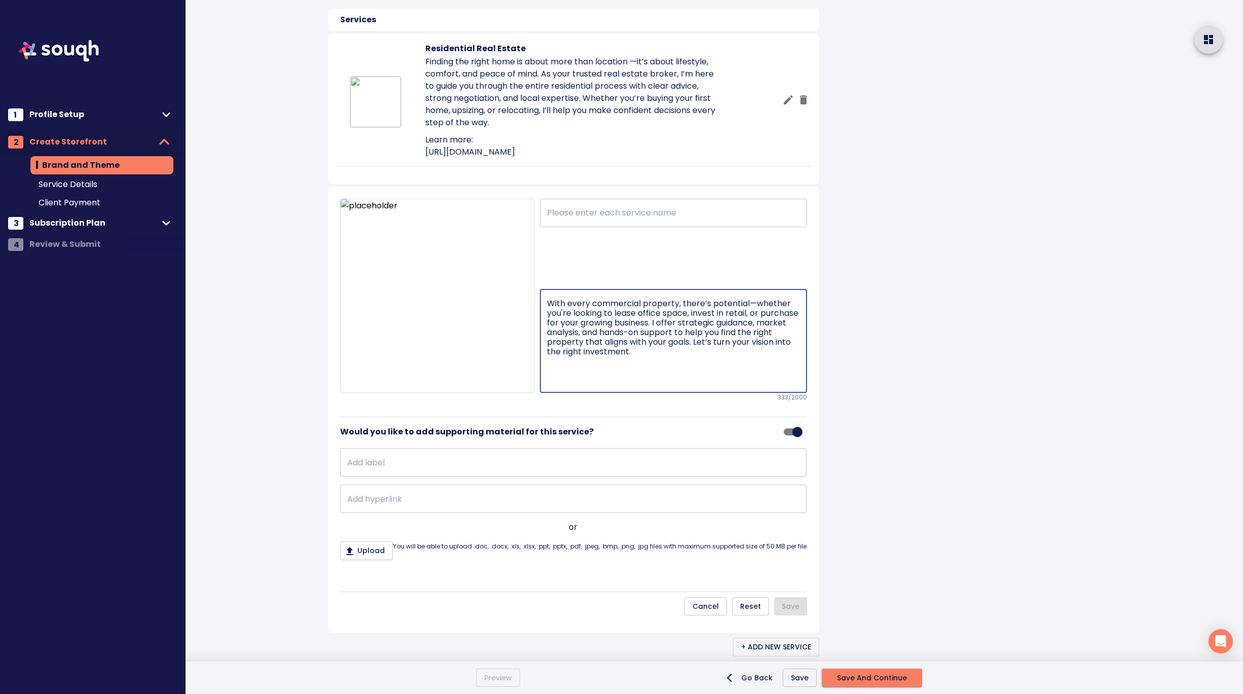
type textarea "With every commercial property, there’s potential—whether you're looking to lea…"
click at [585, 227] on input "text" at bounding box center [673, 213] width 267 height 28
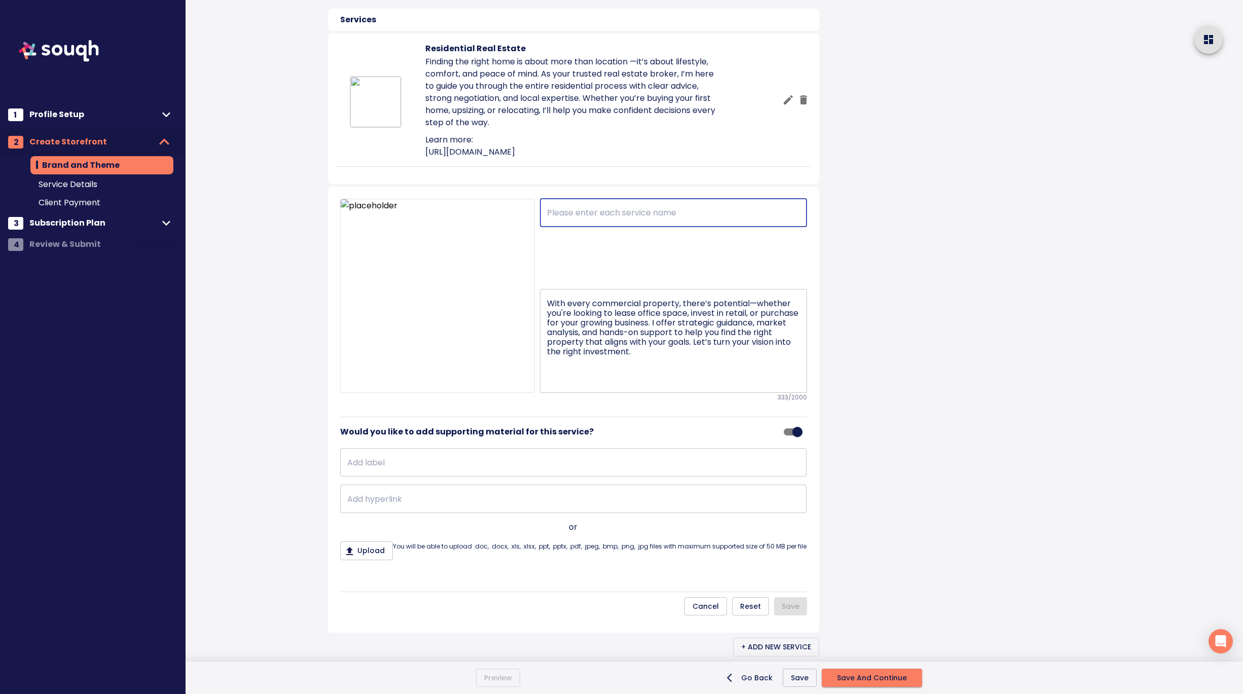
click at [585, 227] on input "text" at bounding box center [673, 213] width 267 height 28
paste input "Commercial Real Estate"
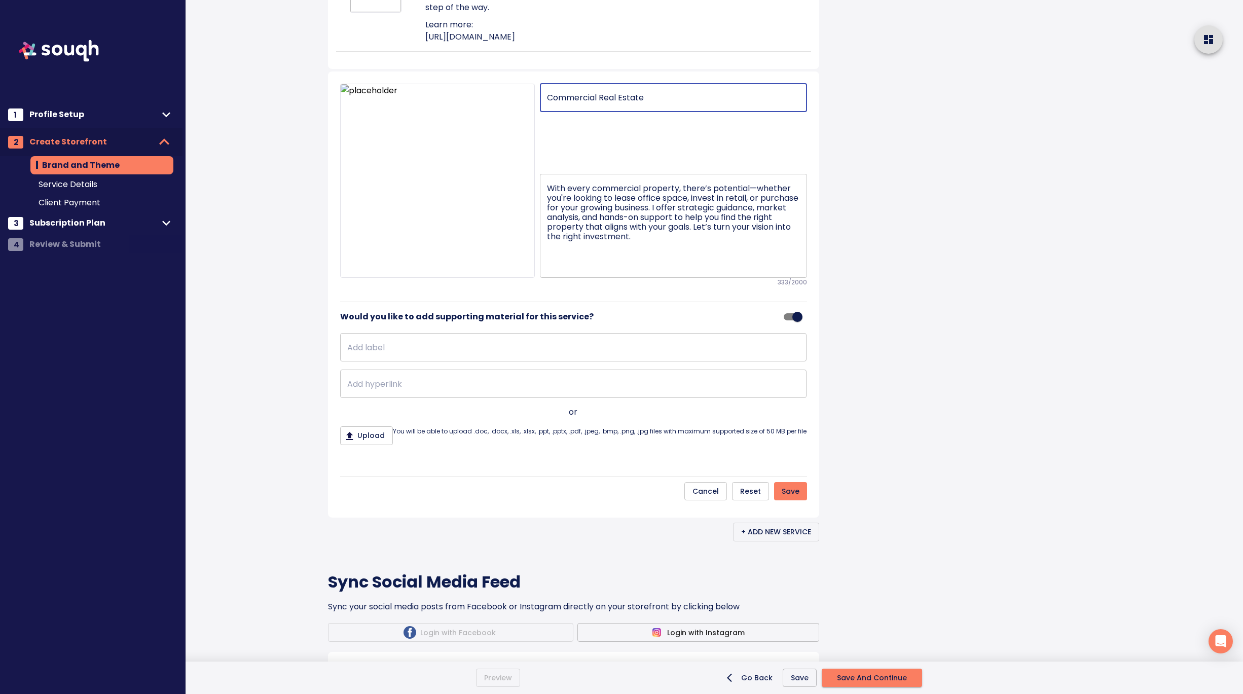
scroll to position [711, 0]
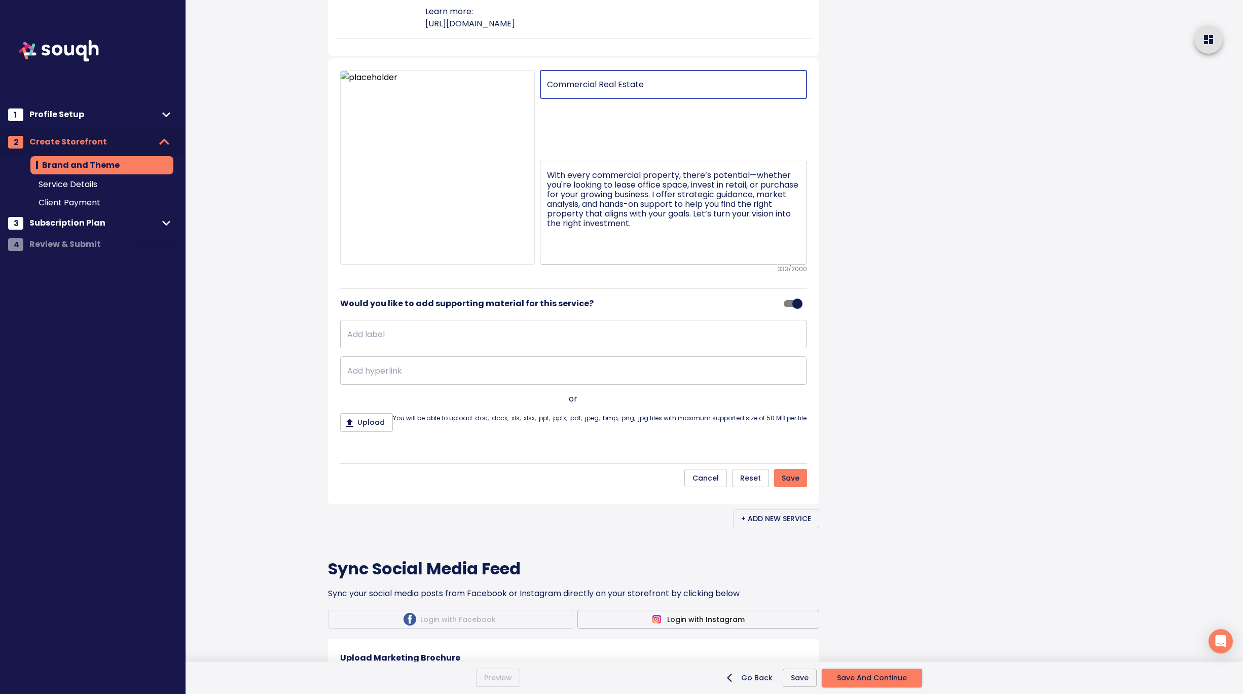
type input "Commercial Real Estate"
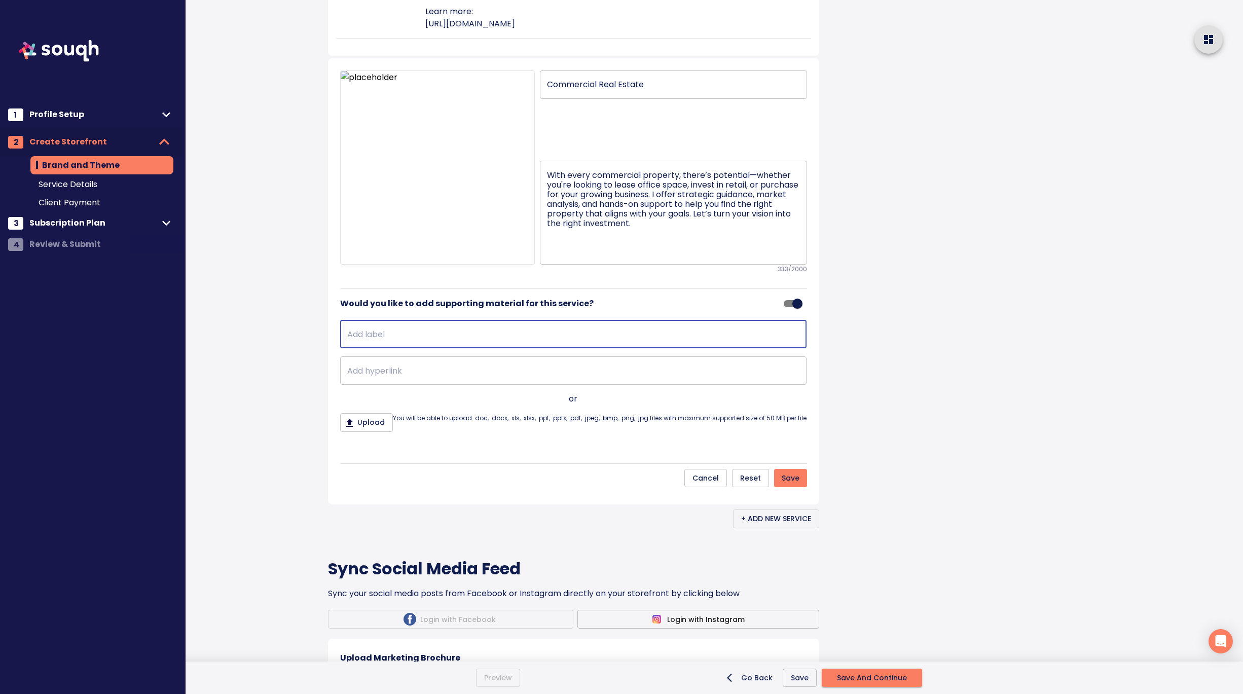
click at [603, 348] on input "text" at bounding box center [573, 334] width 466 height 28
type input "Learn more:"
click at [410, 385] on input "text" at bounding box center [573, 370] width 466 height 28
paste input "https://www.hetalvarma.com/find_commercial"
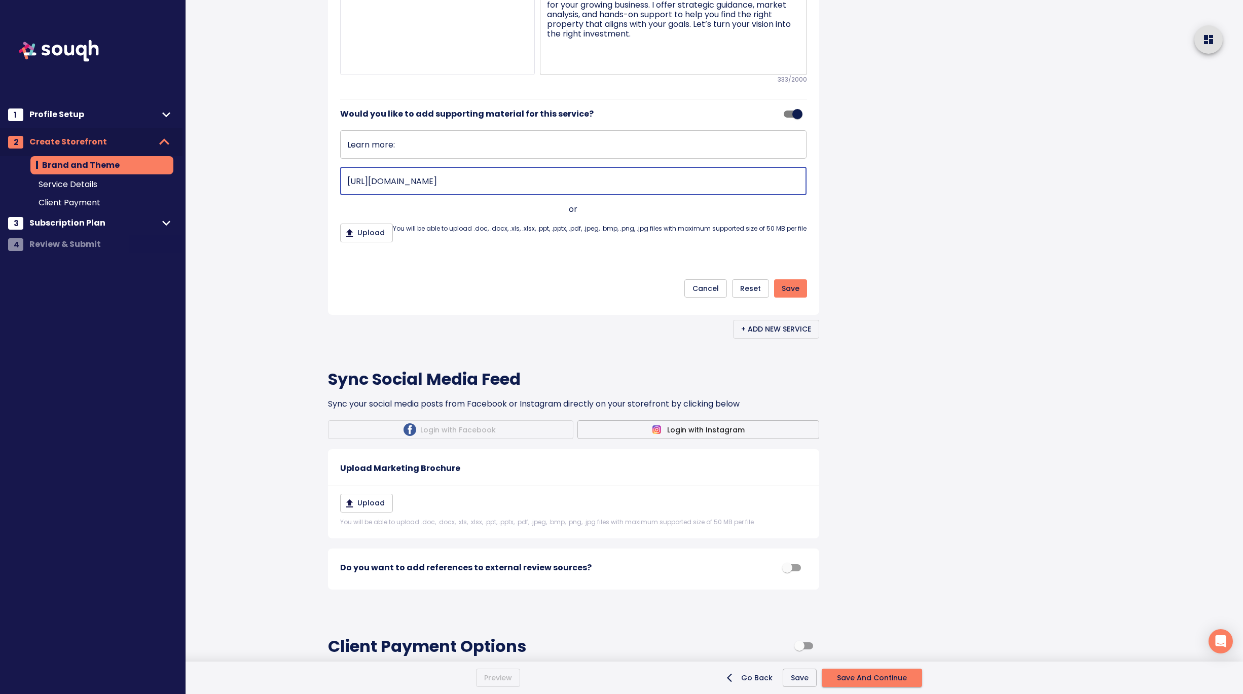
scroll to position [949, 0]
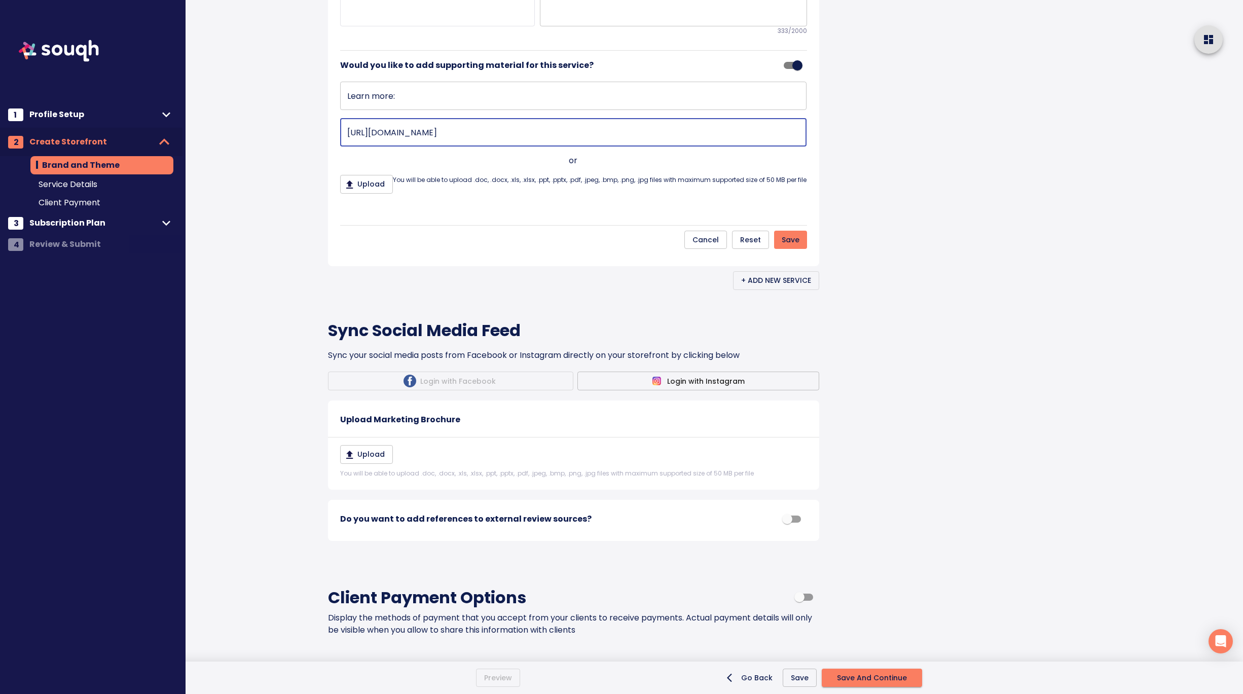
type input "https://www.hetalvarma.com/find_commercial"
click at [790, 246] on span "Save" at bounding box center [791, 240] width 18 height 13
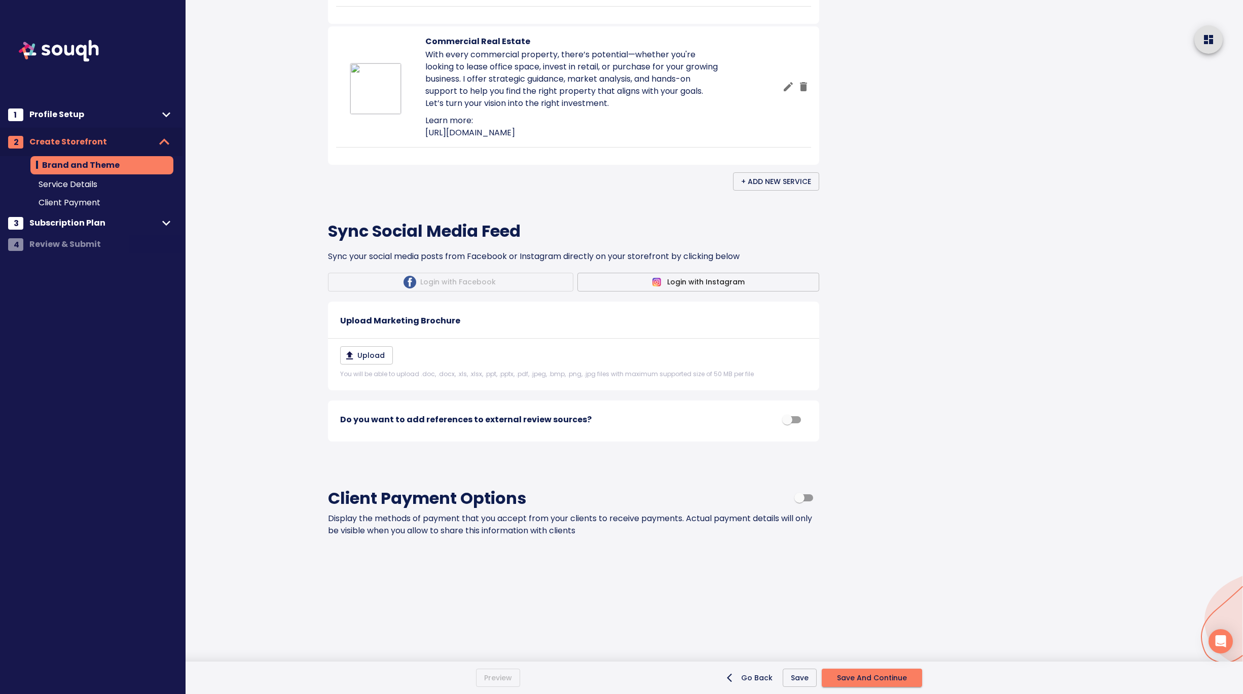
scroll to position [893, 0]
click at [771, 184] on span "+ Add New Service" at bounding box center [776, 181] width 70 height 13
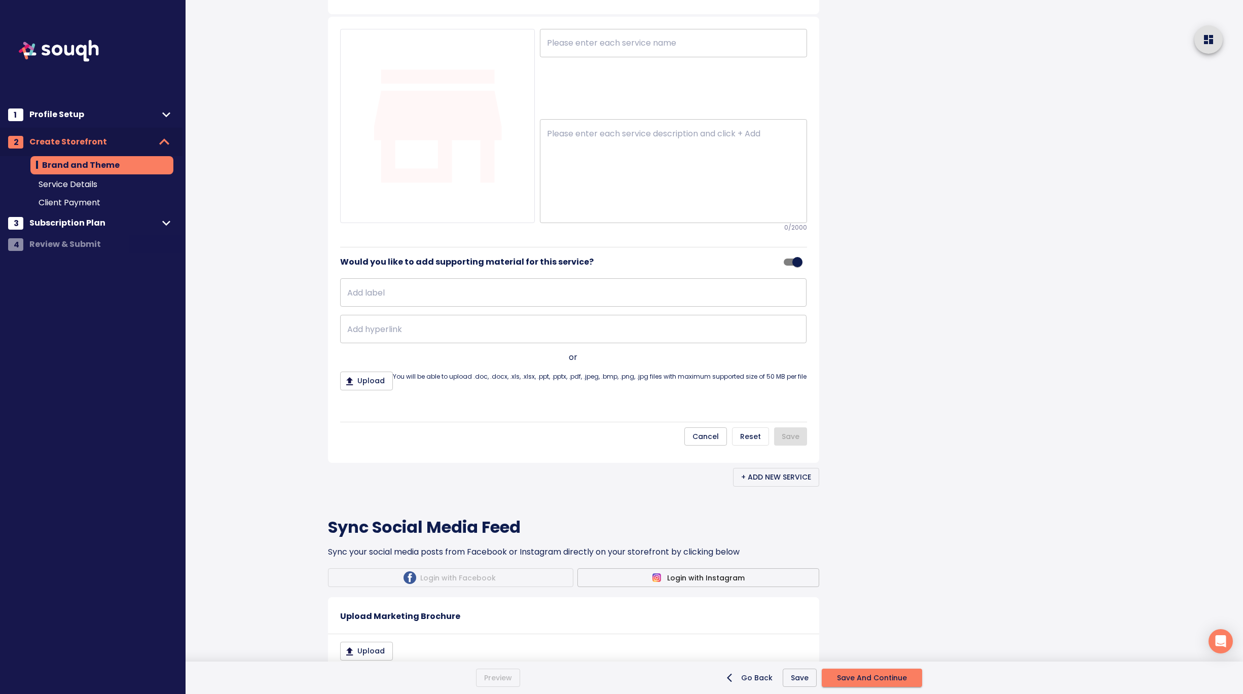
click at [596, 214] on textarea at bounding box center [673, 171] width 253 height 85
paste textarea "Free Home Valuation Curious about your home’s current value? I provide a compli…"
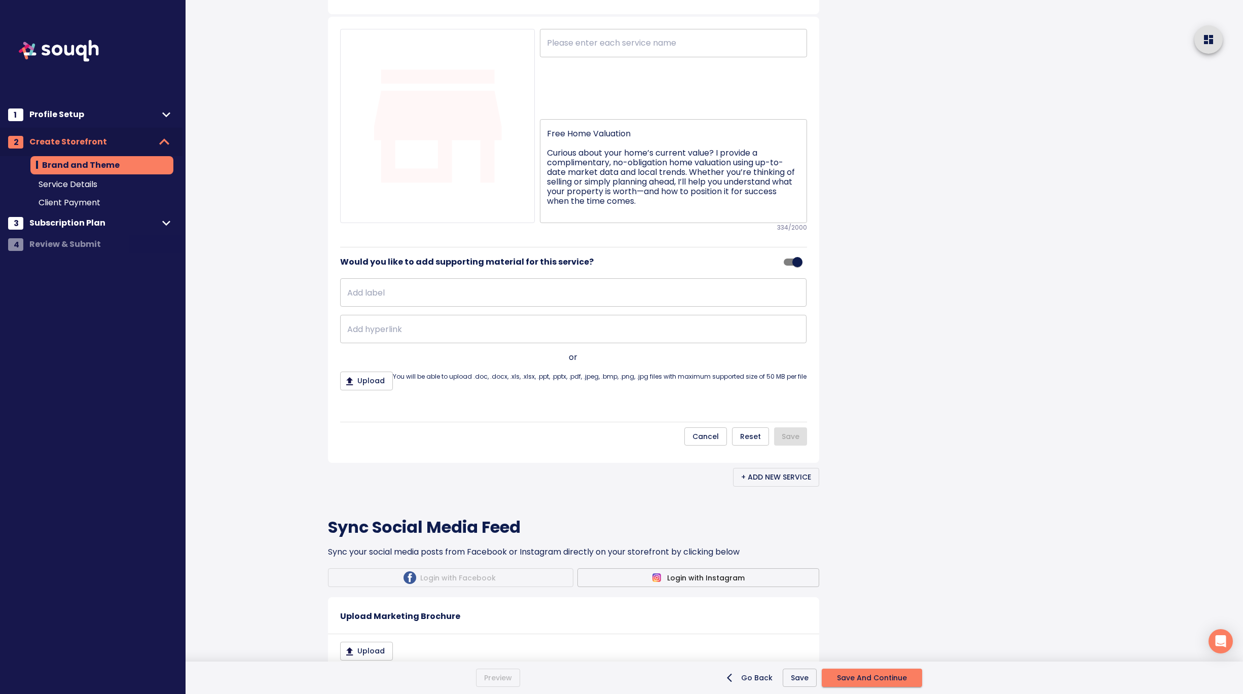
drag, startPoint x: 546, startPoint y: 303, endPoint x: 549, endPoint y: 274, distance: 29.1
click at [549, 223] on div "Free Home Valuation Curious about your home’s current value? I provide a compli…" at bounding box center [673, 171] width 267 height 104
drag, startPoint x: 548, startPoint y: 303, endPoint x: 551, endPoint y: 253, distance: 50.3
click at [551, 224] on div "​ Free Home Valuation Curious about your home’s current value? I provide a comp…" at bounding box center [671, 126] width 272 height 195
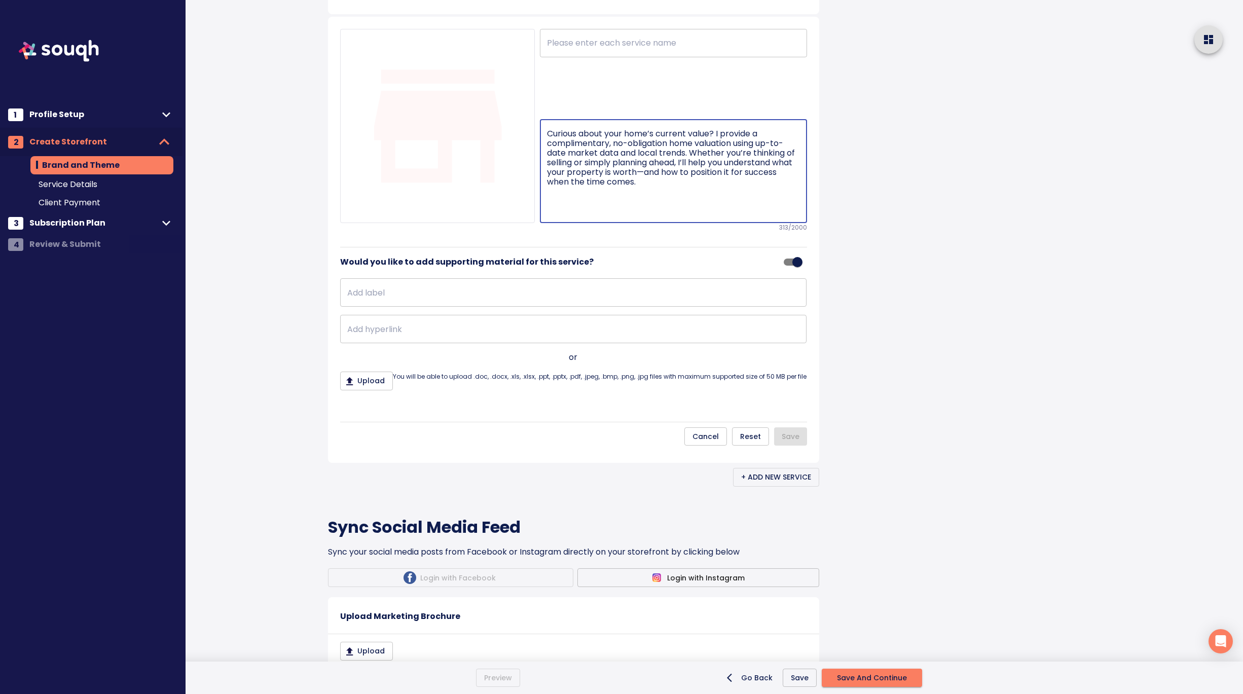
type textarea "Curious about your home’s current value? I provide a complimentary, no-obligati…"
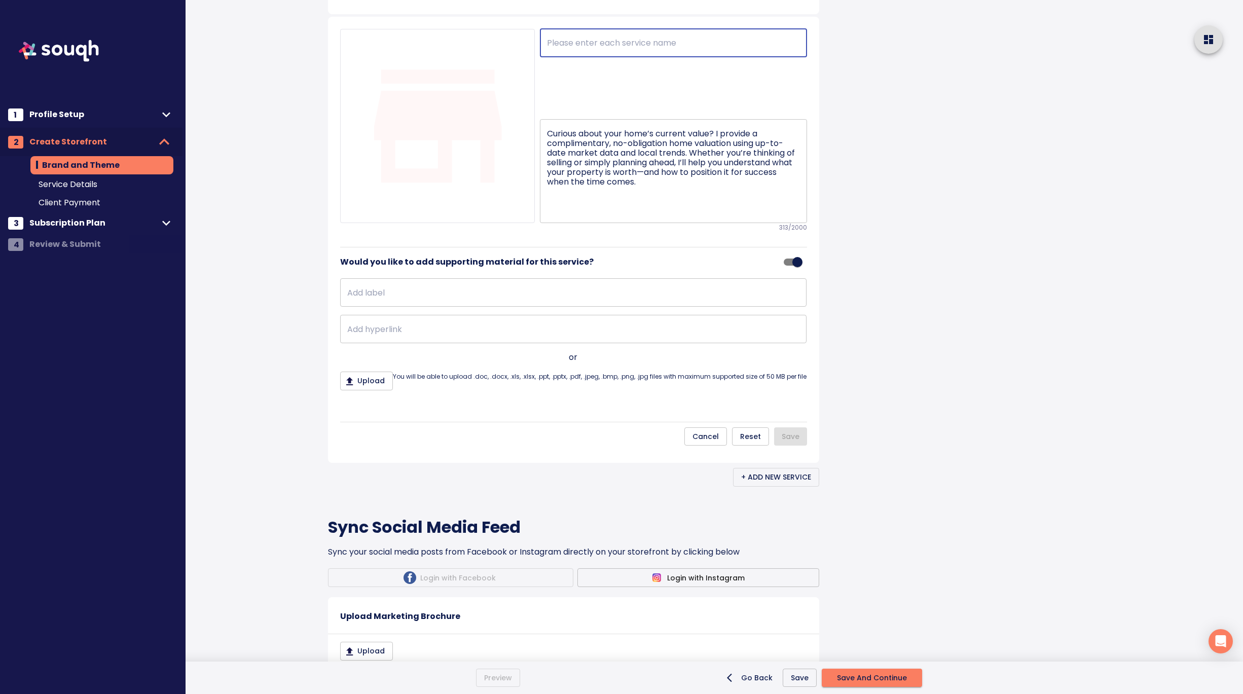
click at [691, 57] on input "text" at bounding box center [673, 43] width 267 height 28
paste input "Free Home Valuation"
type input "Free Home Valuation"
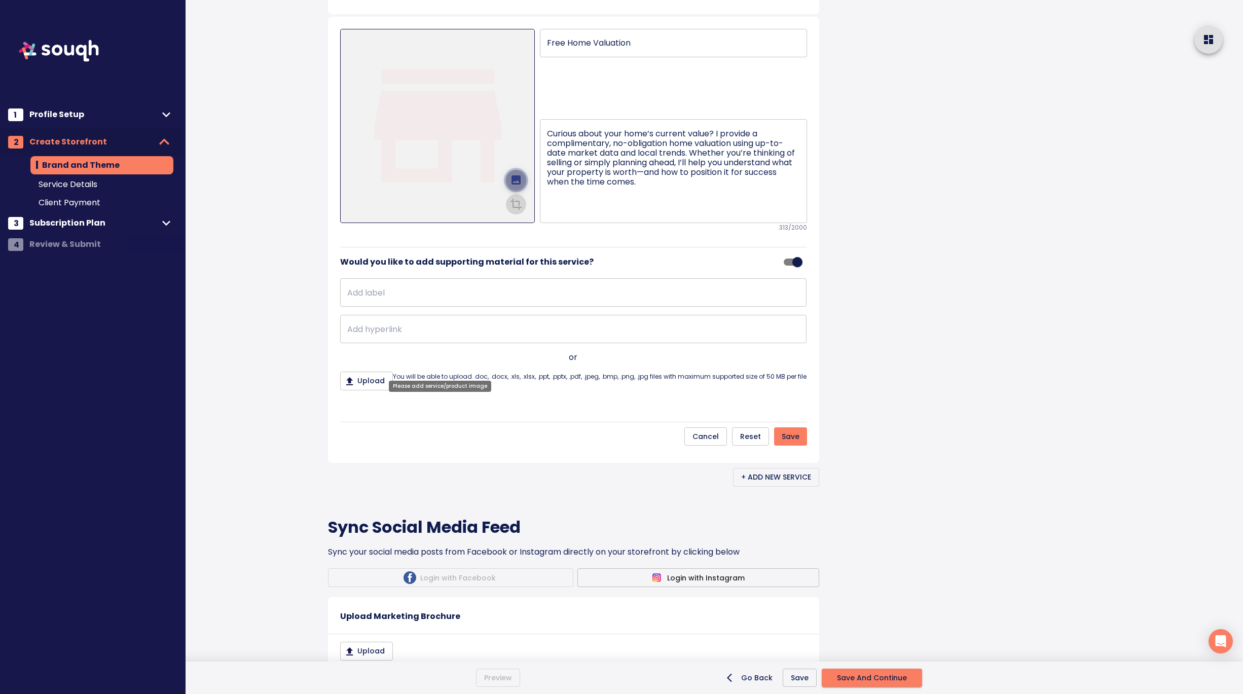
click at [519, 186] on icon "upload picture" at bounding box center [516, 180] width 12 height 12
click at [0, 0] on input "file" at bounding box center [0, 0] width 0 height 0
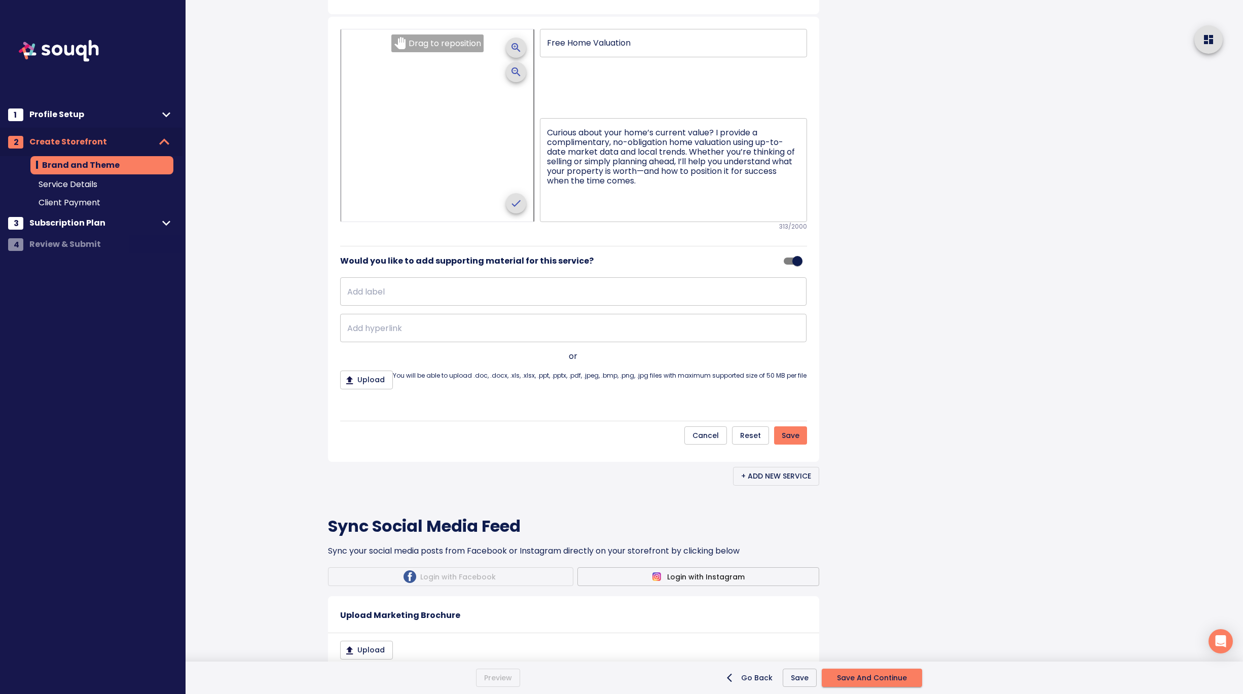
click at [584, 306] on input "text" at bounding box center [573, 291] width 466 height 28
type input "Learn more:"
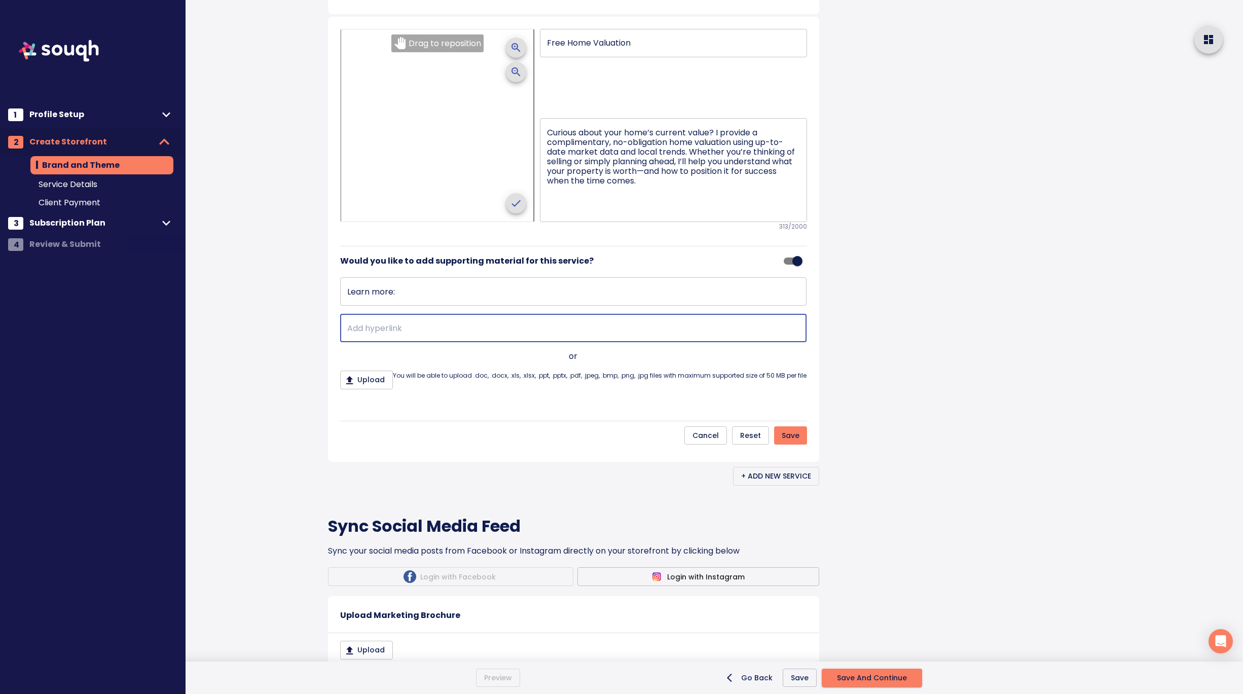
click at [402, 342] on input "text" at bounding box center [573, 328] width 466 height 28
paste input "https://www.hetalvarma.com/node/add/free_home_valuation/lead_form_view?step=1"
type input "https://www.hetalvarma.com/node/add/free_home_valuation/lead_form_view?step=1"
click at [796, 442] on span "Save" at bounding box center [791, 435] width 18 height 13
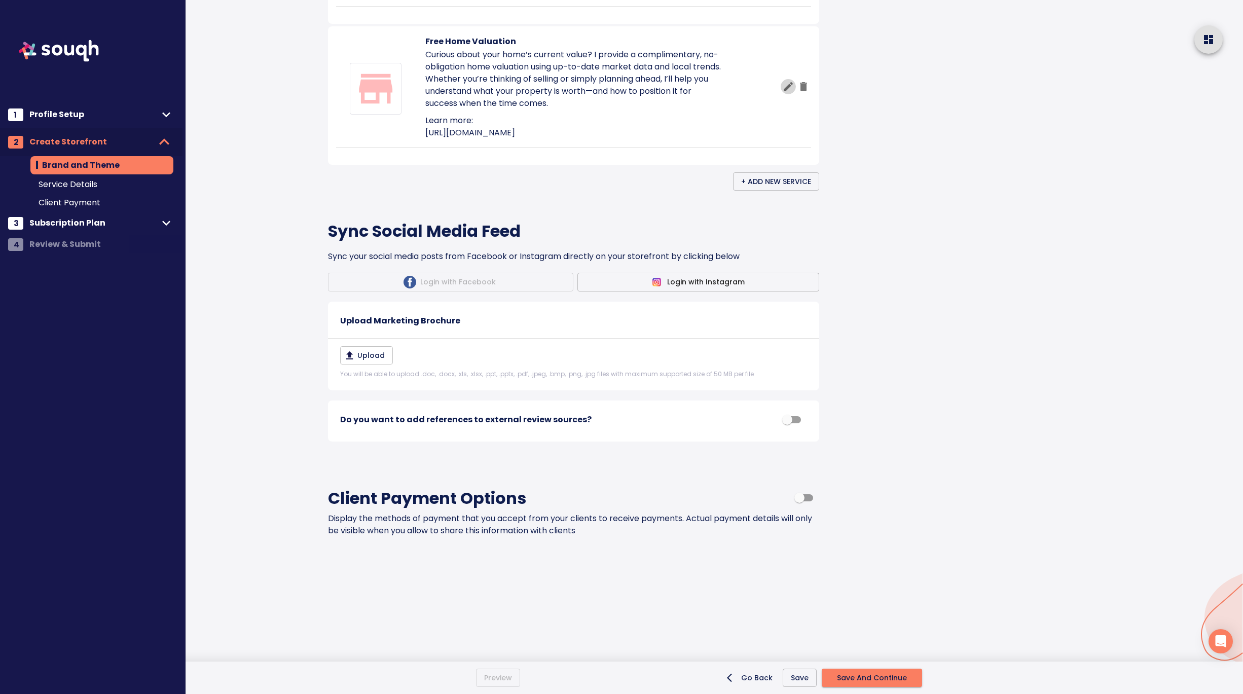
click at [788, 91] on icon "button" at bounding box center [788, 86] width 9 height 9
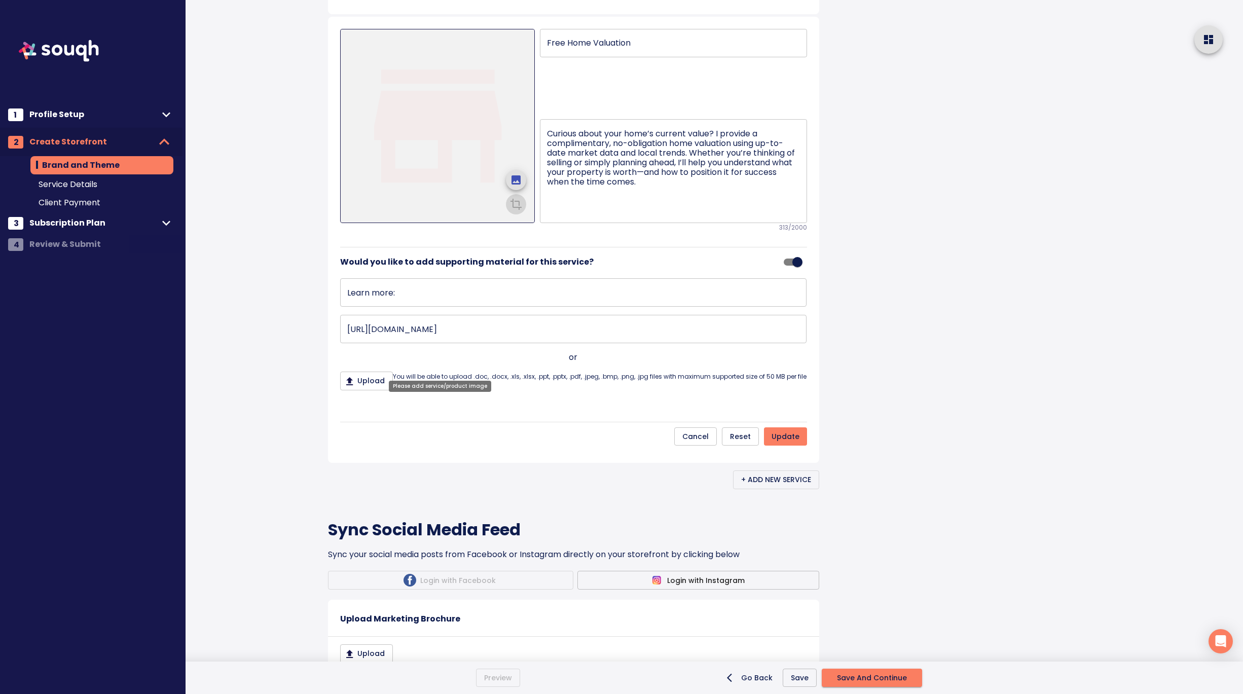
click at [519, 185] on icon "upload picture" at bounding box center [516, 179] width 9 height 9
click at [0, 0] on input "file" at bounding box center [0, 0] width 0 height 0
click at [518, 209] on icon "crop picture" at bounding box center [516, 203] width 12 height 12
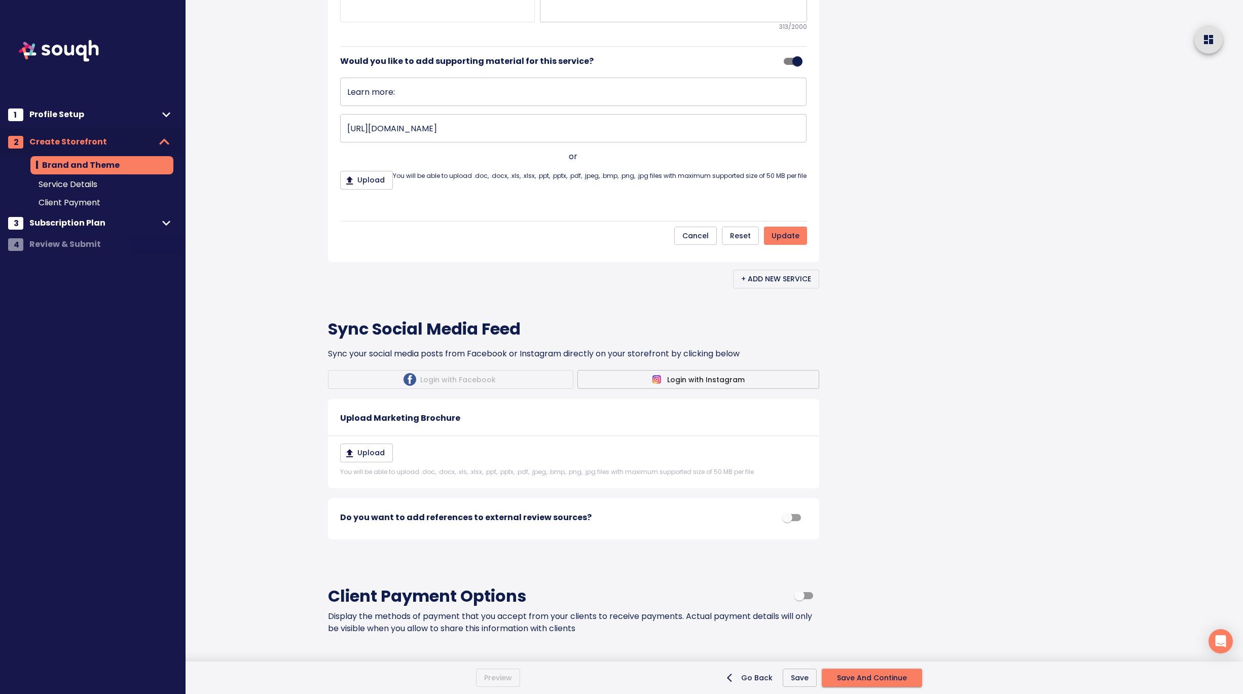
click at [791, 242] on span "update" at bounding box center [786, 236] width 28 height 13
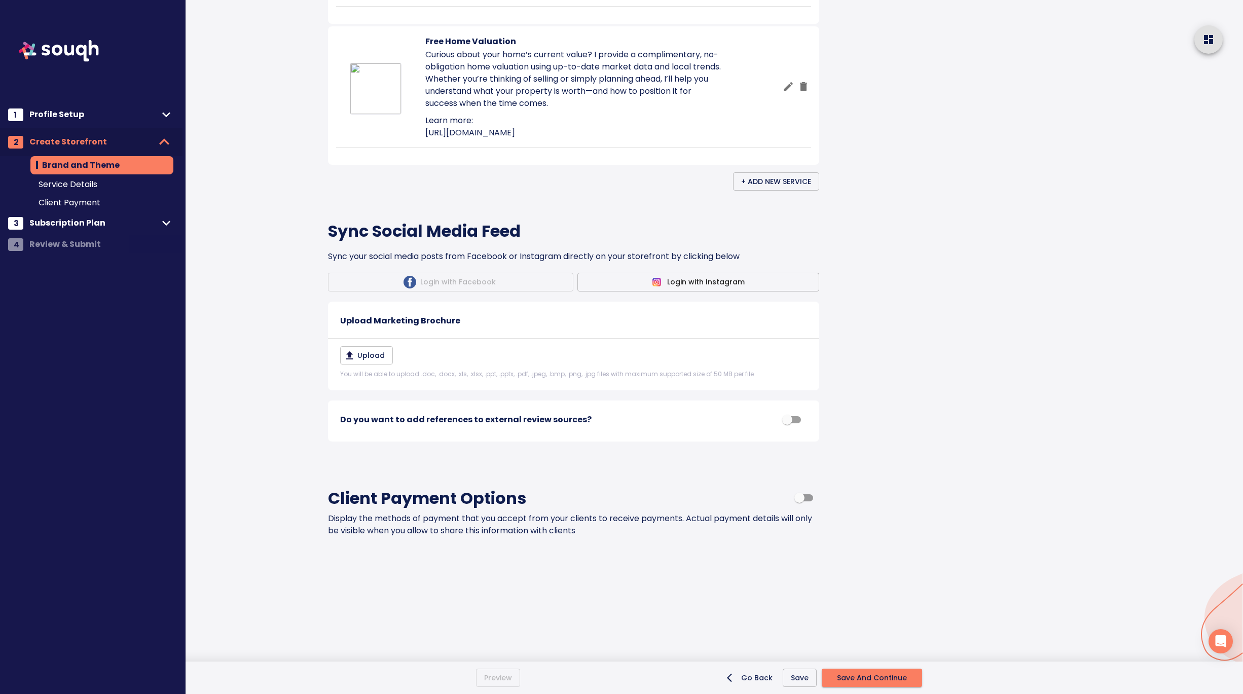
scroll to position [1046, 0]
click at [883, 675] on span "Save And Continue" at bounding box center [872, 678] width 70 height 13
